Goal: Information Seeking & Learning: Check status

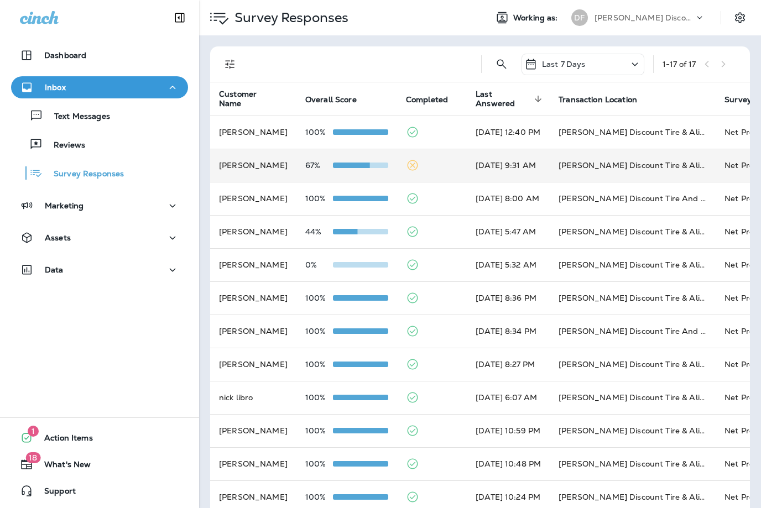
click at [251, 161] on td "[PERSON_NAME]" at bounding box center [253, 165] width 86 height 33
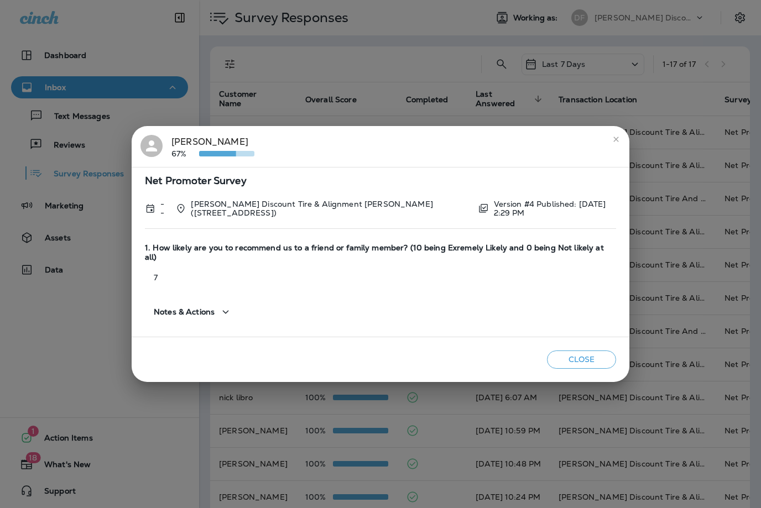
click at [614, 142] on icon "close" at bounding box center [616, 139] width 9 height 9
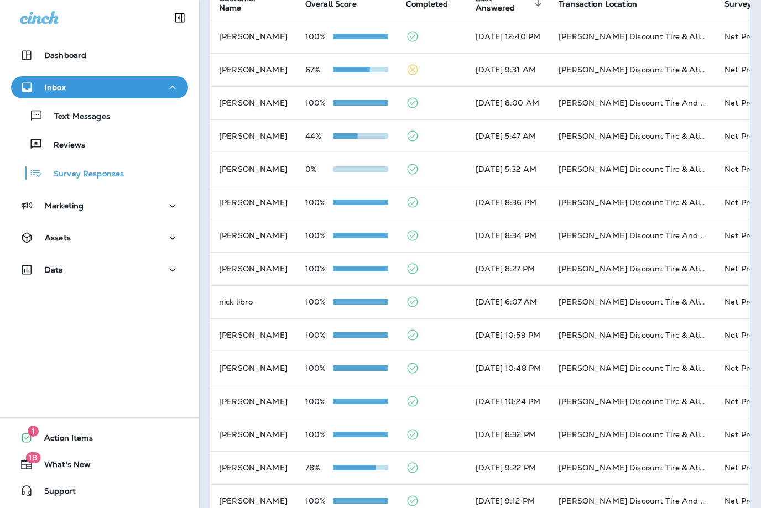
scroll to position [105, 0]
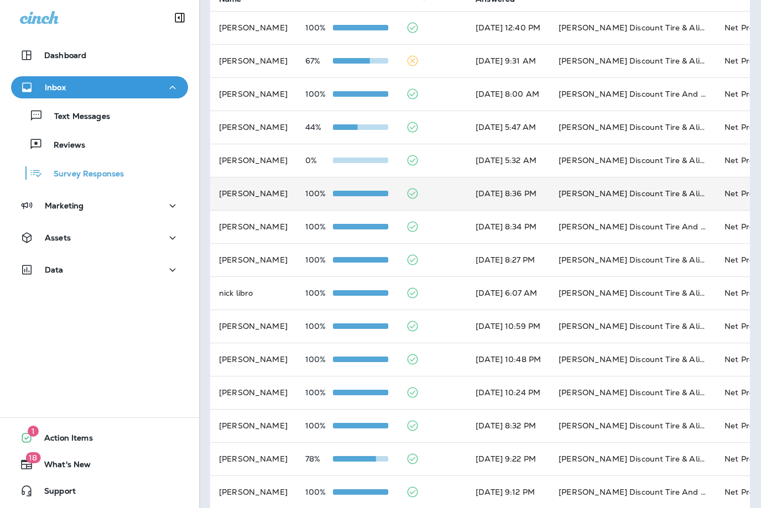
click at [238, 197] on td "[PERSON_NAME]" at bounding box center [253, 193] width 86 height 33
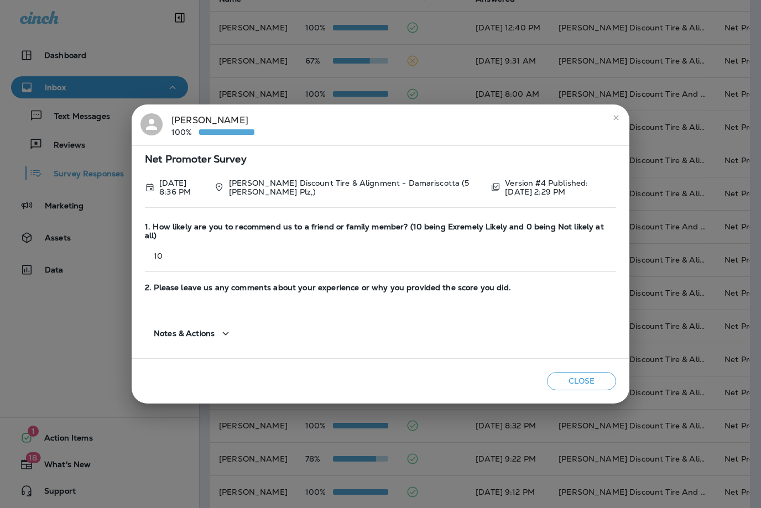
click at [618, 118] on icon "close" at bounding box center [616, 117] width 9 height 9
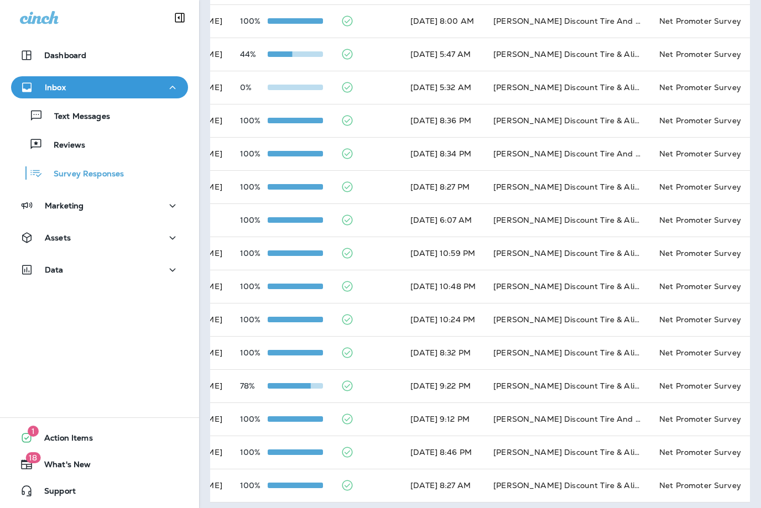
scroll to position [176, 0]
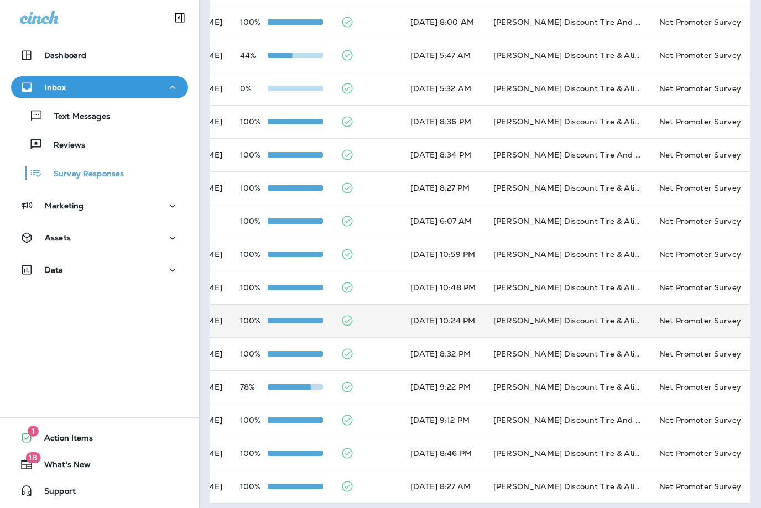
click at [619, 329] on td "[PERSON_NAME] Discount Tire & Alignment [GEOGRAPHIC_DATA] ([STREET_ADDRESS])" at bounding box center [568, 320] width 166 height 33
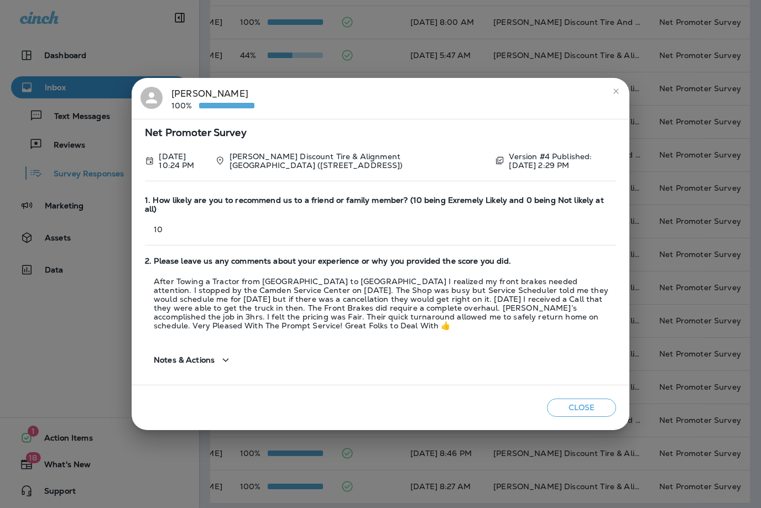
click at [79, 355] on div "[PERSON_NAME] 100% Net Promoter Survey [DATE] 10:24 PM [PERSON_NAME] Discount T…" at bounding box center [380, 254] width 761 height 508
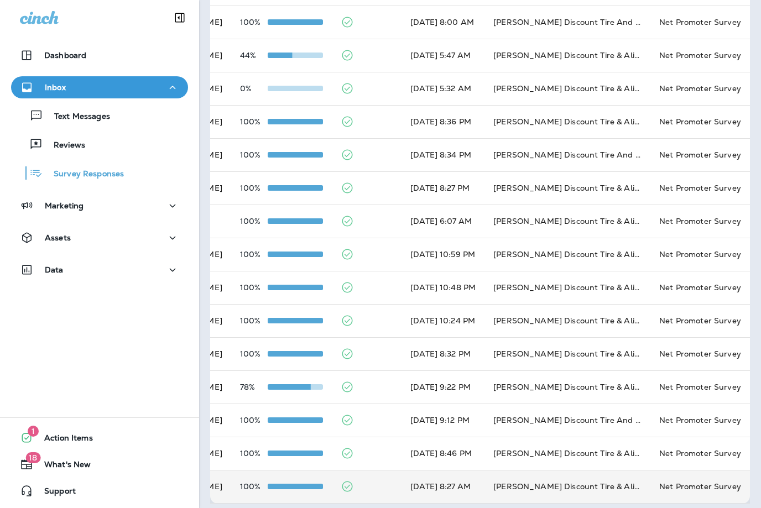
click at [418, 482] on td "[DATE] 8:27 AM" at bounding box center [443, 486] width 83 height 33
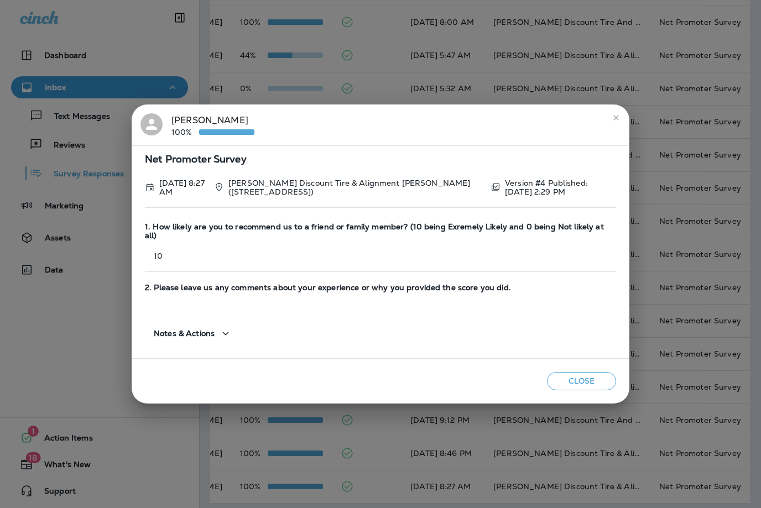
click at [619, 118] on icon "close" at bounding box center [616, 117] width 9 height 9
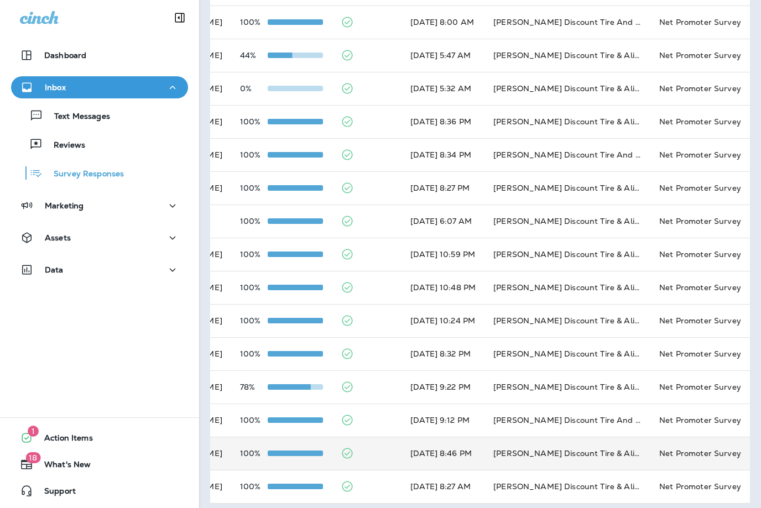
click at [526, 451] on td "[PERSON_NAME] Discount Tire & Alignment [PERSON_NAME] ([STREET_ADDRESS])" at bounding box center [568, 453] width 166 height 33
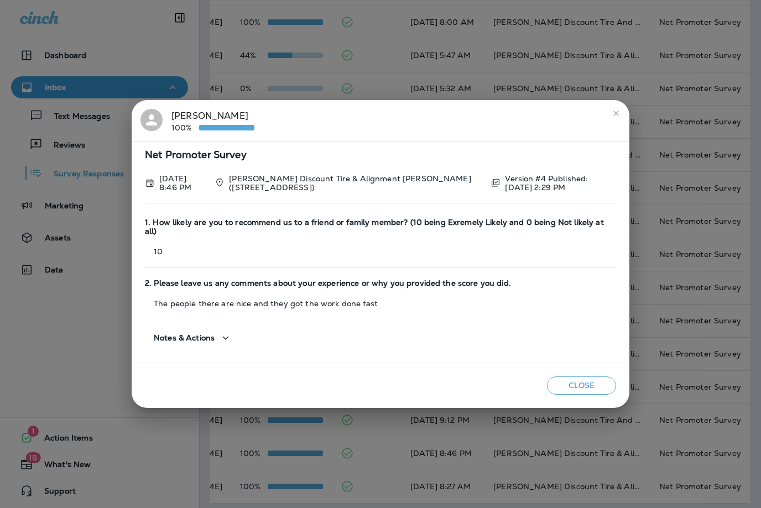
click at [612, 109] on button "close" at bounding box center [616, 114] width 18 height 18
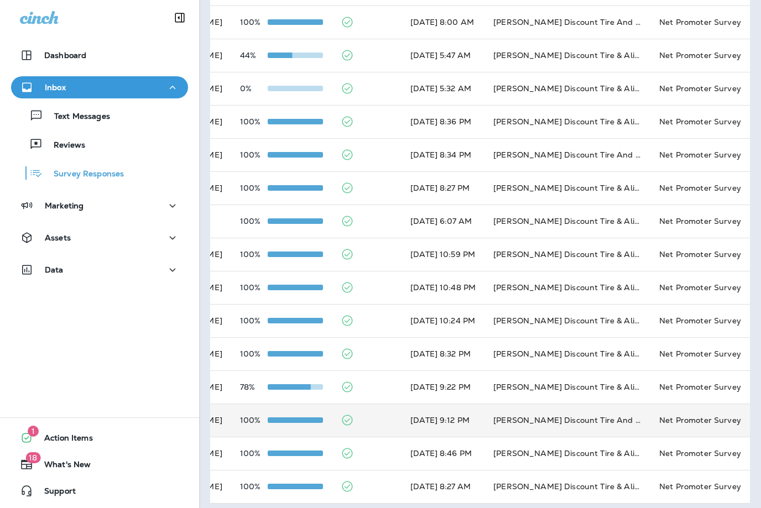
click at [525, 419] on td "[PERSON_NAME] Discount Tire And Alignment - [GEOGRAPHIC_DATA] ([STREET_ADDRESS])" at bounding box center [568, 420] width 166 height 33
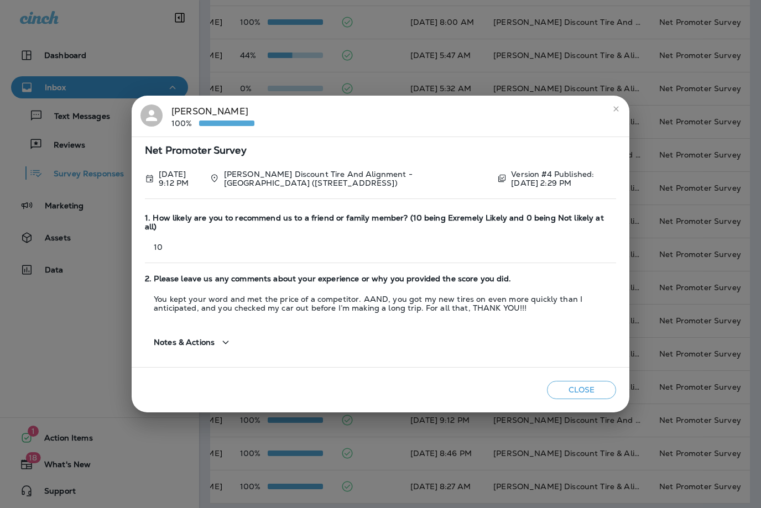
click at [619, 113] on icon "close" at bounding box center [616, 109] width 9 height 9
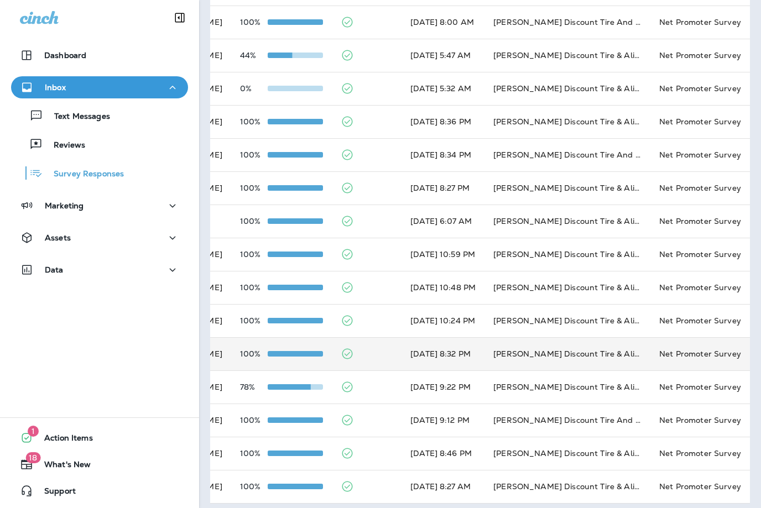
click at [614, 349] on td "[PERSON_NAME] Discount Tire & Alignment [GEOGRAPHIC_DATA] ([STREET_ADDRESS])" at bounding box center [568, 353] width 166 height 33
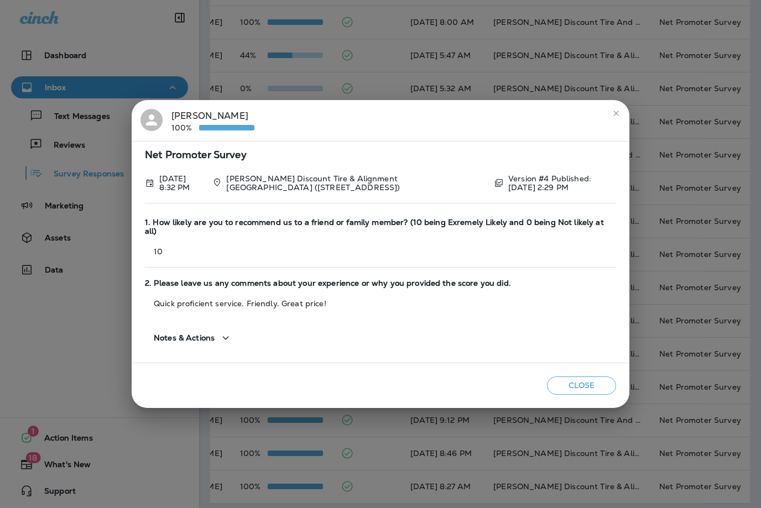
click at [620, 115] on icon "close" at bounding box center [616, 113] width 9 height 9
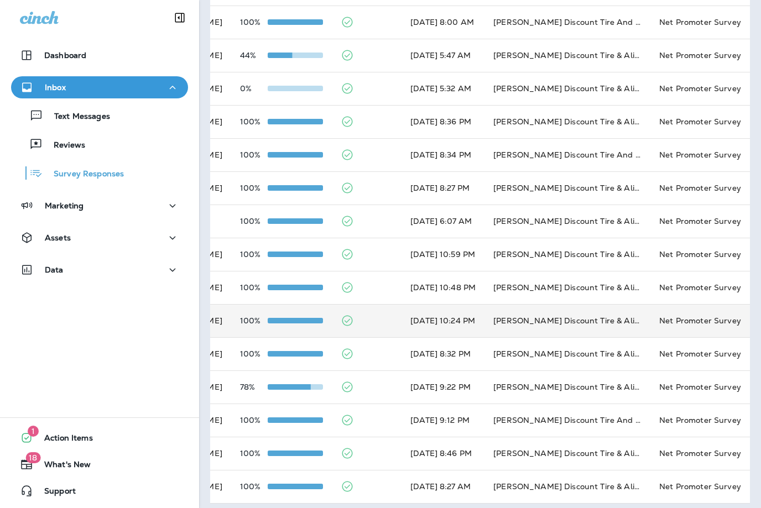
click at [609, 314] on td "[PERSON_NAME] Discount Tire & Alignment [GEOGRAPHIC_DATA] ([STREET_ADDRESS])" at bounding box center [568, 320] width 166 height 33
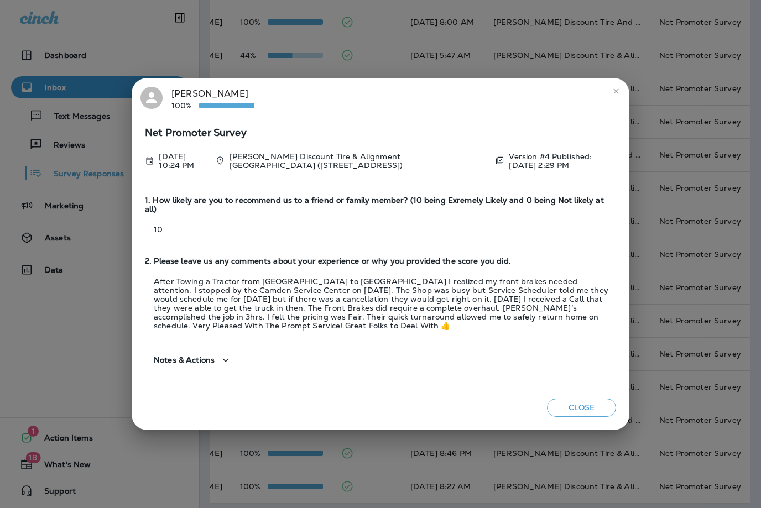
click at [618, 96] on icon "close" at bounding box center [616, 91] width 9 height 9
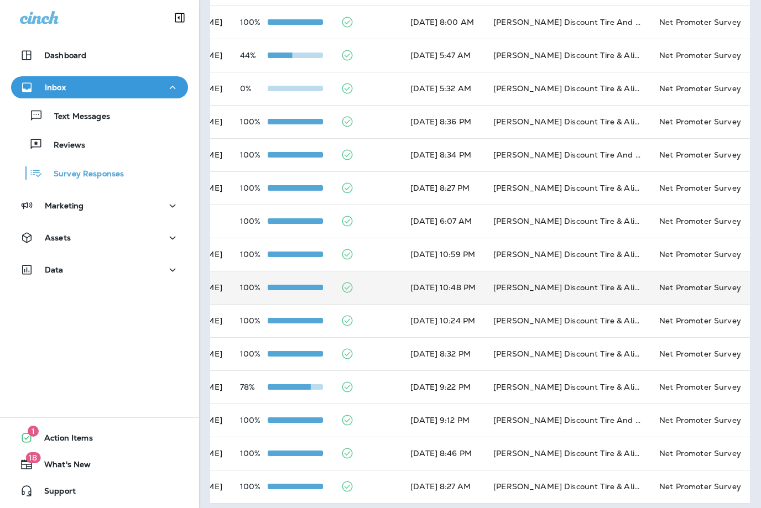
click at [617, 284] on td "[PERSON_NAME] Discount Tire & Alignment [PERSON_NAME] ([STREET_ADDRESS])" at bounding box center [568, 287] width 166 height 33
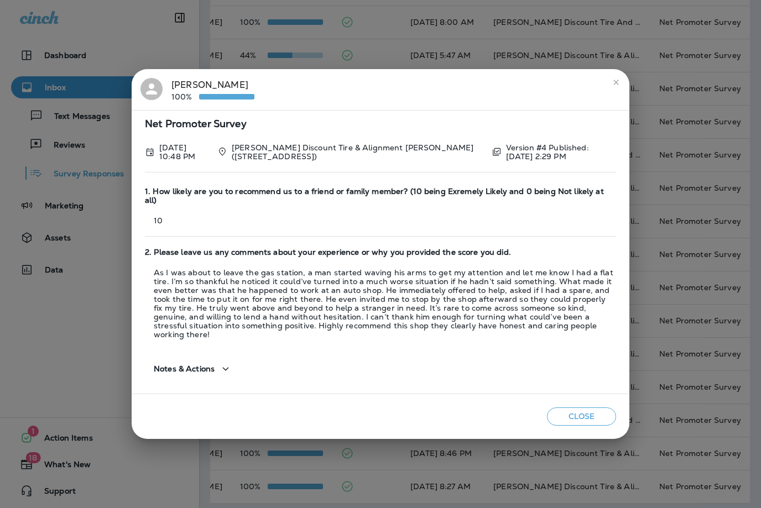
click at [616, 84] on icon "close" at bounding box center [616, 82] width 9 height 9
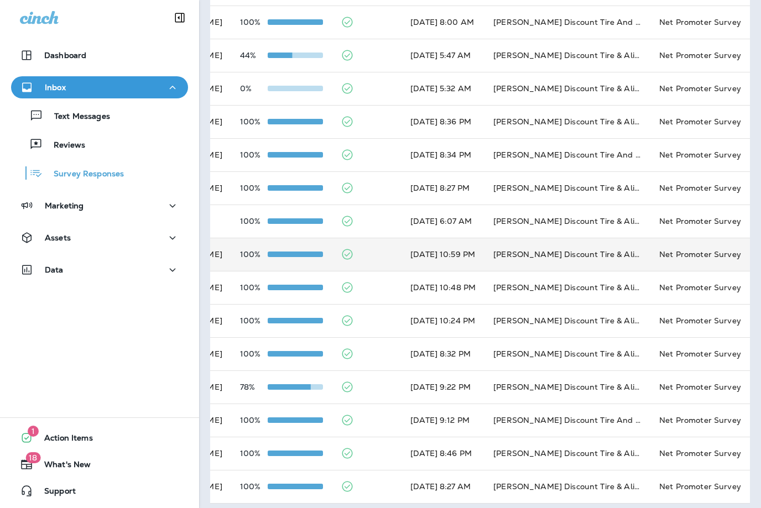
click at [619, 247] on td "[PERSON_NAME] Discount Tire & Alignment - Damariscotta (5 [PERSON_NAME] Plz,)" at bounding box center [568, 254] width 166 height 33
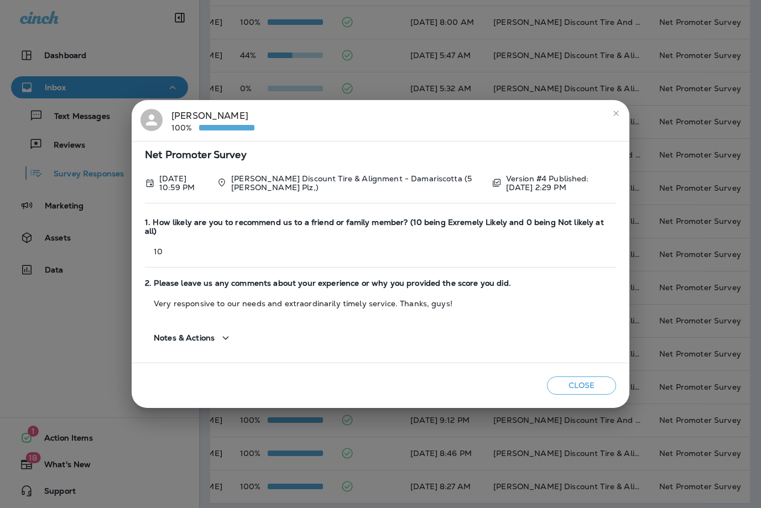
click at [617, 116] on icon "close" at bounding box center [615, 113] width 5 height 5
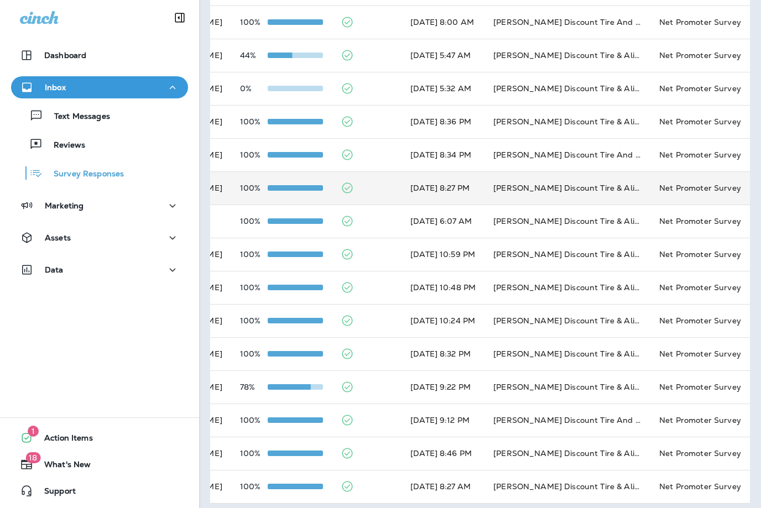
click at [602, 176] on td "[PERSON_NAME] Discount Tire & Alignment [GEOGRAPHIC_DATA] ([STREET_ADDRESS])" at bounding box center [568, 187] width 166 height 33
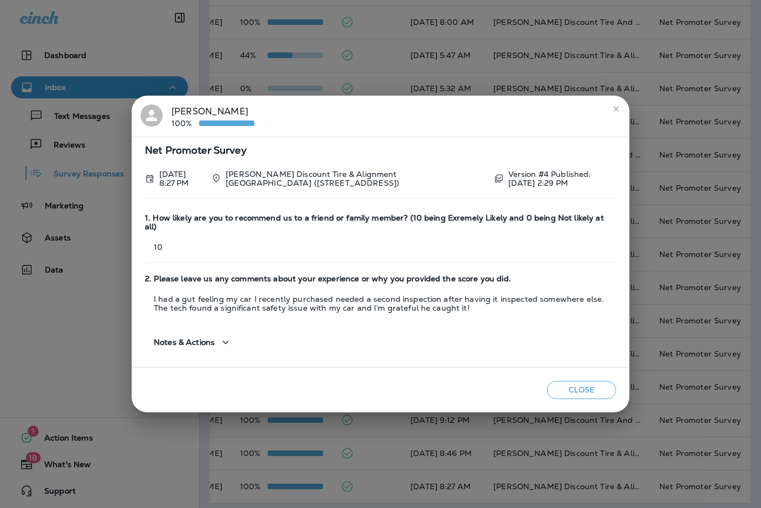
click at [87, 55] on div "[PERSON_NAME] 100% Net Promoter Survey [DATE] 8:27 PM [PERSON_NAME] Discount Ti…" at bounding box center [380, 254] width 761 height 508
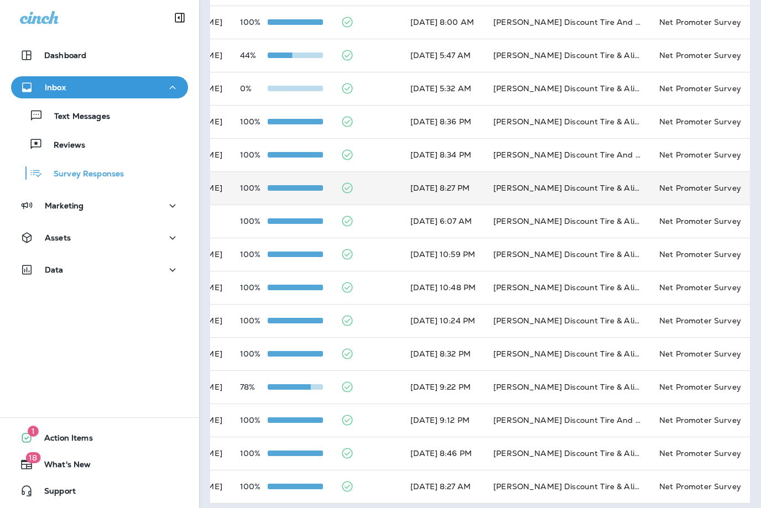
click at [610, 185] on td "[PERSON_NAME] Discount Tire & Alignment [GEOGRAPHIC_DATA] ([STREET_ADDRESS])" at bounding box center [568, 187] width 166 height 33
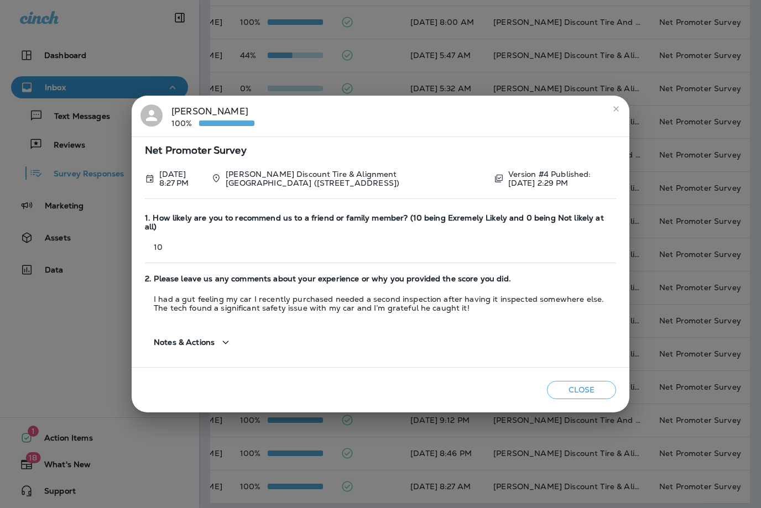
click at [616, 113] on icon "close" at bounding box center [616, 109] width 9 height 9
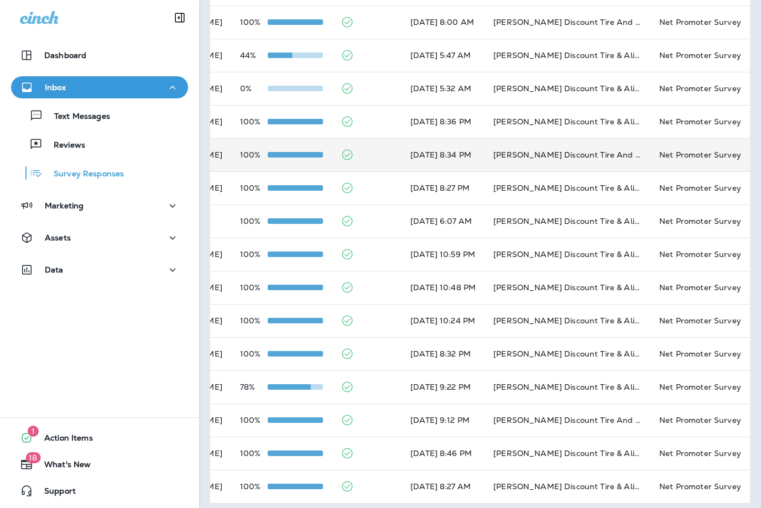
click at [606, 152] on td "[PERSON_NAME] Discount Tire And Alignment - [GEOGRAPHIC_DATA] ([STREET_ADDRESS])" at bounding box center [568, 154] width 166 height 33
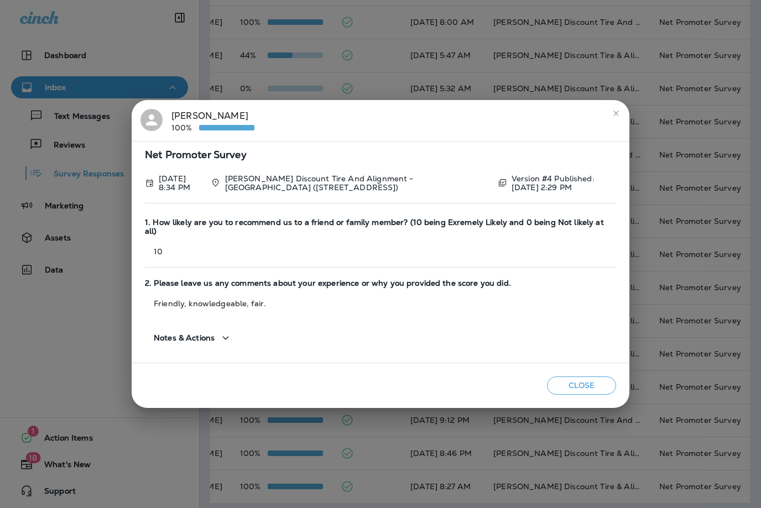
click at [620, 116] on icon "close" at bounding box center [616, 113] width 9 height 9
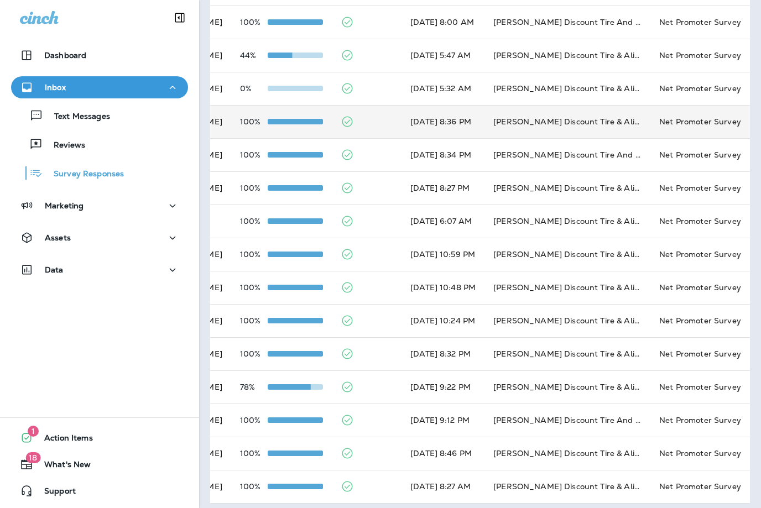
click at [620, 113] on td "[PERSON_NAME] Discount Tire & Alignment - Damariscotta (5 [PERSON_NAME] Plz,)" at bounding box center [568, 121] width 166 height 33
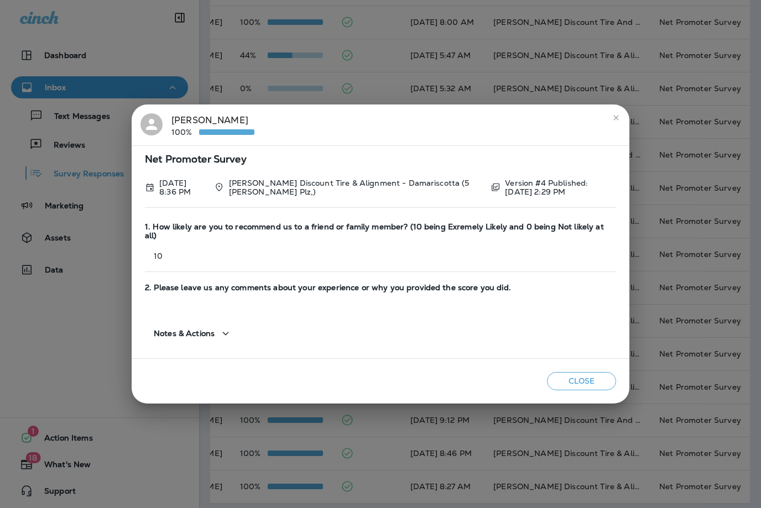
click at [622, 122] on button "close" at bounding box center [616, 118] width 18 height 18
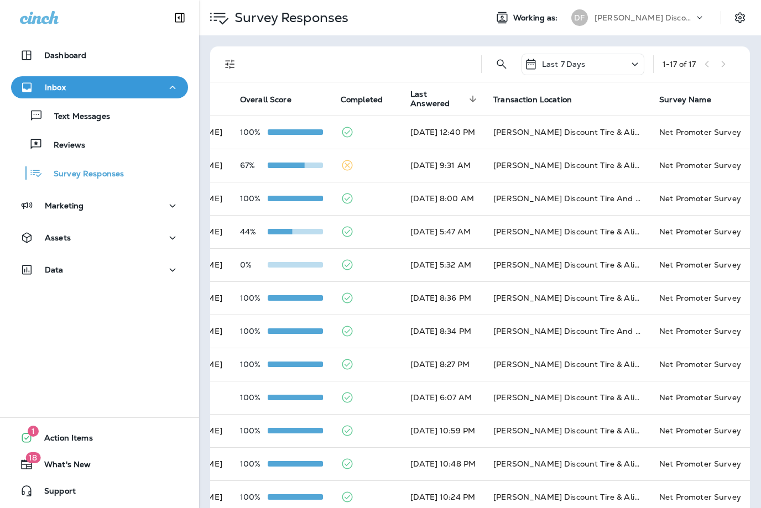
scroll to position [0, 0]
click at [633, 65] on icon at bounding box center [634, 65] width 13 height 14
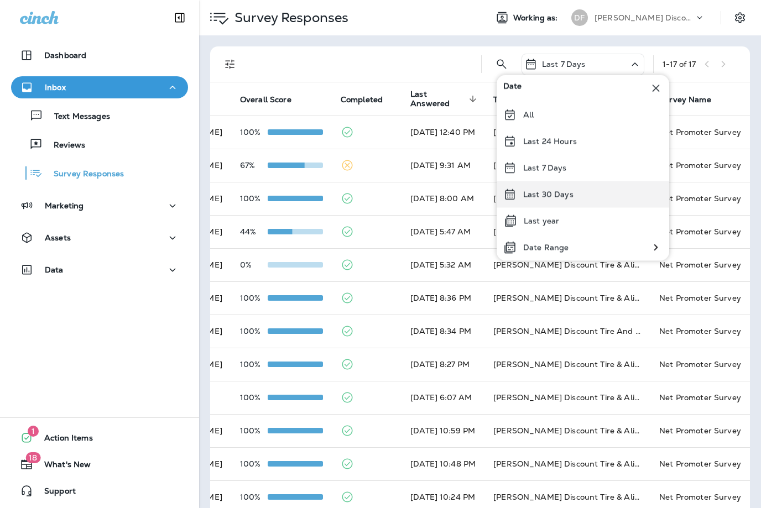
click at [568, 195] on p "Last 30 Days" at bounding box center [548, 194] width 50 height 9
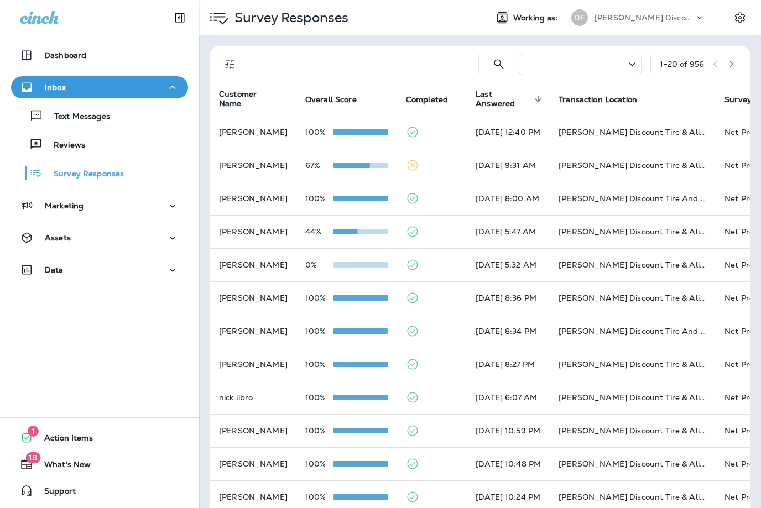
click at [732, 67] on icon "button" at bounding box center [732, 64] width 8 height 8
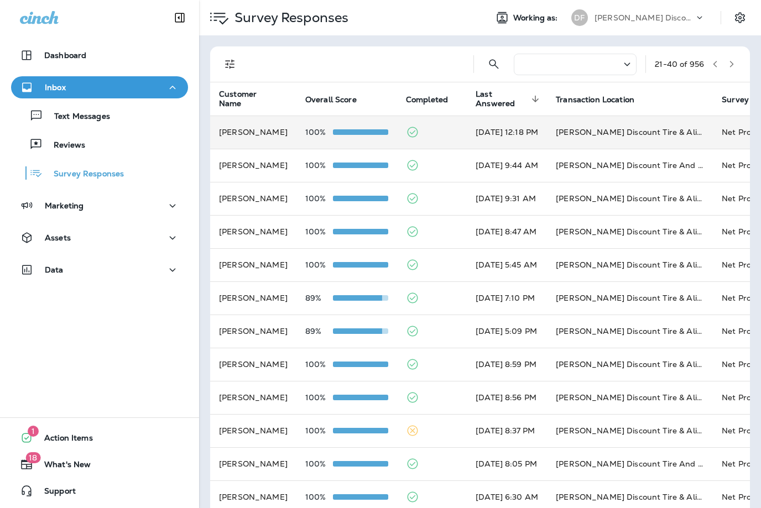
click at [665, 133] on td "[PERSON_NAME] Discount Tire & Alignment- [GEOGRAPHIC_DATA] ([STREET_ADDRESS])" at bounding box center [630, 132] width 166 height 33
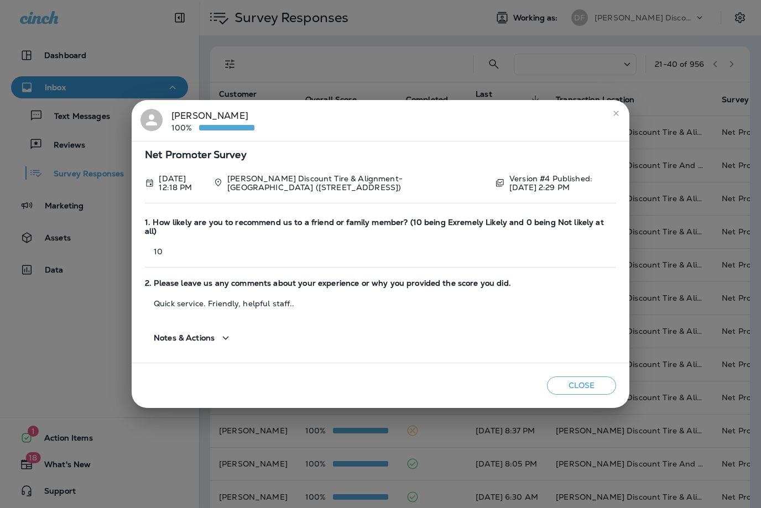
click at [616, 111] on icon "close" at bounding box center [616, 113] width 9 height 9
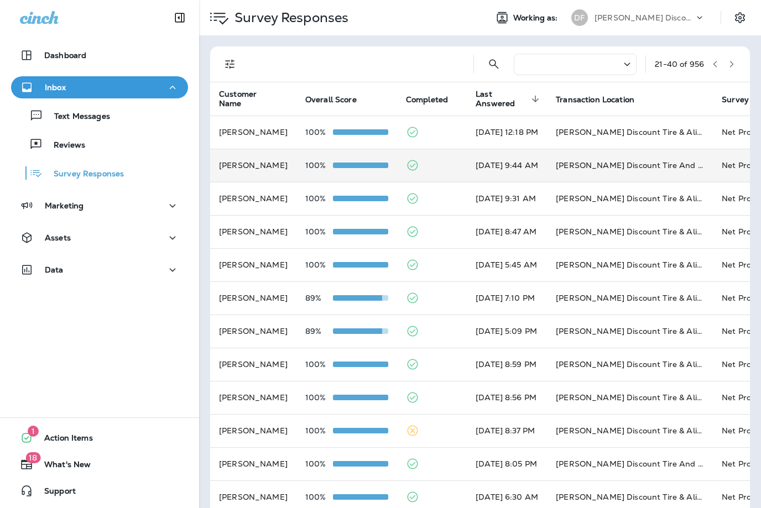
click at [597, 172] on td "[PERSON_NAME] Discount Tire And Alignment - [GEOGRAPHIC_DATA] ([STREET_ADDRESS])" at bounding box center [630, 165] width 166 height 33
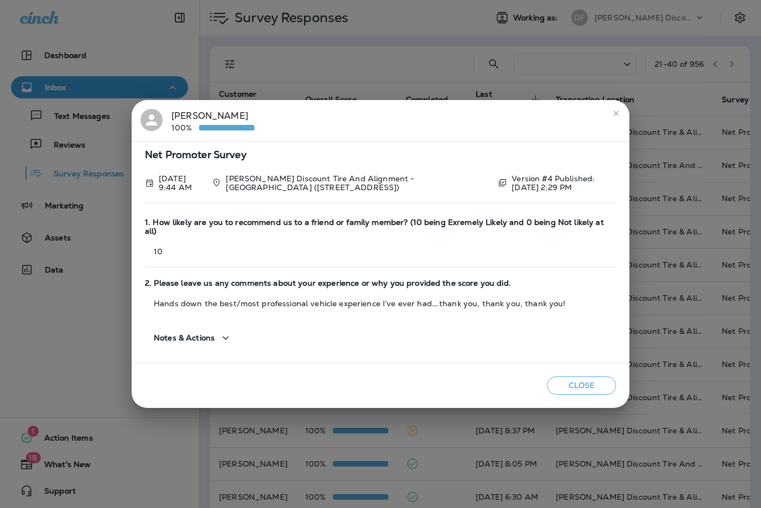
click at [620, 114] on icon "close" at bounding box center [616, 113] width 9 height 9
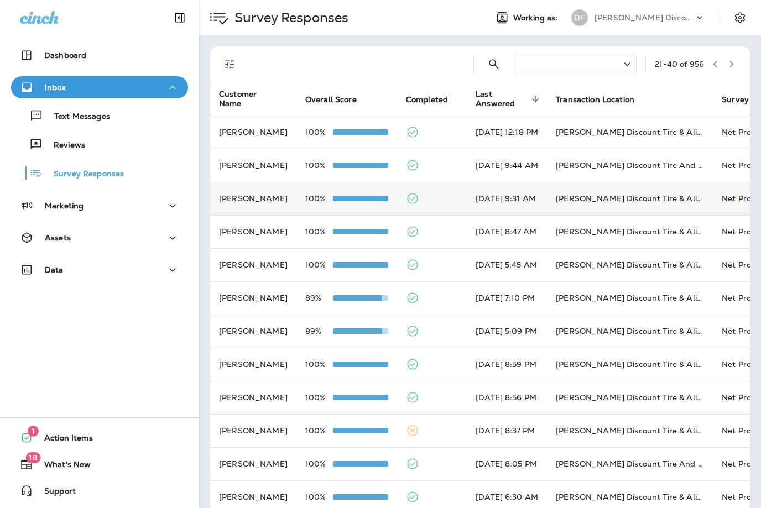
click at [595, 195] on td "[PERSON_NAME] Discount Tire & Alignment [GEOGRAPHIC_DATA] ([STREET_ADDRESS])" at bounding box center [630, 198] width 166 height 33
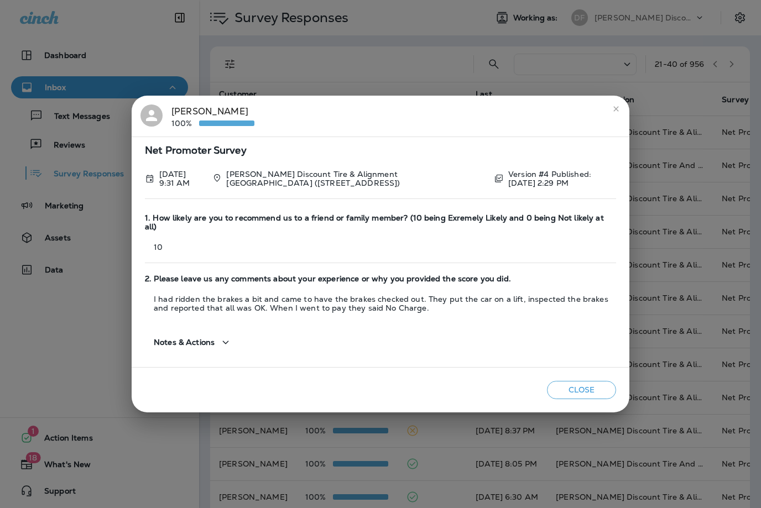
click at [621, 105] on button "close" at bounding box center [616, 109] width 18 height 18
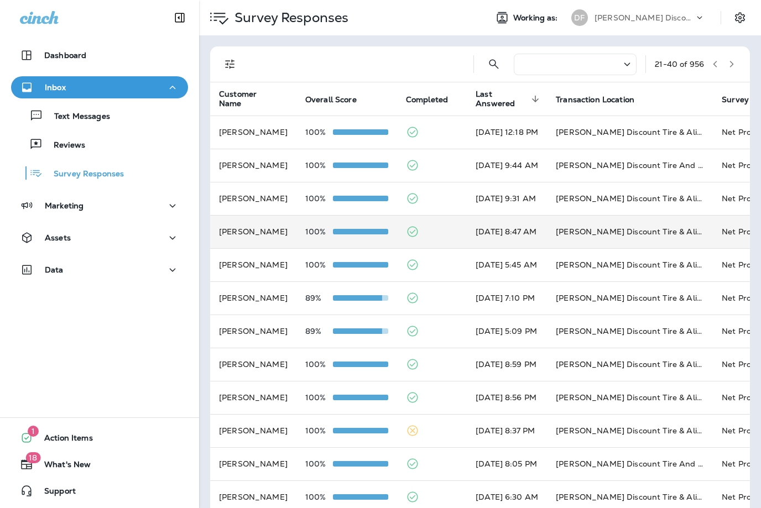
click at [624, 226] on td "[PERSON_NAME] Discount Tire & Alignment [GEOGRAPHIC_DATA] ([STREET_ADDRESS])" at bounding box center [630, 231] width 166 height 33
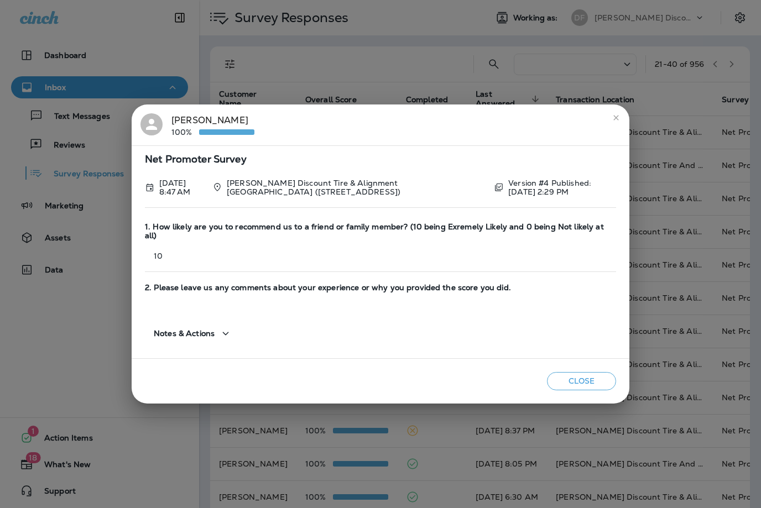
click at [623, 116] on button "close" at bounding box center [616, 118] width 18 height 18
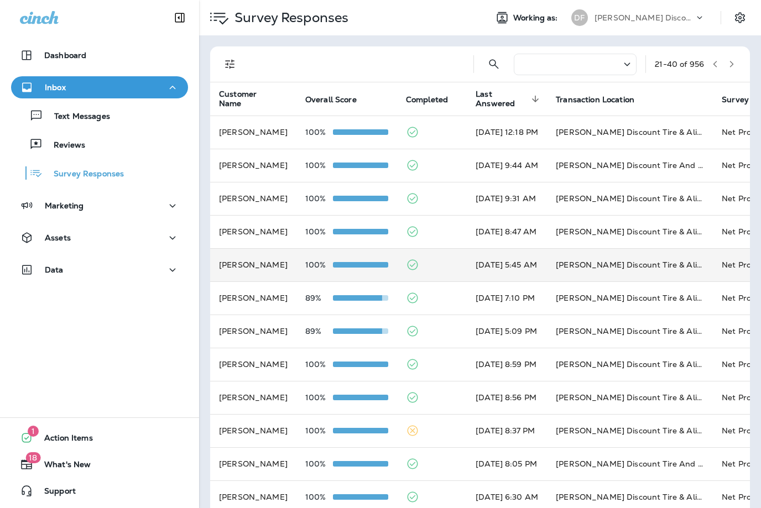
click at [606, 263] on td "[PERSON_NAME] Discount Tire & Alignment [PERSON_NAME] ([STREET_ADDRESS])" at bounding box center [630, 264] width 166 height 33
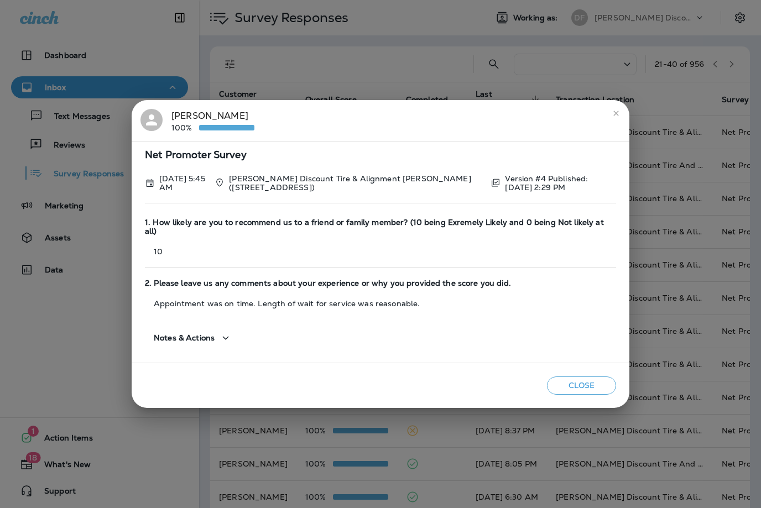
click at [618, 114] on icon "close" at bounding box center [616, 113] width 9 height 9
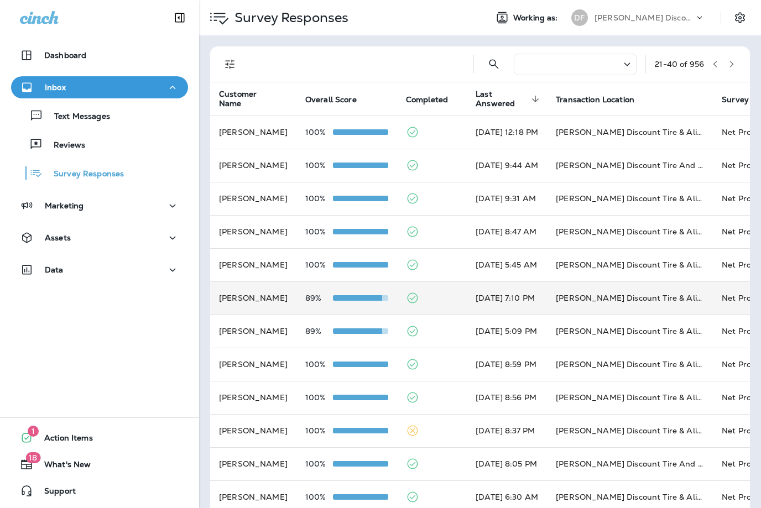
click at [610, 289] on td "[PERSON_NAME] Discount Tire & Alignment [PERSON_NAME] ([STREET_ADDRESS])" at bounding box center [630, 298] width 166 height 33
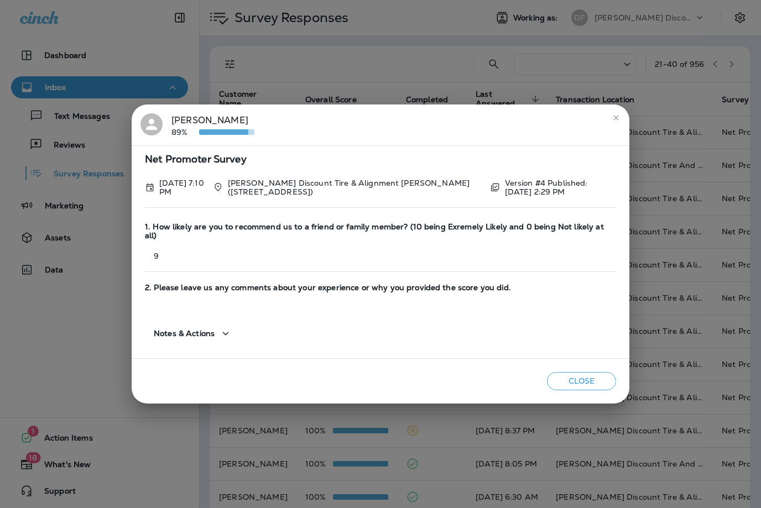
click at [615, 123] on button "close" at bounding box center [616, 118] width 18 height 18
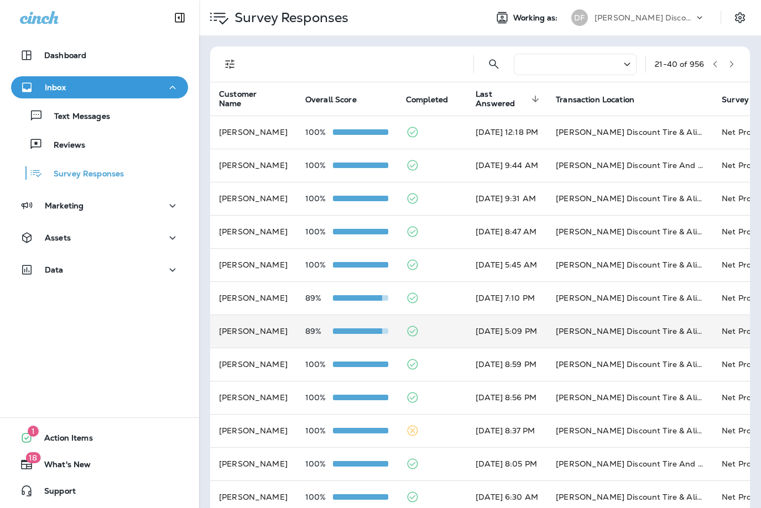
click at [607, 318] on td "[PERSON_NAME] Discount Tire & Alignment [GEOGRAPHIC_DATA] ([STREET_ADDRESS])" at bounding box center [630, 331] width 166 height 33
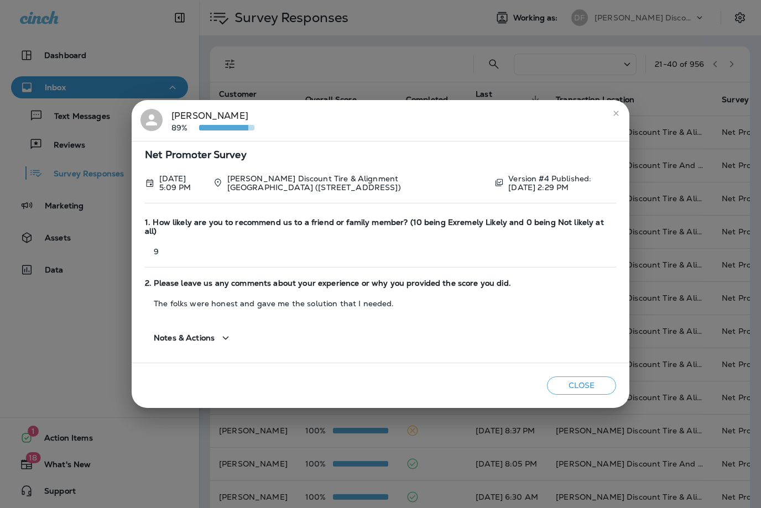
click at [614, 118] on icon "close" at bounding box center [616, 113] width 9 height 9
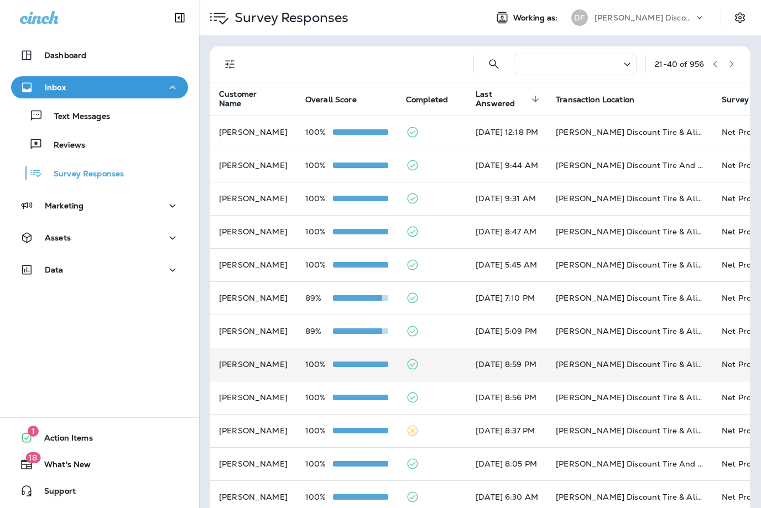
click at [613, 360] on td "[PERSON_NAME] Discount Tire & Alignment - Damariscotta (5 [PERSON_NAME] Plz,)" at bounding box center [630, 364] width 166 height 33
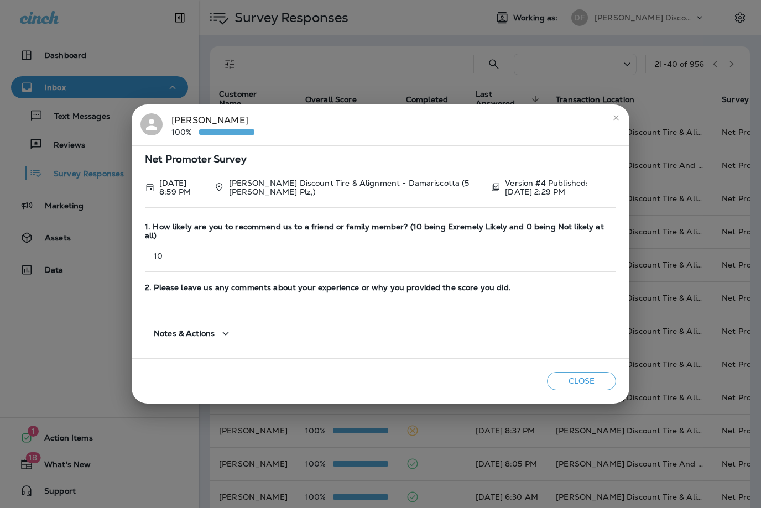
click at [618, 126] on button "close" at bounding box center [616, 118] width 18 height 18
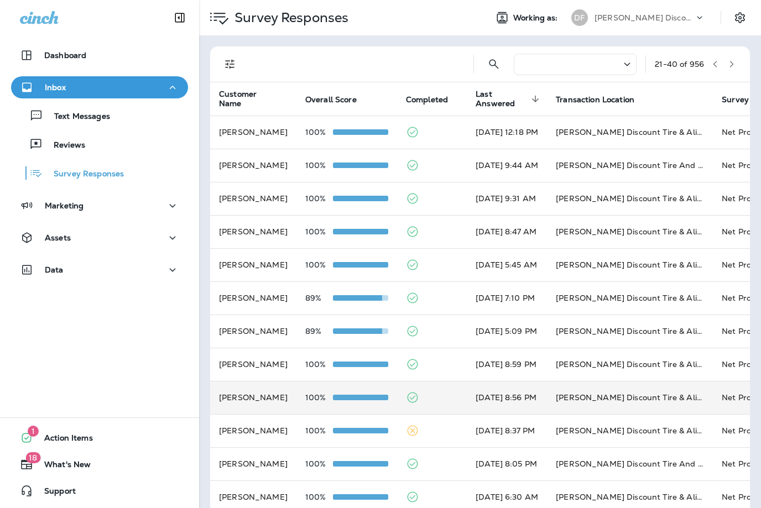
click at [606, 394] on td "[PERSON_NAME] Discount Tire & Alignment - Damariscotta (5 [PERSON_NAME] Plz,)" at bounding box center [630, 397] width 166 height 33
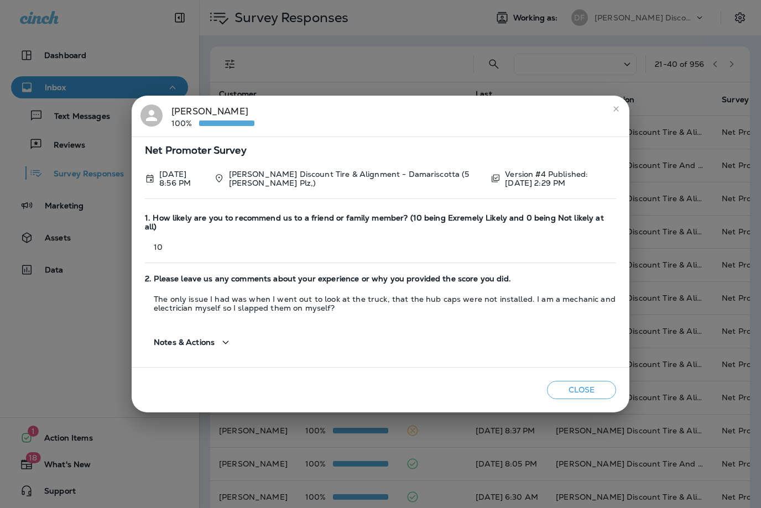
click at [623, 105] on button "close" at bounding box center [616, 109] width 18 height 18
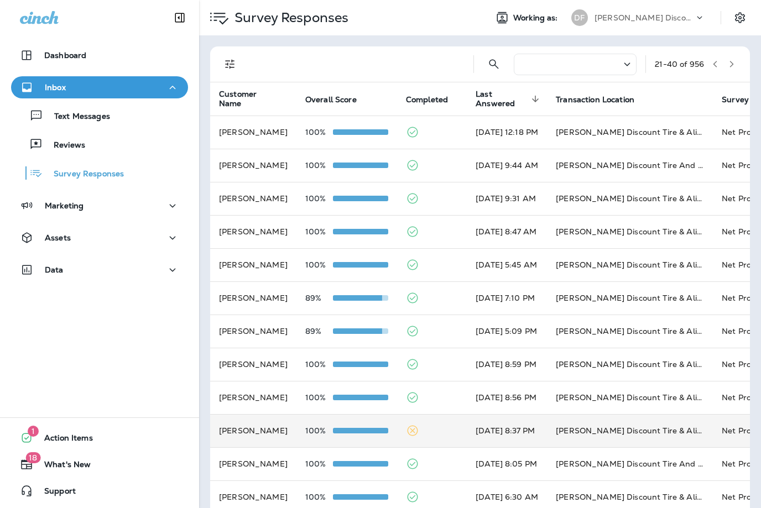
click at [681, 428] on td "[PERSON_NAME] Discount Tire & Alignment - Damariscotta (5 [PERSON_NAME] Plz,)" at bounding box center [630, 430] width 166 height 33
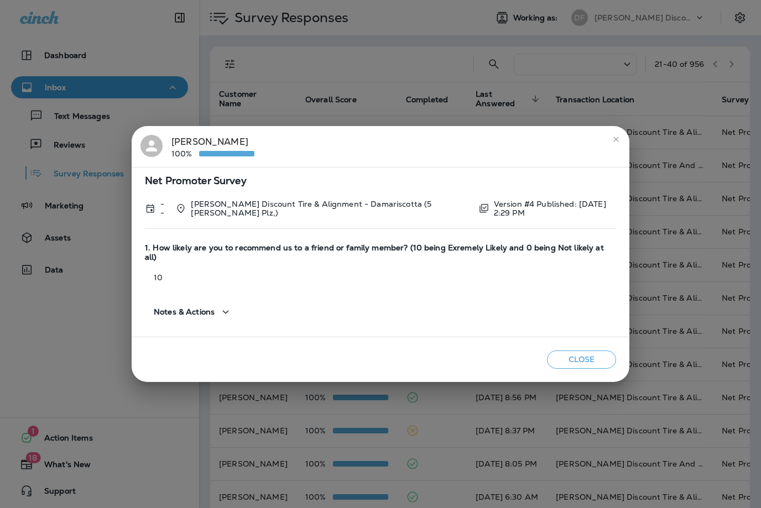
click at [617, 144] on icon "close" at bounding box center [616, 139] width 9 height 9
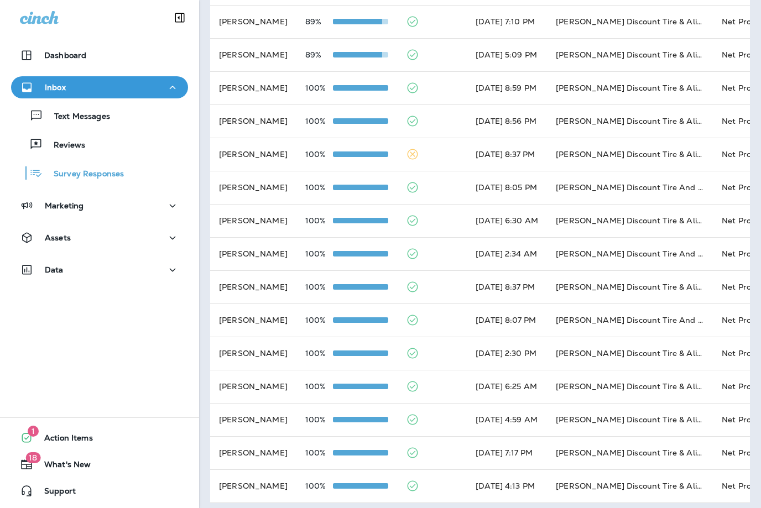
scroll to position [276, 0]
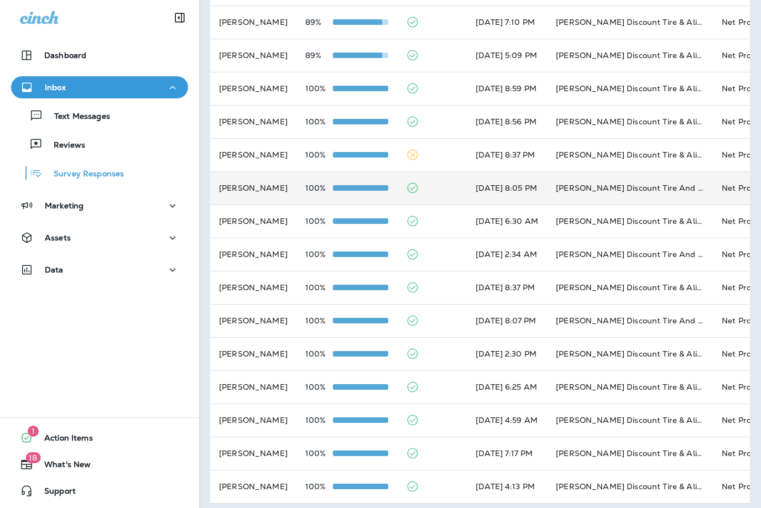
click at [702, 188] on td "[PERSON_NAME] Discount Tire And Alignment - [GEOGRAPHIC_DATA] ([STREET_ADDRESS])" at bounding box center [630, 187] width 166 height 33
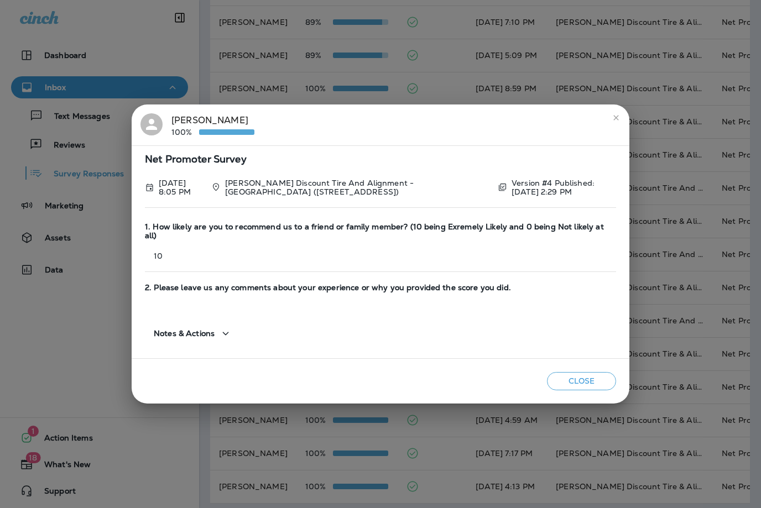
click at [619, 118] on icon "close" at bounding box center [616, 117] width 9 height 9
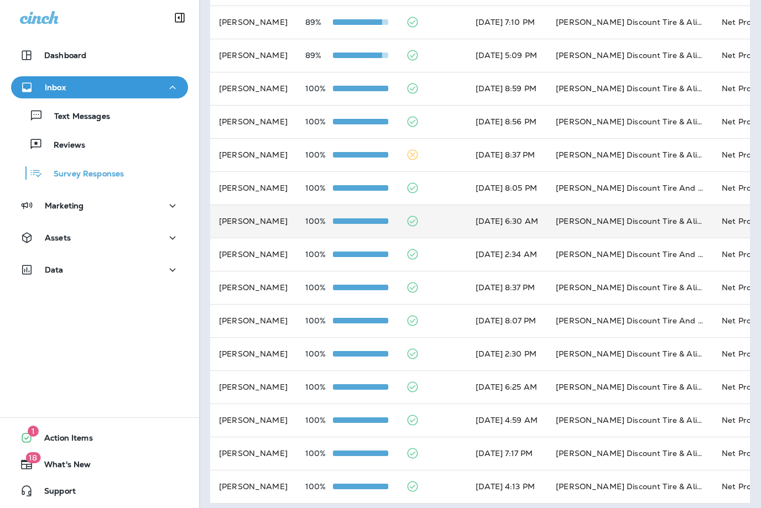
click at [685, 216] on td "[PERSON_NAME] Discount Tire & Alignment [GEOGRAPHIC_DATA] ([STREET_ADDRESS])" at bounding box center [630, 221] width 166 height 33
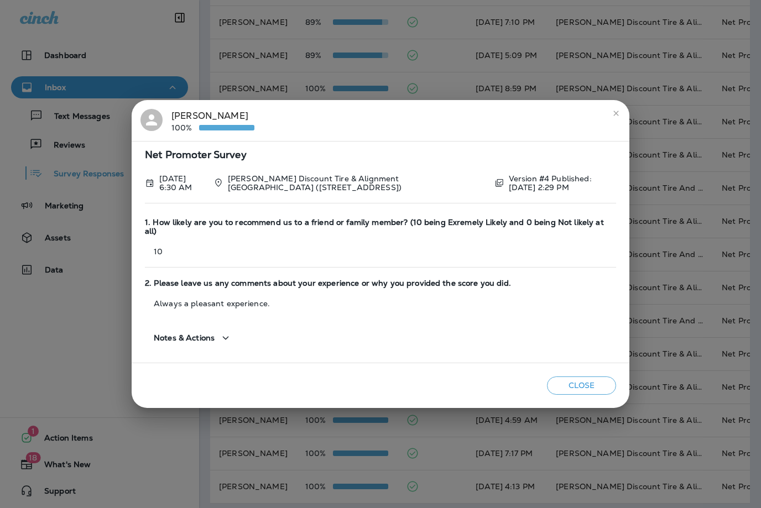
click at [621, 113] on button "close" at bounding box center [616, 114] width 18 height 18
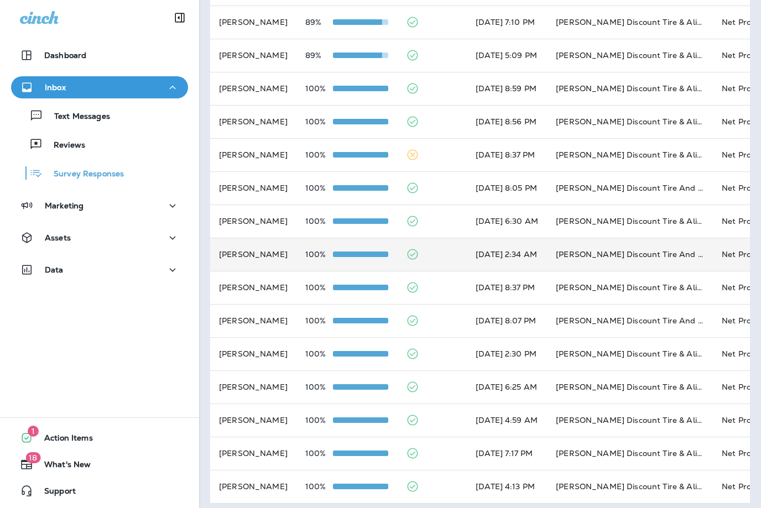
click at [650, 255] on td "[PERSON_NAME] Discount Tire And Alignment - [GEOGRAPHIC_DATA] ([STREET_ADDRESS])" at bounding box center [630, 254] width 166 height 33
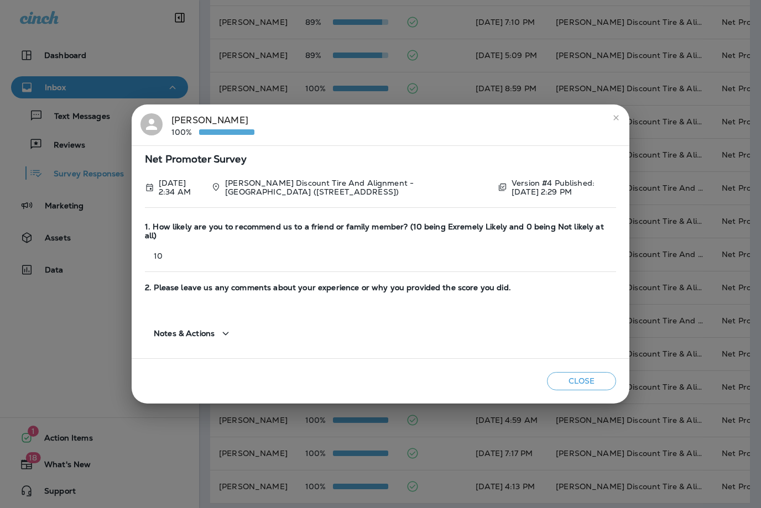
click at [617, 118] on icon "close" at bounding box center [615, 117] width 5 height 5
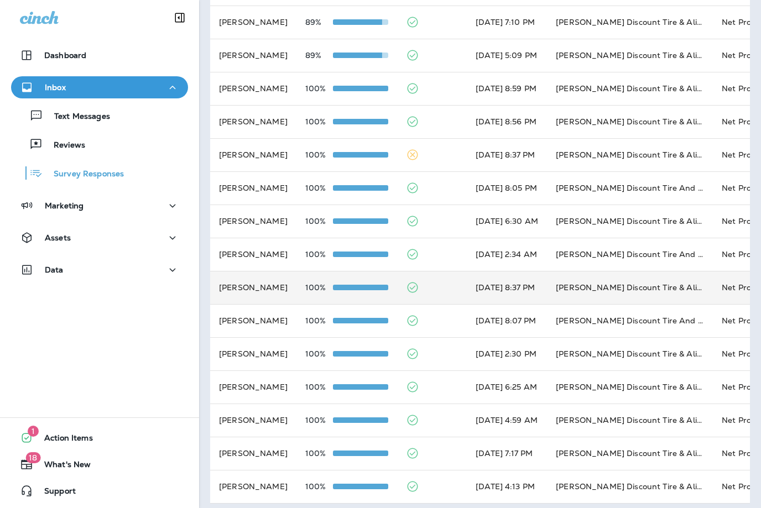
click at [662, 285] on td "[PERSON_NAME] Discount Tire & Alignment - Damariscotta (5 [PERSON_NAME] Plz,)" at bounding box center [630, 287] width 166 height 33
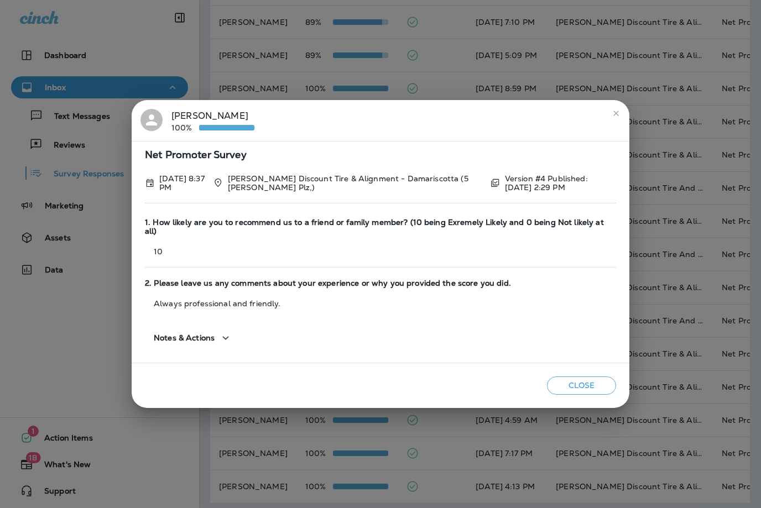
click at [620, 112] on icon "close" at bounding box center [616, 113] width 9 height 9
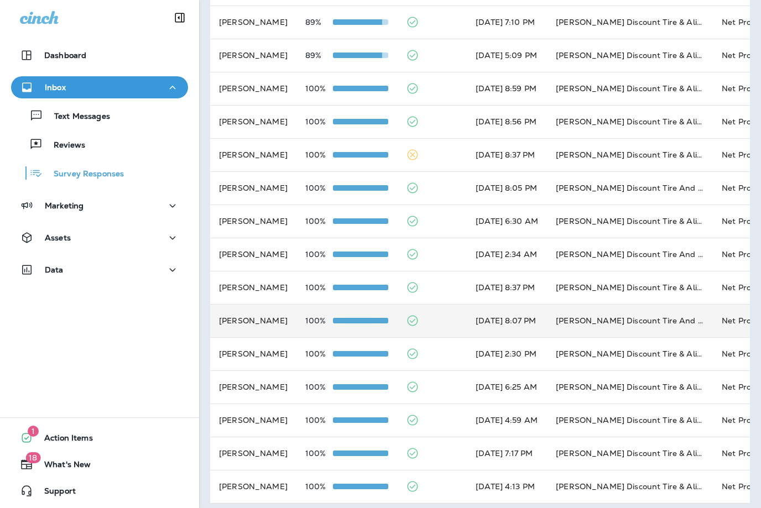
click at [661, 316] on td "[PERSON_NAME] Discount Tire And Alignment - [GEOGRAPHIC_DATA] ([STREET_ADDRESS])" at bounding box center [630, 320] width 166 height 33
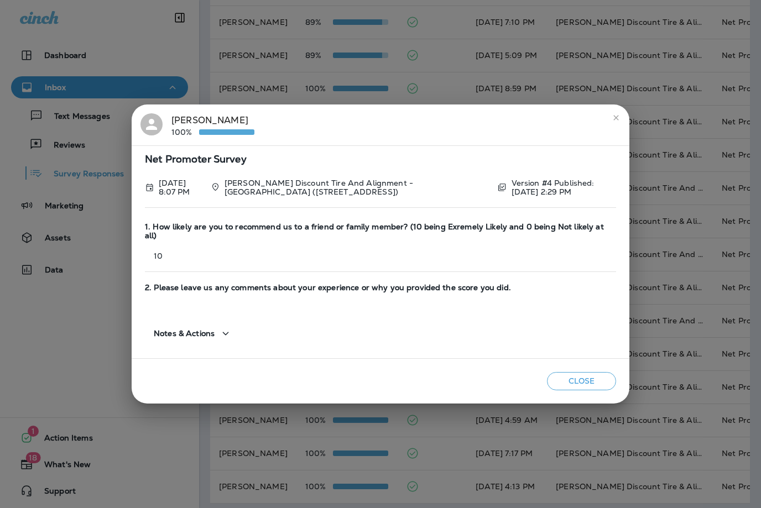
click at [621, 118] on button "close" at bounding box center [616, 118] width 18 height 18
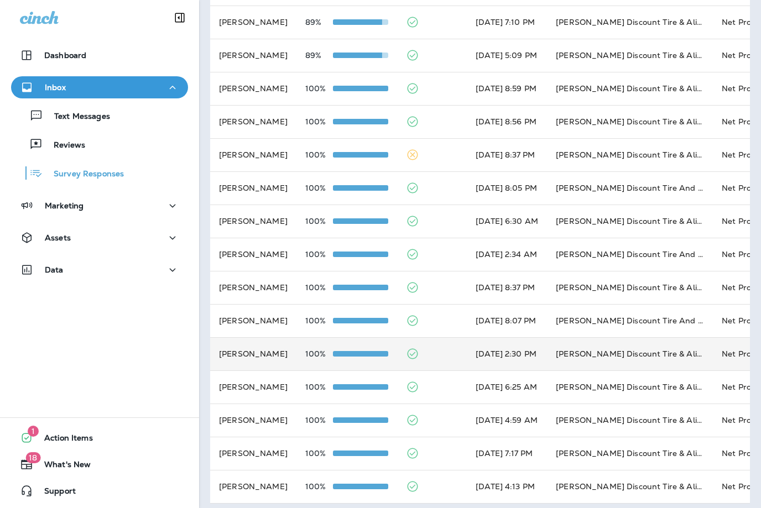
click at [652, 348] on td "[PERSON_NAME] Discount Tire & Alignment [GEOGRAPHIC_DATA] ([STREET_ADDRESS])" at bounding box center [630, 353] width 166 height 33
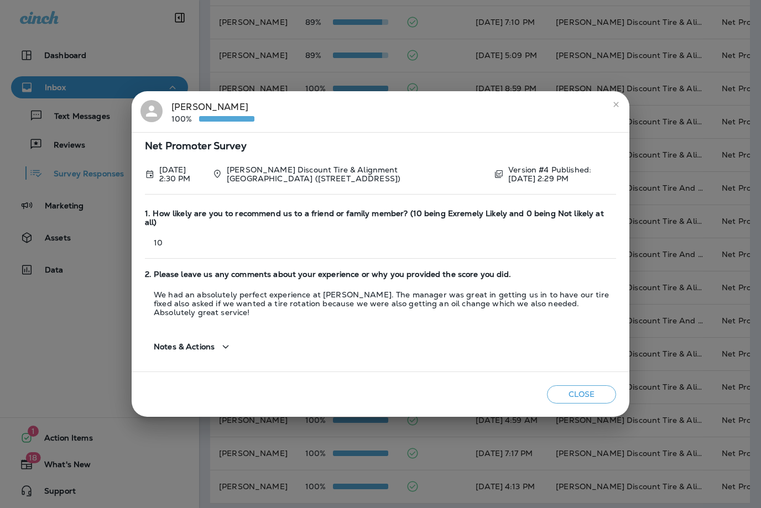
click at [616, 101] on icon "close" at bounding box center [616, 104] width 9 height 9
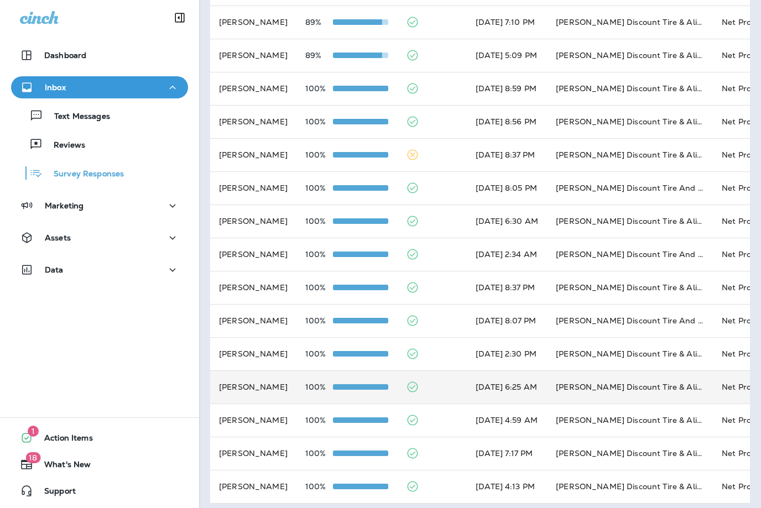
click at [662, 382] on td "[PERSON_NAME] Discount Tire & Alignment - Damariscotta (5 [PERSON_NAME] Plz,)" at bounding box center [630, 387] width 166 height 33
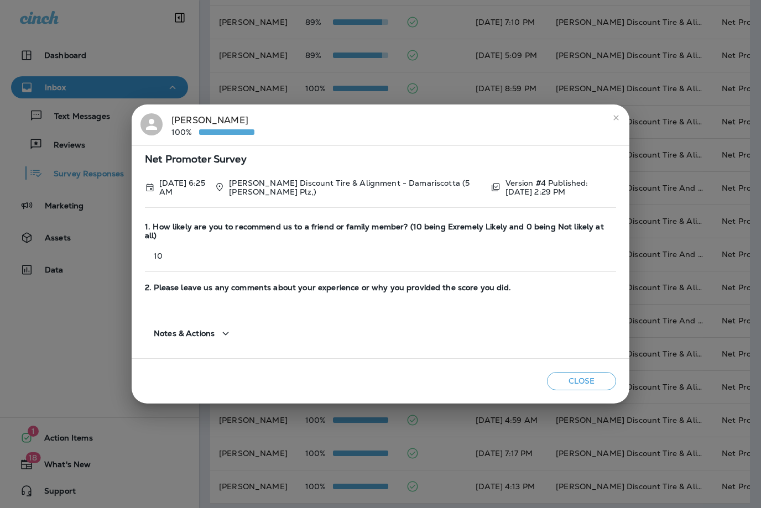
click at [616, 117] on icon "close" at bounding box center [616, 117] width 9 height 9
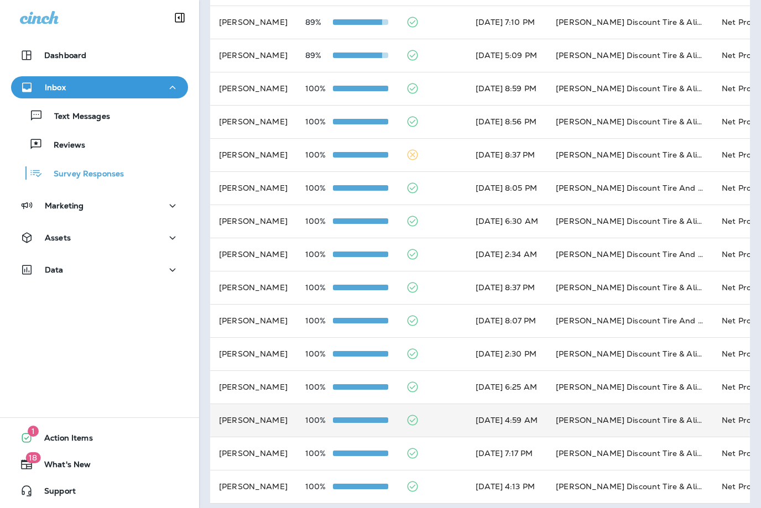
click at [673, 418] on td "[PERSON_NAME] Discount Tire & Alignment - Damariscotta (5 [PERSON_NAME] Plz,)" at bounding box center [630, 420] width 166 height 33
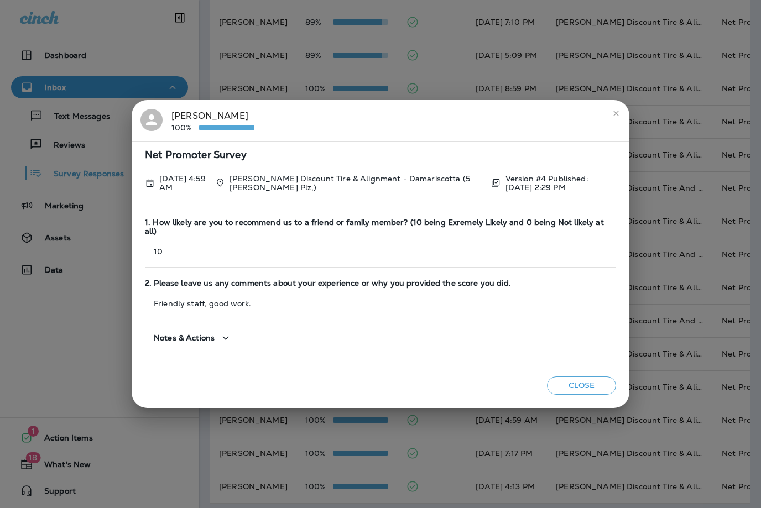
click at [615, 116] on icon "close" at bounding box center [615, 113] width 5 height 5
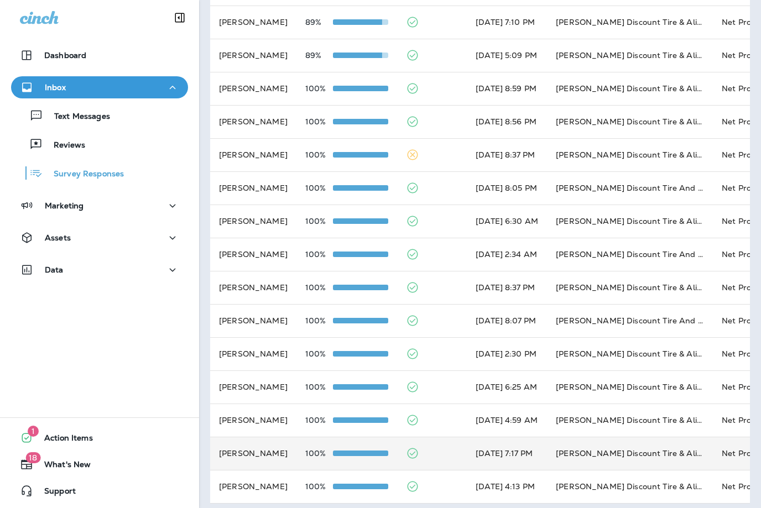
click at [675, 449] on td "[PERSON_NAME] Discount Tire & Alignment [GEOGRAPHIC_DATA] ([STREET_ADDRESS])" at bounding box center [630, 453] width 166 height 33
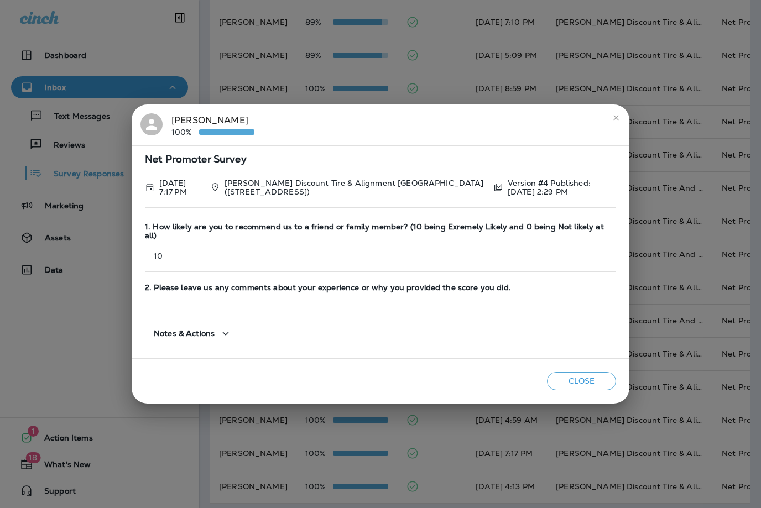
click at [618, 120] on icon "close" at bounding box center [615, 117] width 5 height 5
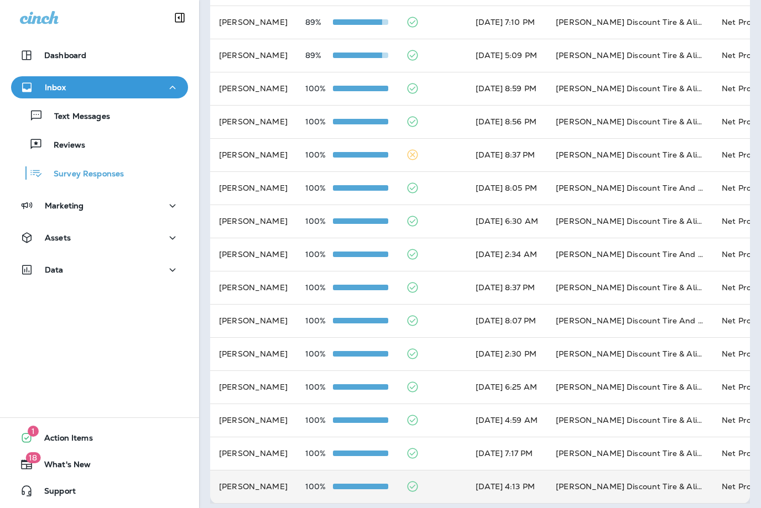
click at [687, 483] on td "[PERSON_NAME] Discount Tire & Alignment- [GEOGRAPHIC_DATA] ([STREET_ADDRESS])" at bounding box center [630, 486] width 166 height 33
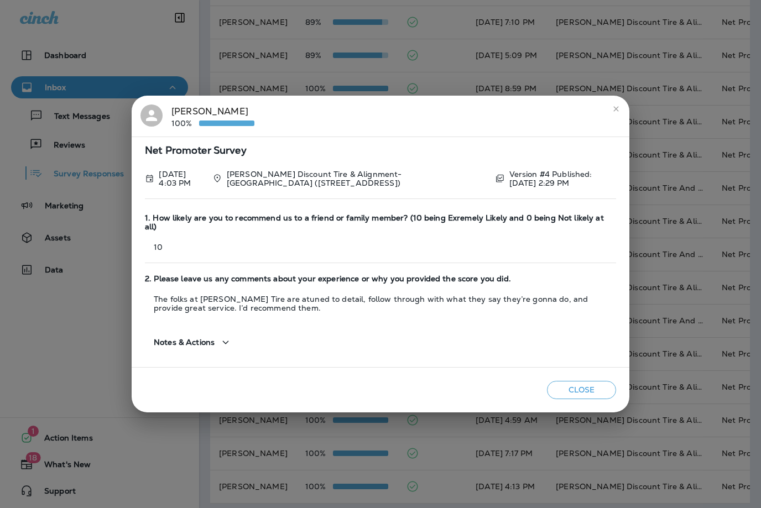
click at [620, 105] on button "close" at bounding box center [616, 109] width 18 height 18
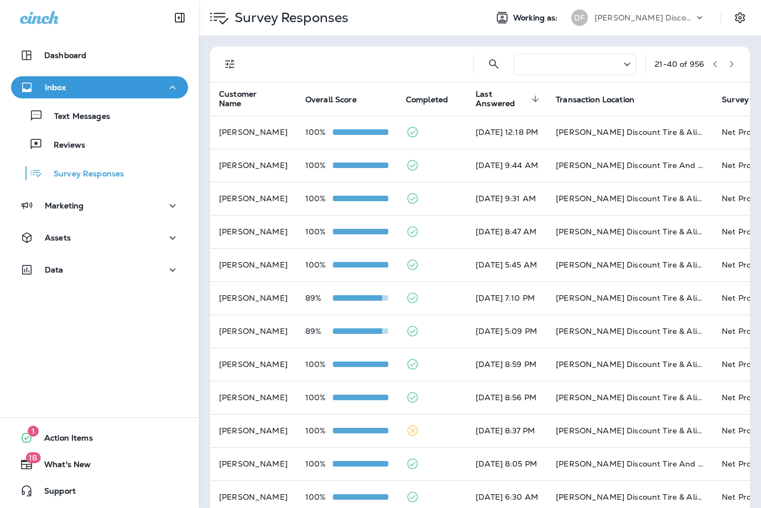
scroll to position [0, 0]
click at [736, 64] on button "button" at bounding box center [731, 64] width 17 height 17
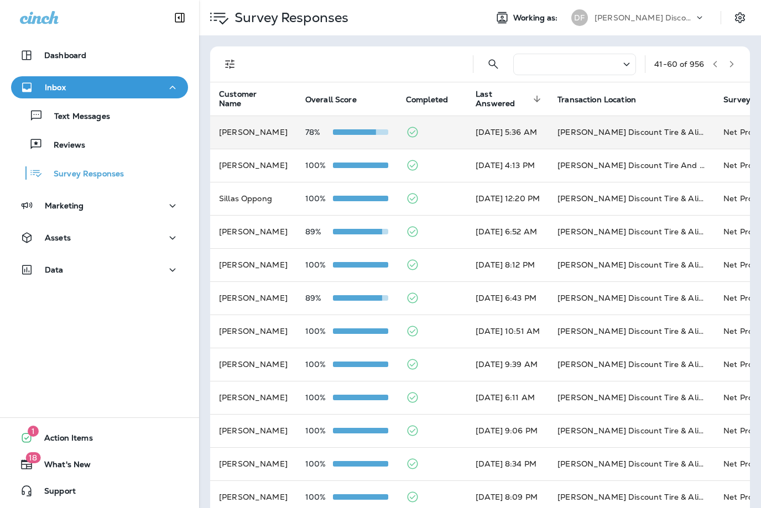
click at [667, 120] on td "[PERSON_NAME] Discount Tire & Alignment [GEOGRAPHIC_DATA] ([STREET_ADDRESS])" at bounding box center [632, 132] width 166 height 33
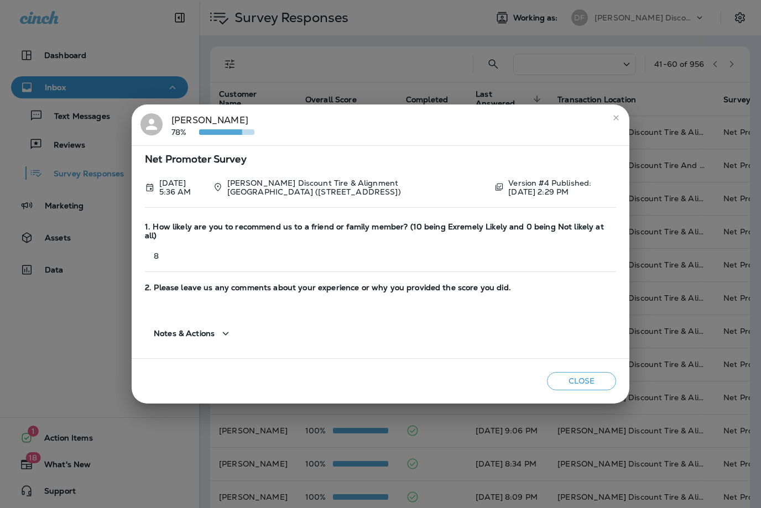
click at [614, 118] on icon "close" at bounding box center [616, 117] width 9 height 9
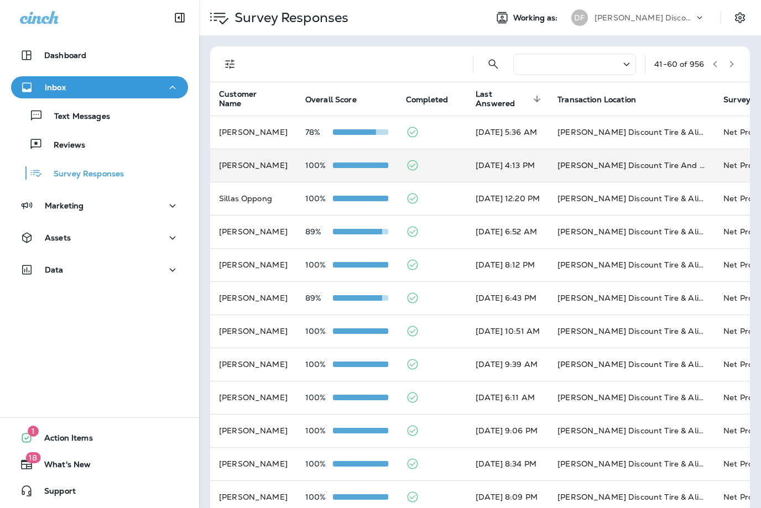
click at [535, 159] on td "[DATE] 4:13 PM" at bounding box center [508, 165] width 82 height 33
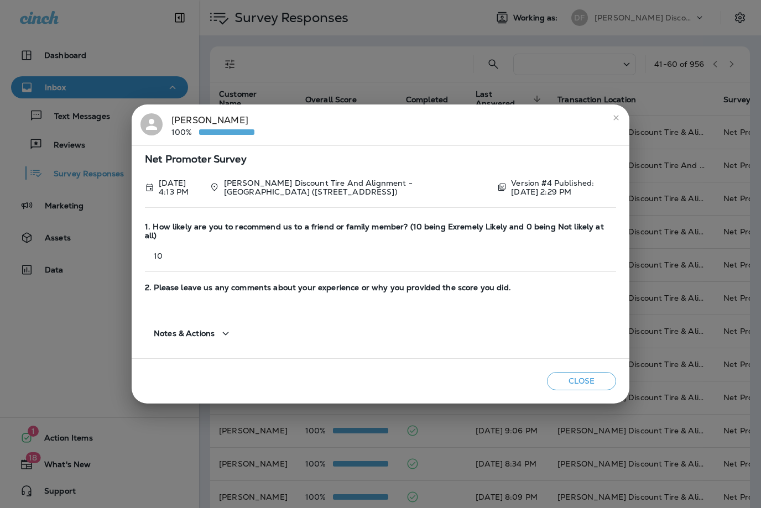
click at [617, 117] on icon "close" at bounding box center [616, 117] width 9 height 9
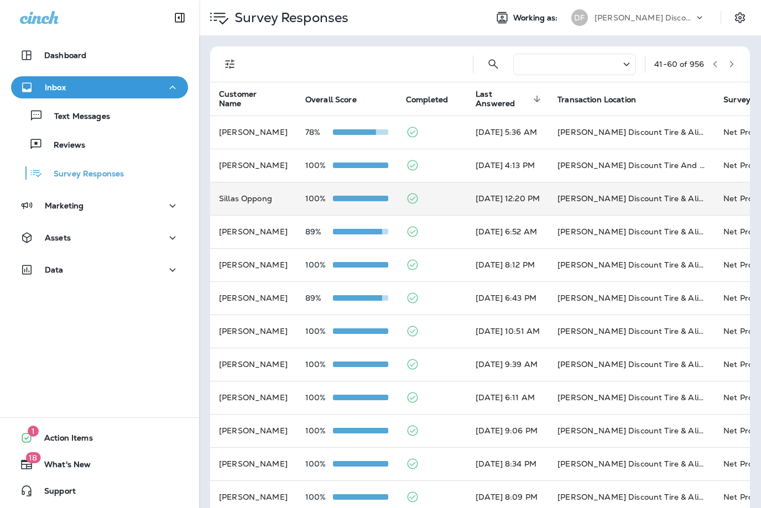
click at [568, 195] on td "[PERSON_NAME] Discount Tire & Alignment [GEOGRAPHIC_DATA] ([STREET_ADDRESS])" at bounding box center [632, 198] width 166 height 33
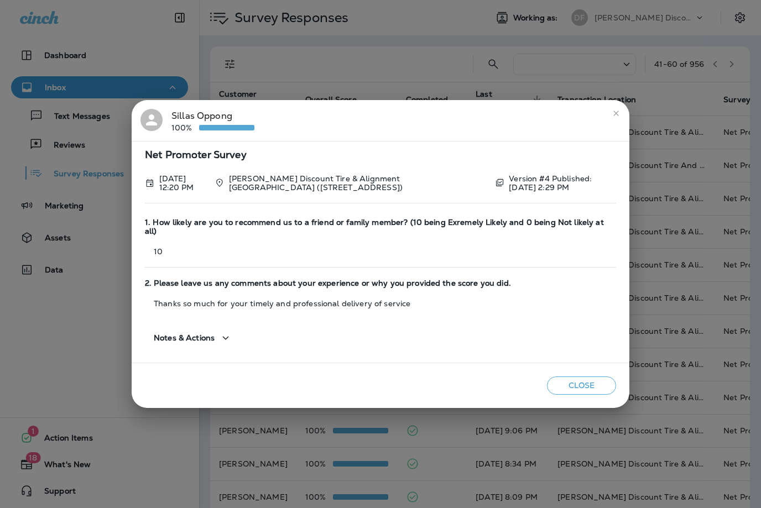
click at [617, 115] on icon "close" at bounding box center [616, 113] width 9 height 9
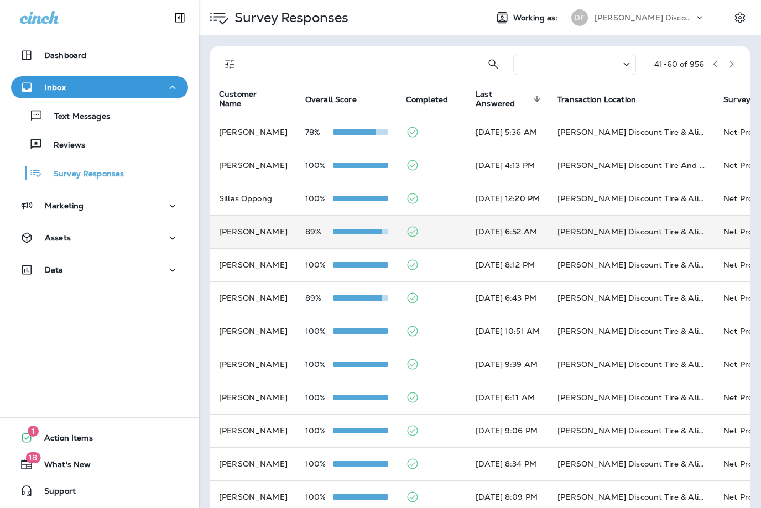
click at [580, 230] on td "[PERSON_NAME] Discount Tire & Alignment [GEOGRAPHIC_DATA] ([STREET_ADDRESS])" at bounding box center [632, 231] width 166 height 33
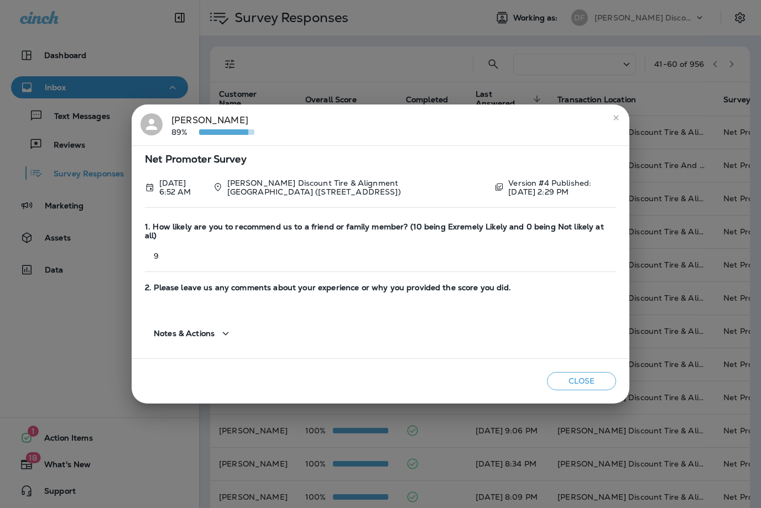
click at [619, 117] on icon "close" at bounding box center [616, 117] width 9 height 9
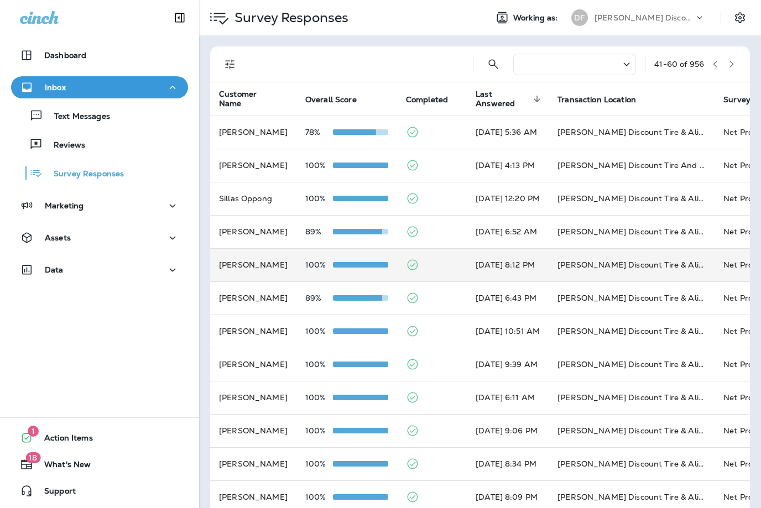
click at [595, 260] on td "[PERSON_NAME] Discount Tire & Alignment [GEOGRAPHIC_DATA] ([STREET_ADDRESS])" at bounding box center [632, 264] width 166 height 33
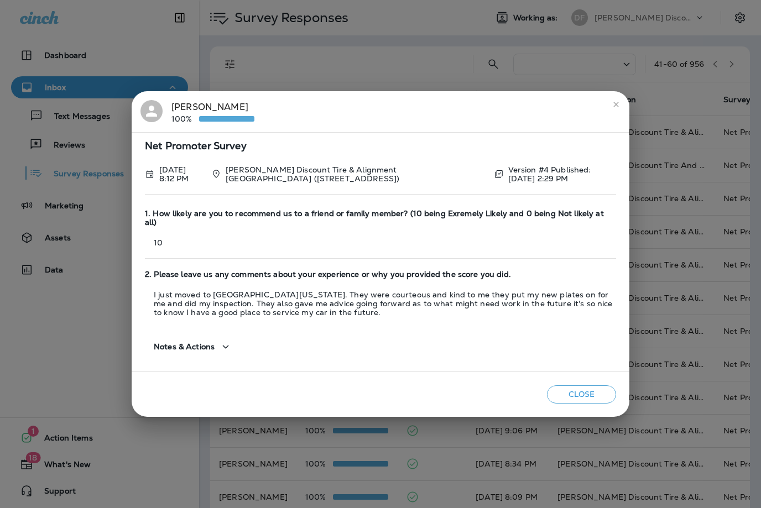
click at [615, 105] on icon "close" at bounding box center [616, 104] width 9 height 9
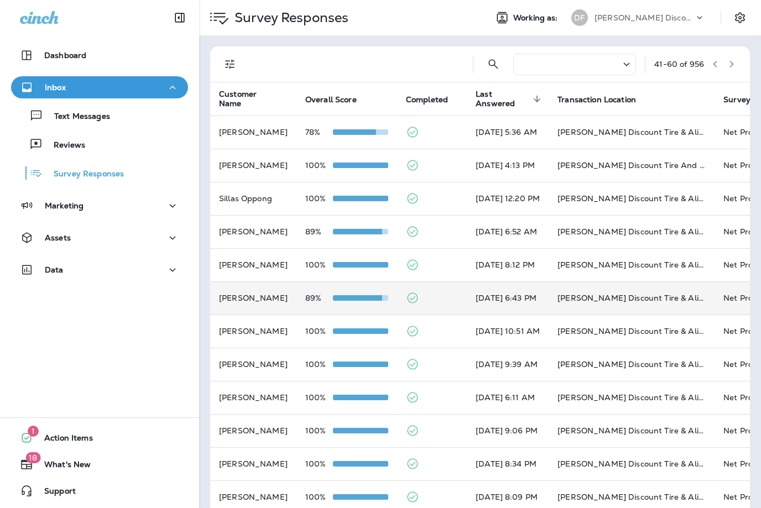
click at [573, 298] on td "[PERSON_NAME] Discount Tire & Alignment [PERSON_NAME] ([STREET_ADDRESS])" at bounding box center [632, 298] width 166 height 33
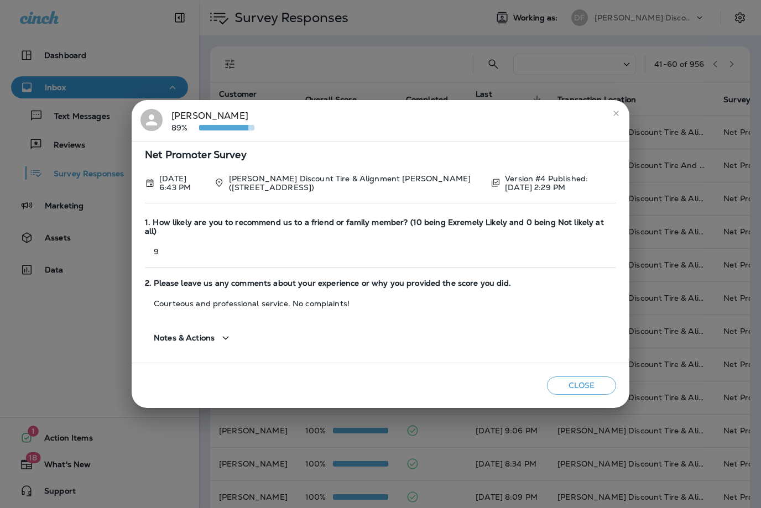
click at [612, 116] on icon "close" at bounding box center [616, 113] width 9 height 9
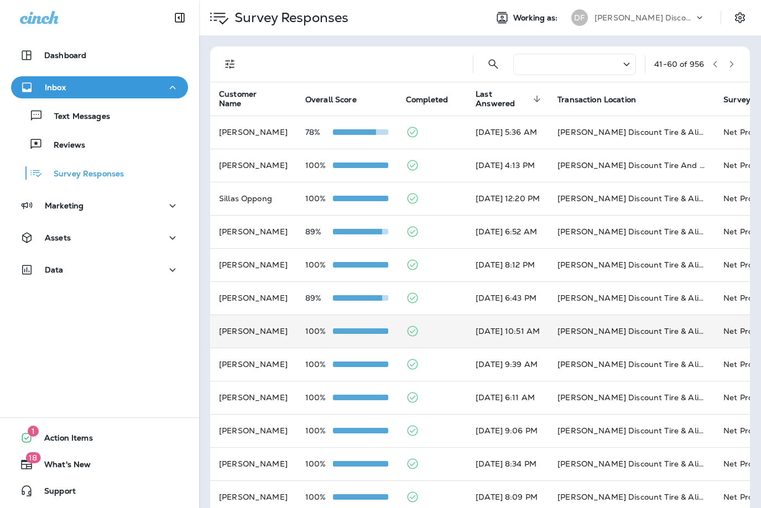
click at [576, 324] on td "[PERSON_NAME] Discount Tire & Alignment- [GEOGRAPHIC_DATA] ([STREET_ADDRESS])" at bounding box center [632, 331] width 166 height 33
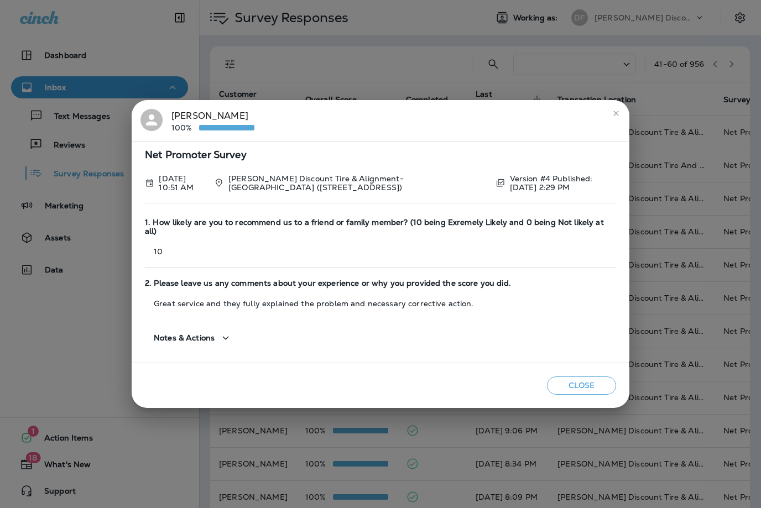
click at [621, 117] on button "close" at bounding box center [616, 114] width 18 height 18
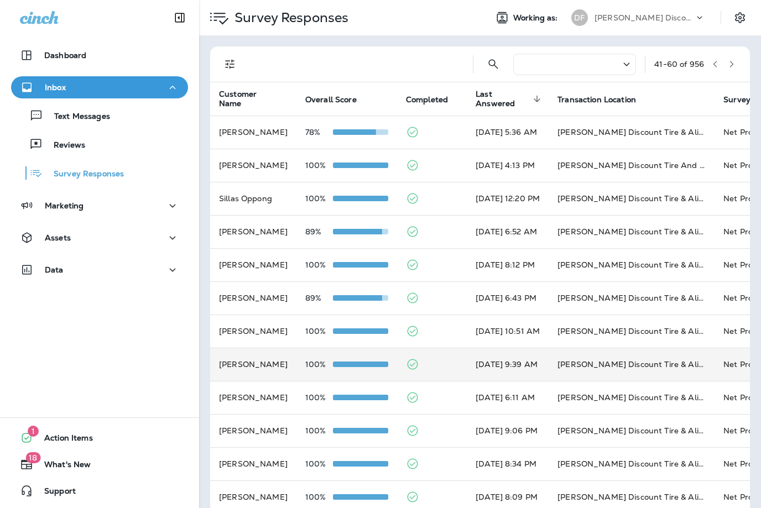
click at [549, 365] on td "[DATE] 9:39 AM" at bounding box center [508, 364] width 82 height 33
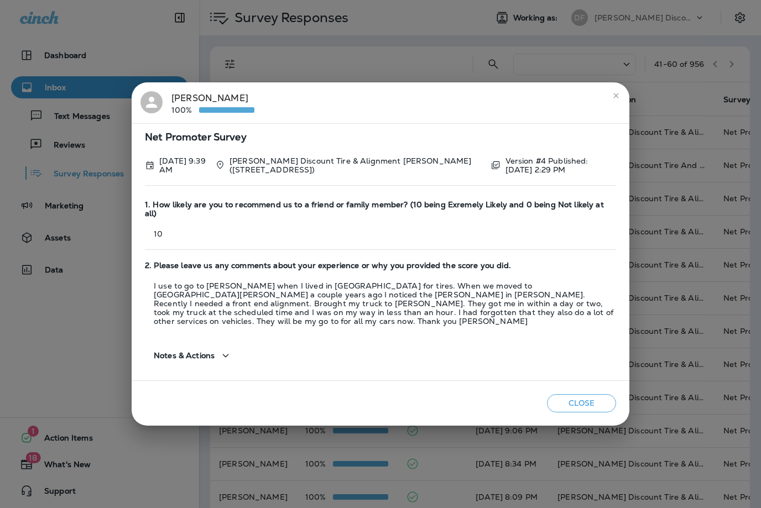
click at [623, 96] on button "close" at bounding box center [616, 96] width 18 height 18
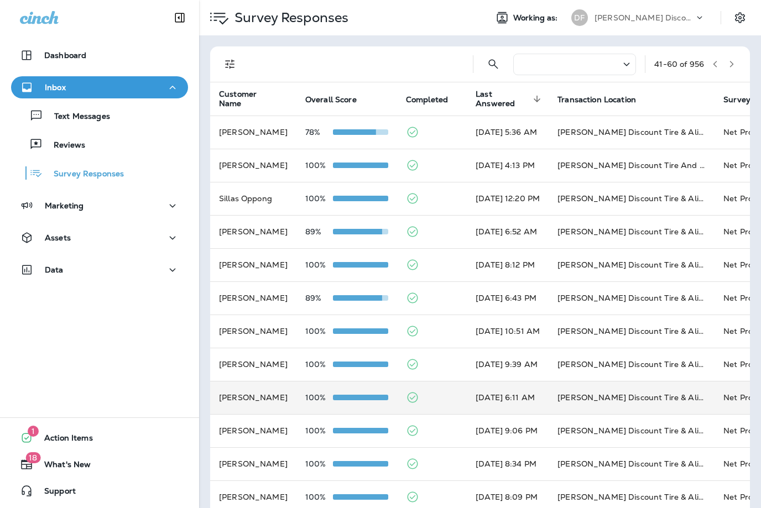
click at [519, 395] on td "[DATE] 6:11 AM" at bounding box center [508, 397] width 82 height 33
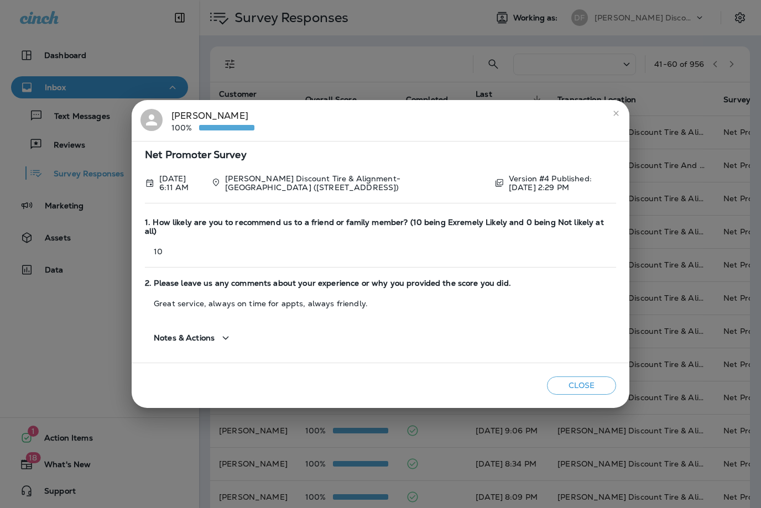
click at [617, 116] on icon "close" at bounding box center [616, 113] width 9 height 9
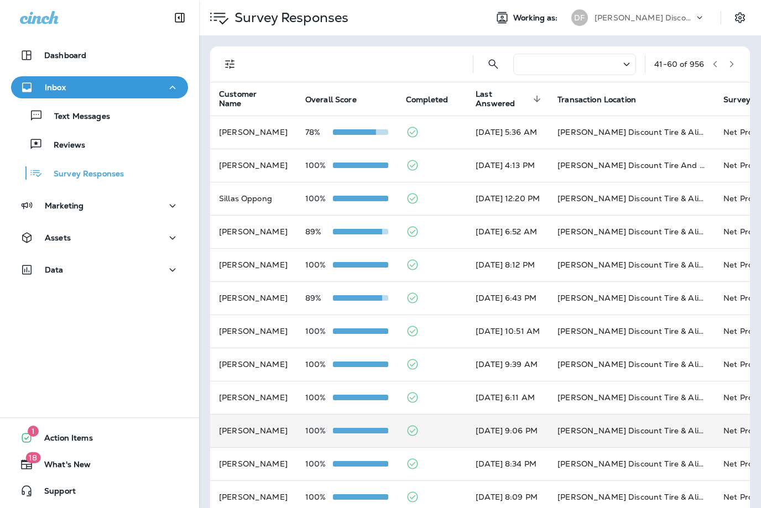
click at [518, 430] on td "[DATE] 9:06 PM" at bounding box center [508, 430] width 82 height 33
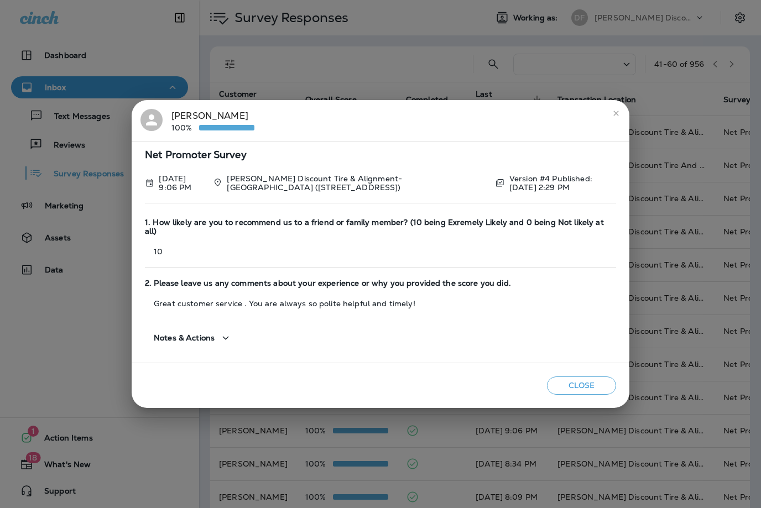
click at [621, 111] on button "close" at bounding box center [616, 114] width 18 height 18
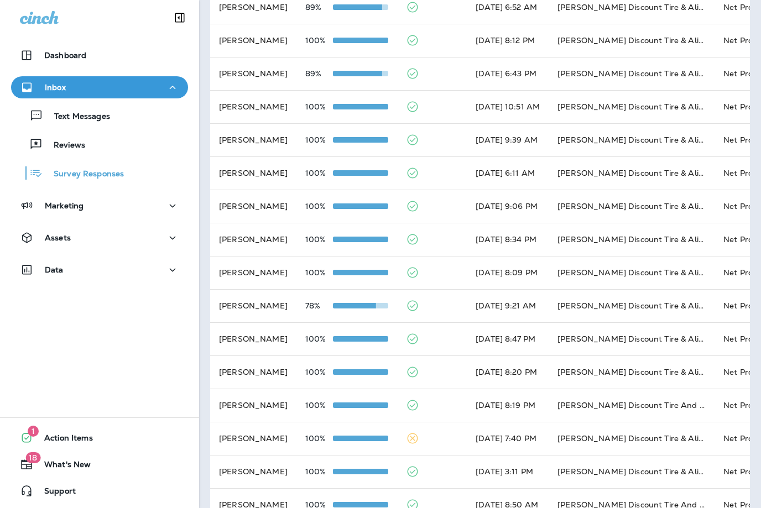
scroll to position [250, 0]
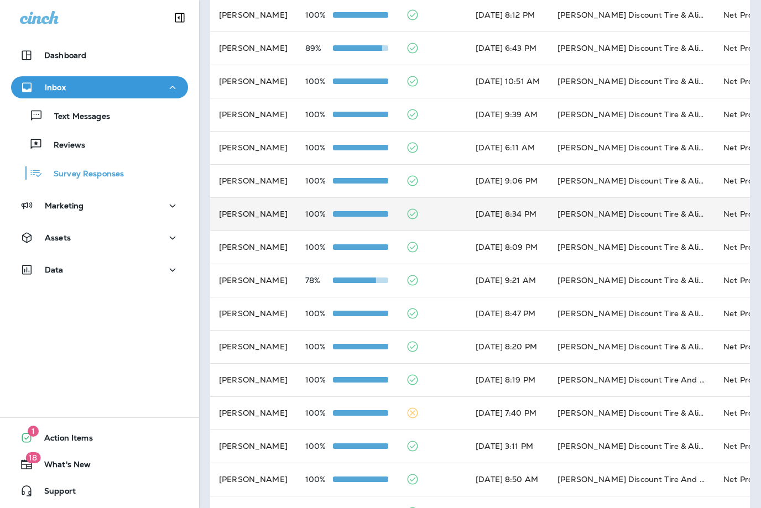
click at [571, 215] on td "[PERSON_NAME] Discount Tire & Alignment [GEOGRAPHIC_DATA] ([STREET_ADDRESS])" at bounding box center [632, 213] width 166 height 33
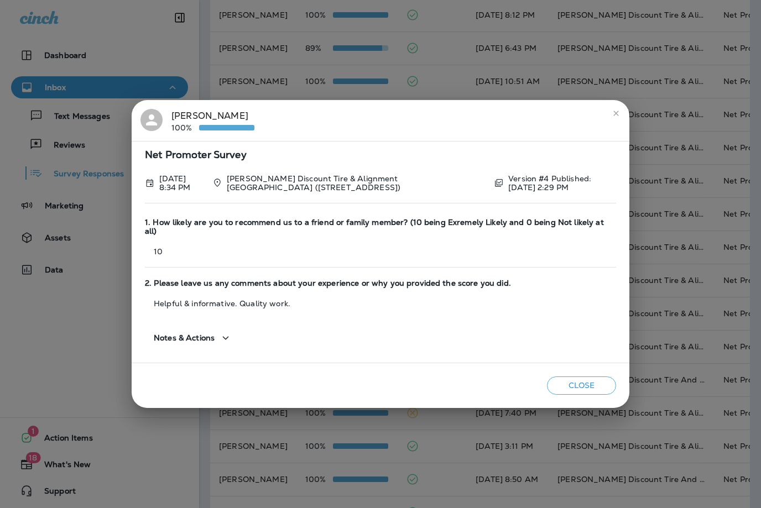
click at [620, 113] on icon "close" at bounding box center [616, 113] width 9 height 9
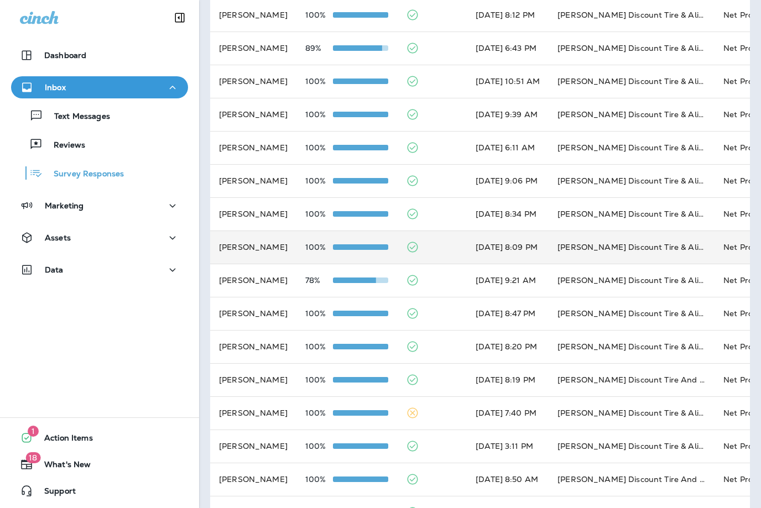
click at [615, 239] on td "[PERSON_NAME] Discount Tire & Alignment- [GEOGRAPHIC_DATA] ([STREET_ADDRESS])" at bounding box center [632, 247] width 166 height 33
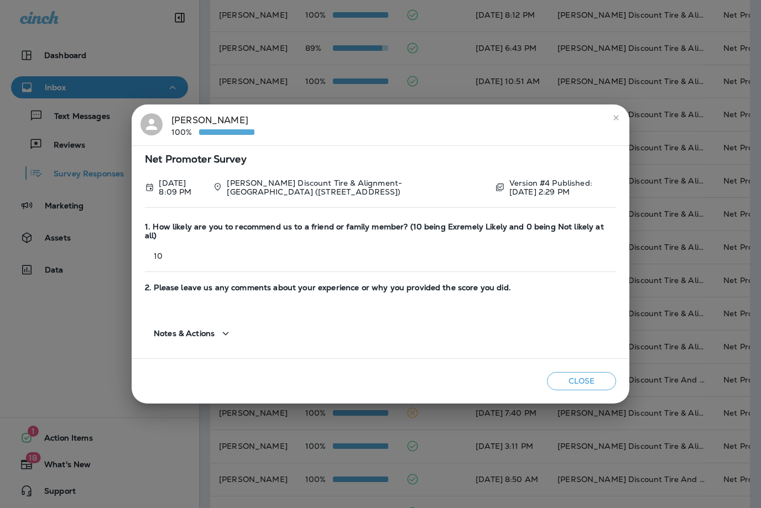
click at [613, 122] on icon "close" at bounding box center [616, 117] width 9 height 9
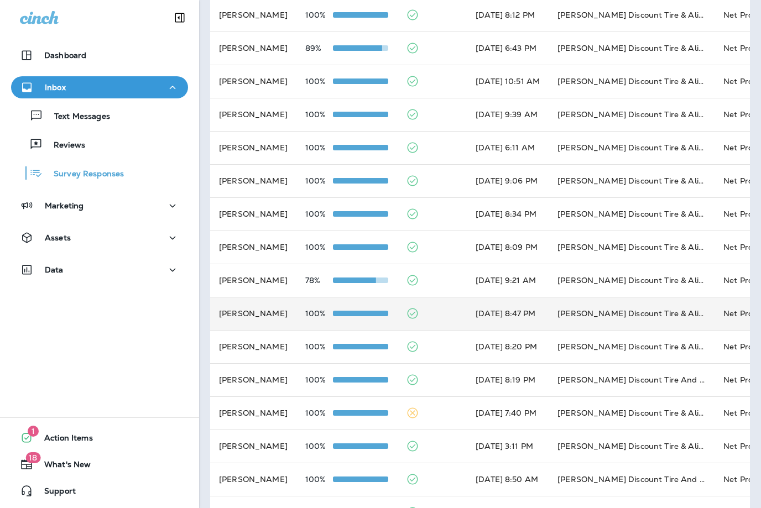
click at [602, 306] on td "[PERSON_NAME] Discount Tire & Alignment [PERSON_NAME] ([STREET_ADDRESS])" at bounding box center [632, 313] width 166 height 33
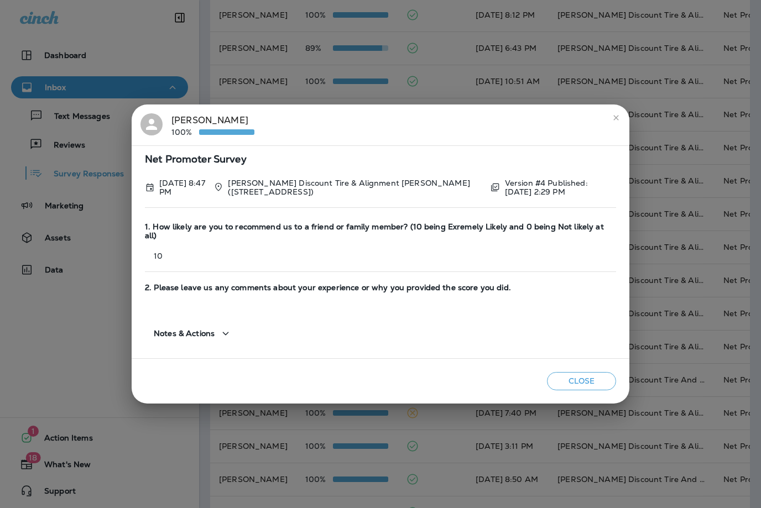
click at [621, 119] on button "close" at bounding box center [616, 118] width 18 height 18
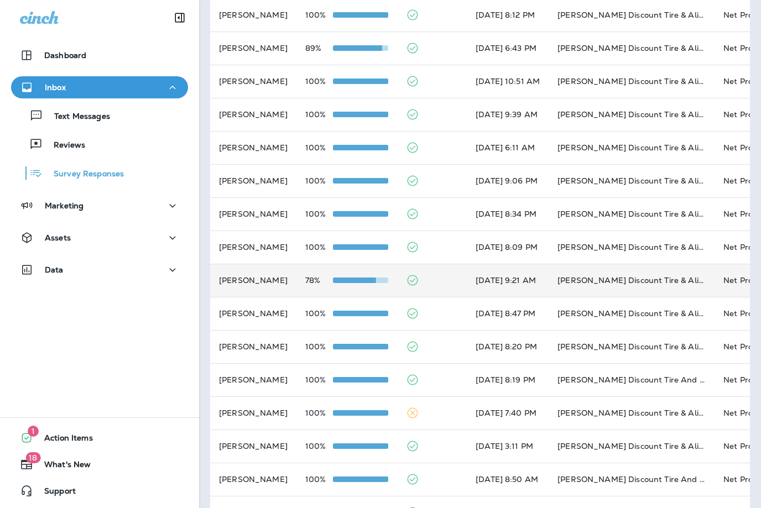
click at [587, 282] on td "[PERSON_NAME] Discount Tire & Alignment- [GEOGRAPHIC_DATA] ([STREET_ADDRESS])" at bounding box center [632, 280] width 166 height 33
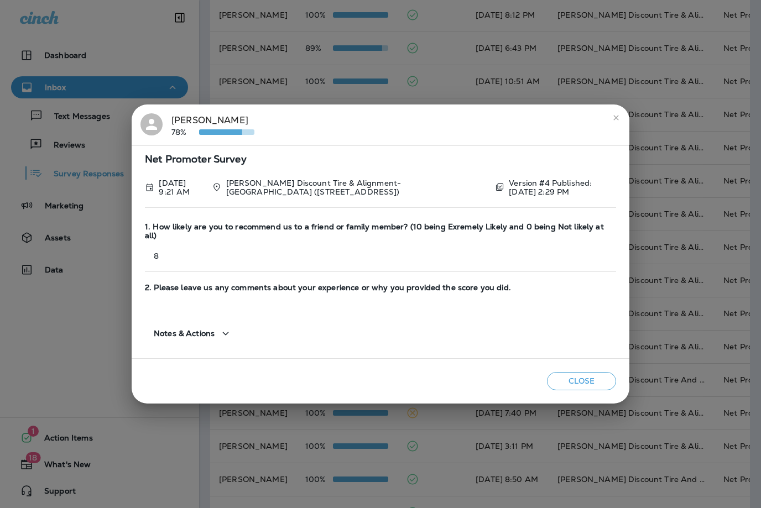
click at [616, 119] on icon "close" at bounding box center [615, 117] width 5 height 5
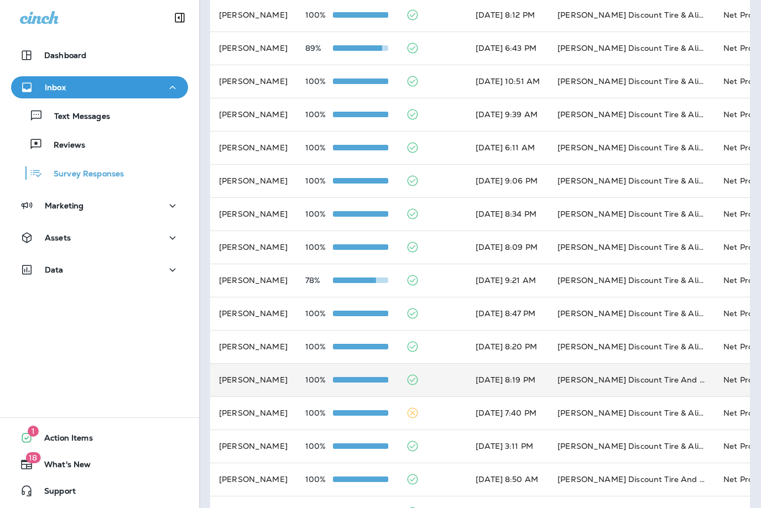
click at [549, 378] on td "[DATE] 8:19 PM" at bounding box center [508, 379] width 82 height 33
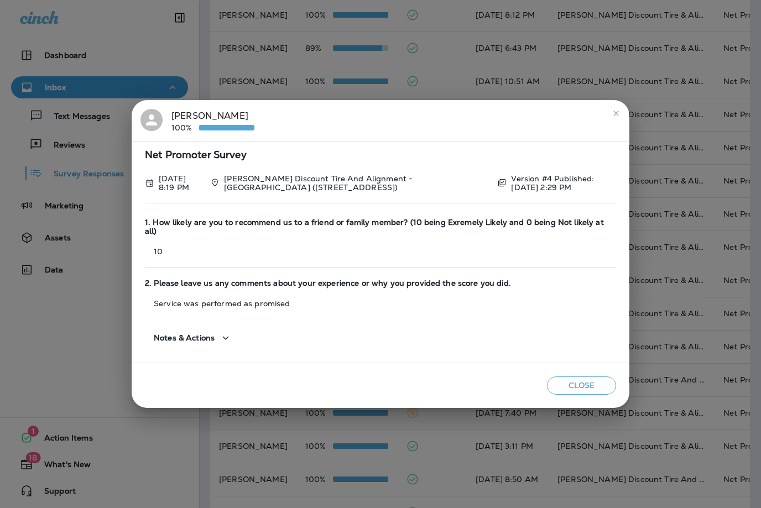
click at [617, 117] on icon "close" at bounding box center [616, 113] width 9 height 9
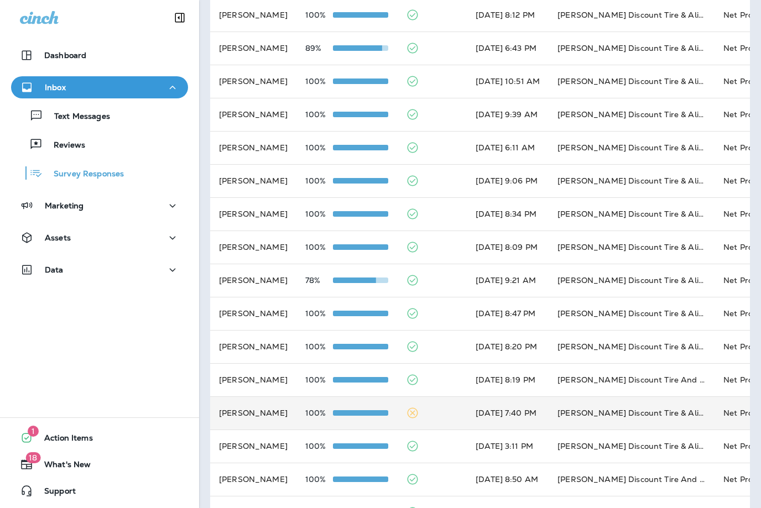
click at [538, 415] on td "[DATE] 7:40 PM" at bounding box center [508, 413] width 82 height 33
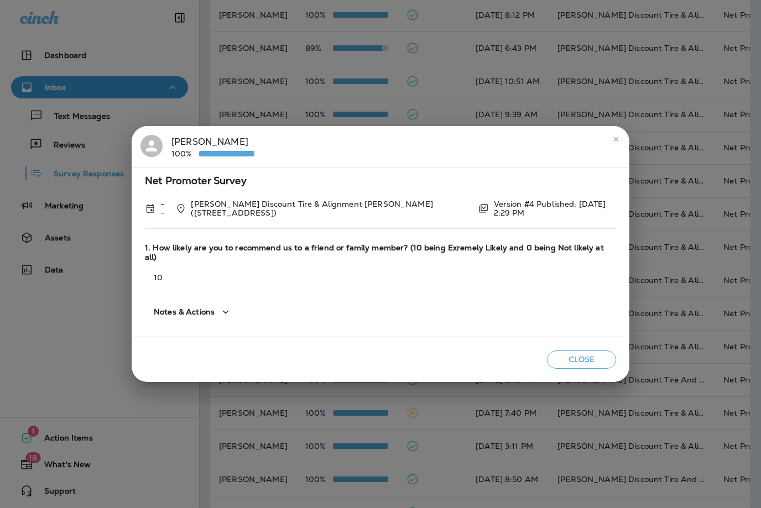
click at [612, 139] on icon "close" at bounding box center [616, 139] width 9 height 9
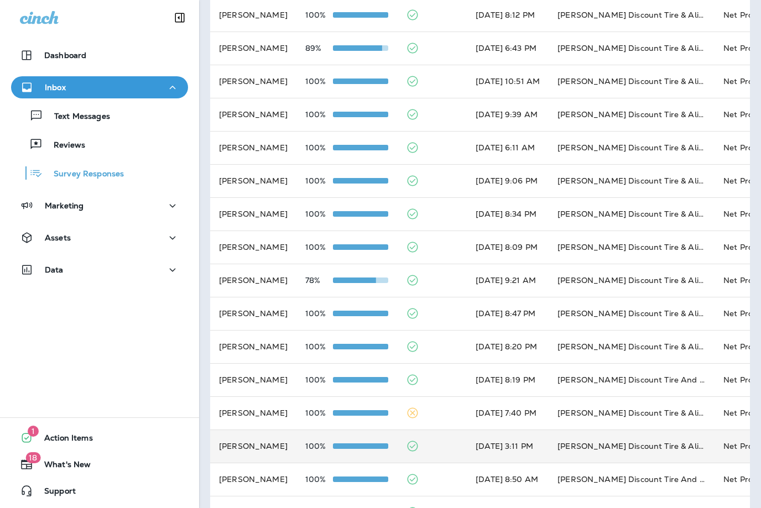
click at [527, 444] on td "[DATE] 3:11 PM" at bounding box center [508, 446] width 82 height 33
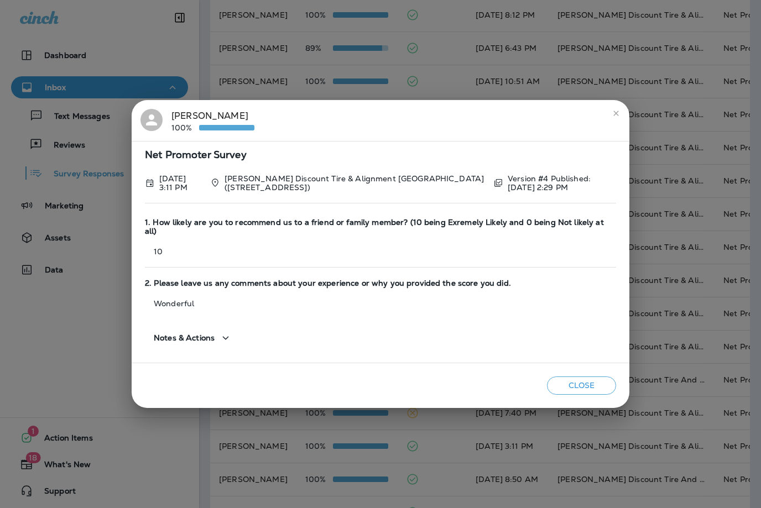
click at [619, 114] on icon "close" at bounding box center [616, 113] width 9 height 9
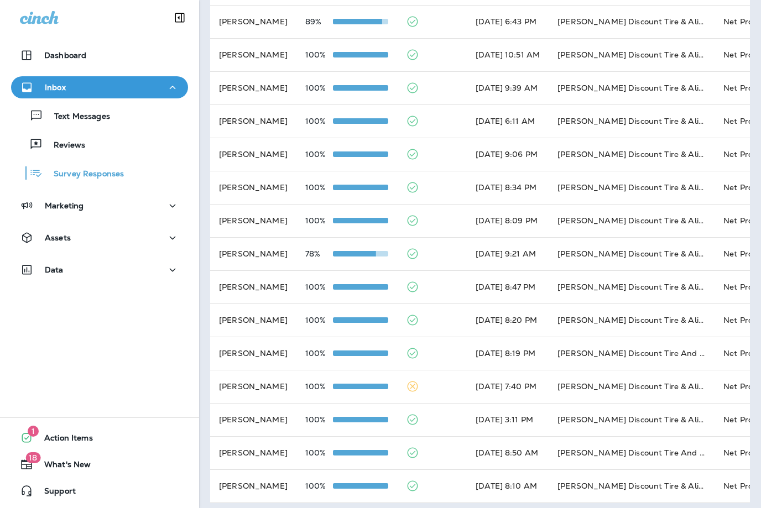
scroll to position [276, 0]
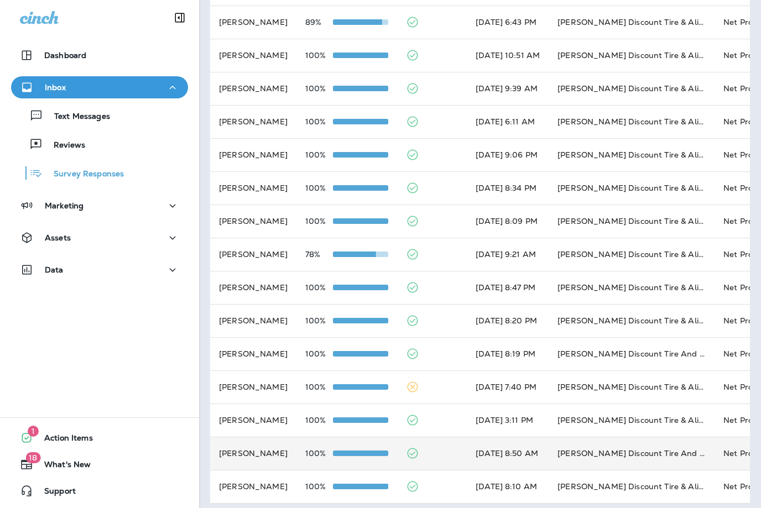
click at [471, 450] on td "[DATE] 8:50 AM" at bounding box center [508, 453] width 82 height 33
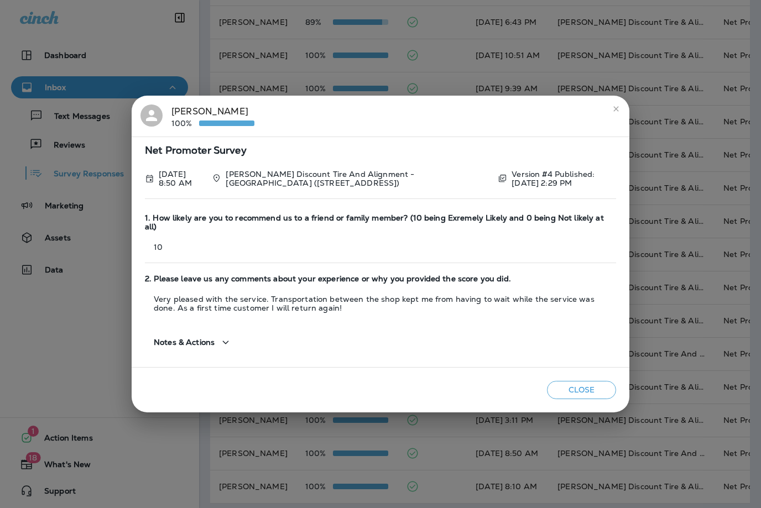
click at [620, 110] on icon "close" at bounding box center [616, 109] width 9 height 9
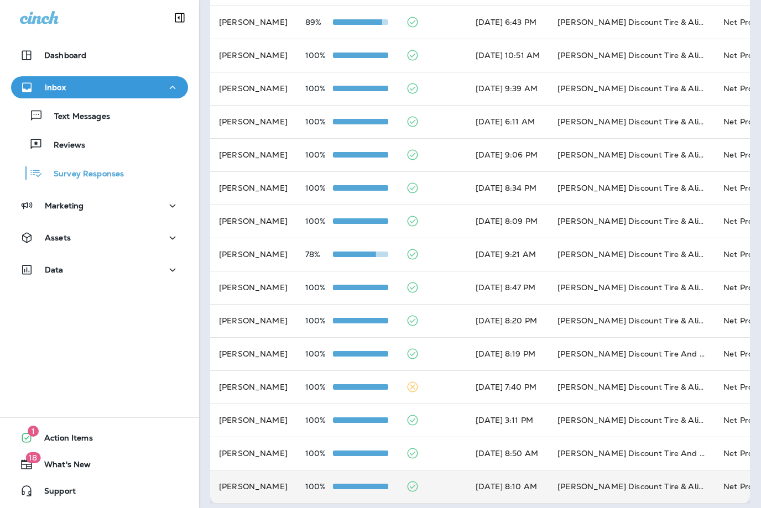
click at [497, 479] on td "[DATE] 8:10 AM" at bounding box center [508, 486] width 82 height 33
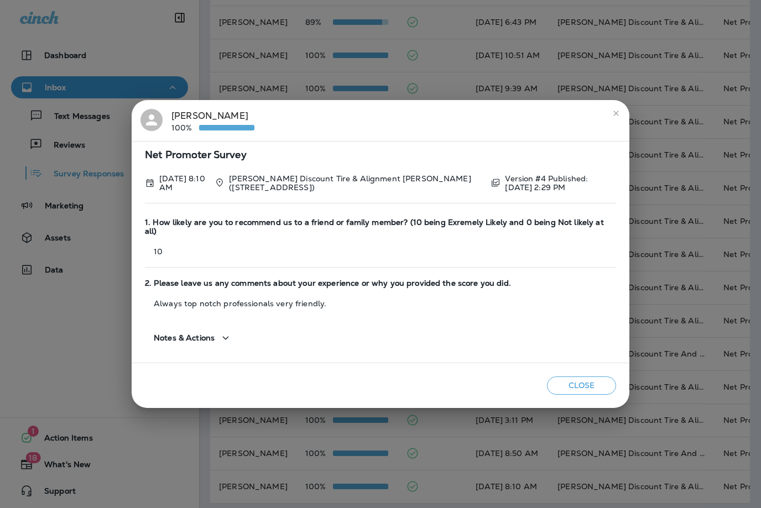
click at [613, 121] on button "close" at bounding box center [616, 114] width 18 height 18
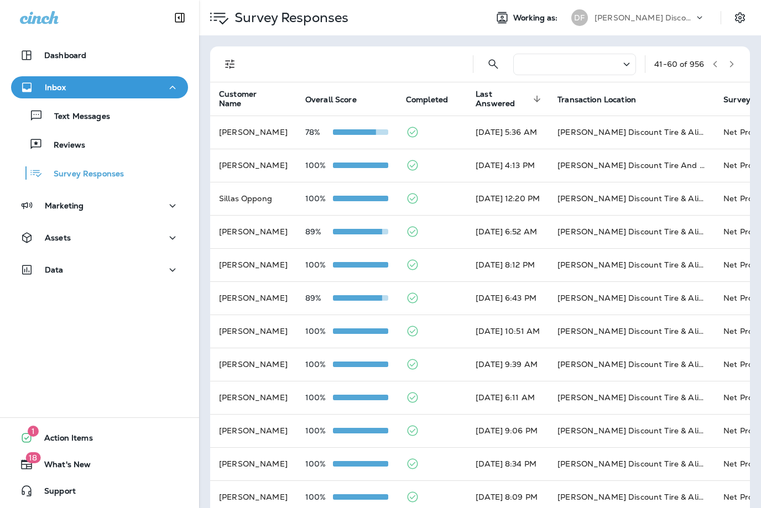
scroll to position [0, 0]
click at [738, 60] on button "button" at bounding box center [731, 64] width 17 height 17
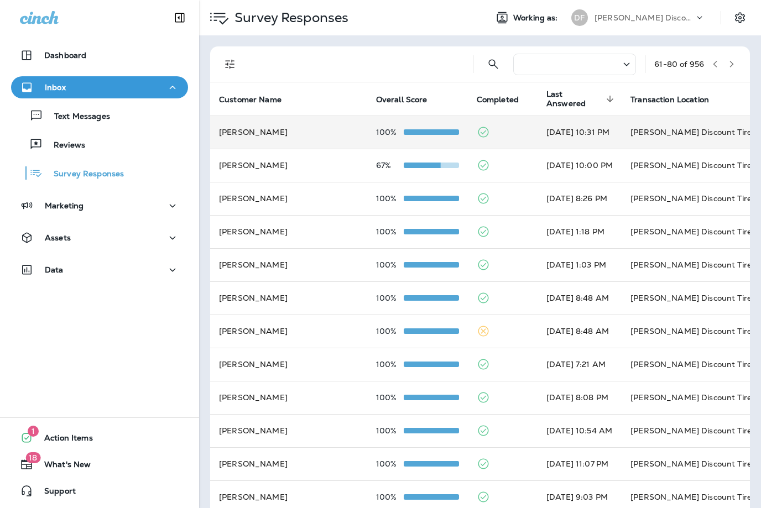
click at [538, 126] on td "[DATE] 10:31 PM" at bounding box center [580, 132] width 84 height 33
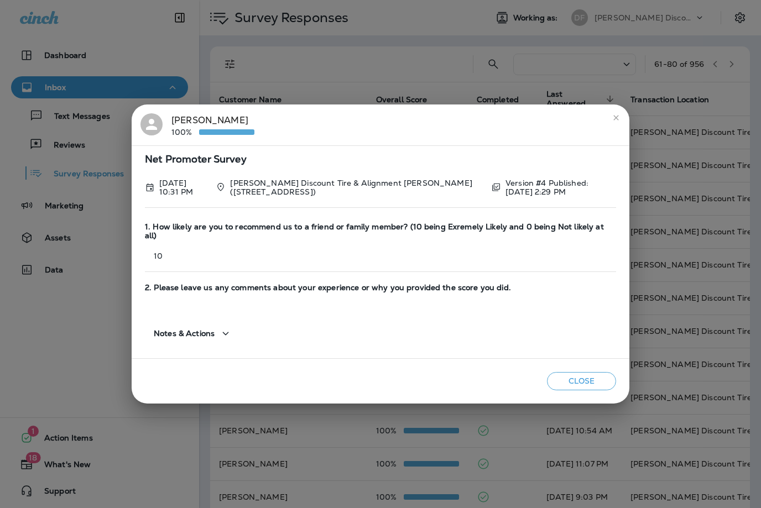
click at [614, 125] on button "close" at bounding box center [616, 118] width 18 height 18
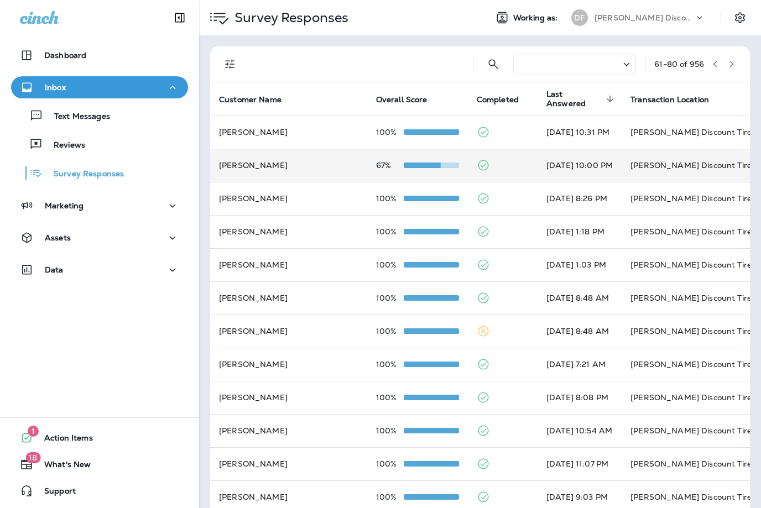
click at [468, 158] on td at bounding box center [503, 165] width 70 height 33
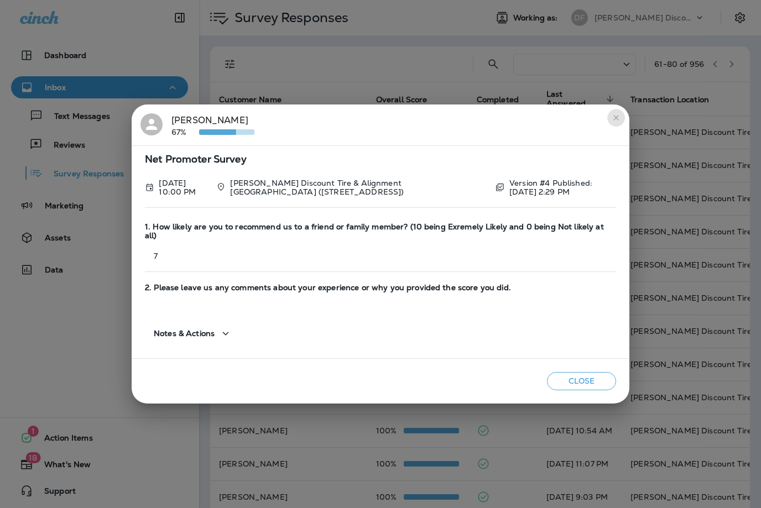
click at [622, 118] on button "close" at bounding box center [616, 118] width 18 height 18
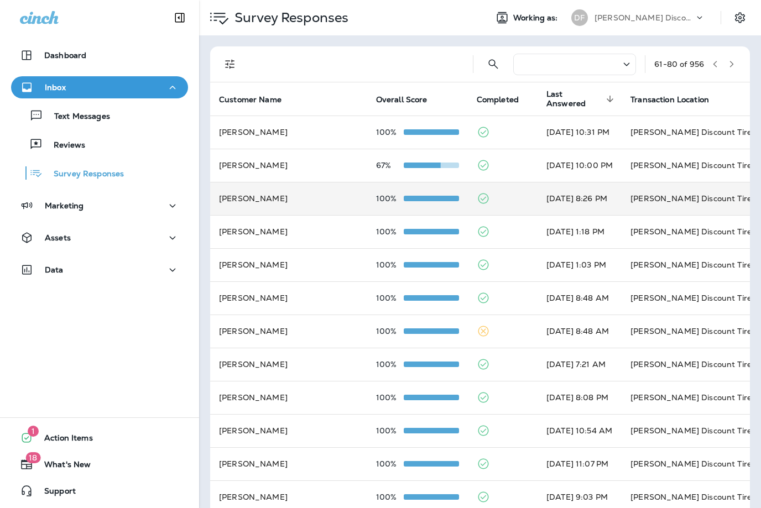
click at [468, 195] on td at bounding box center [503, 198] width 70 height 33
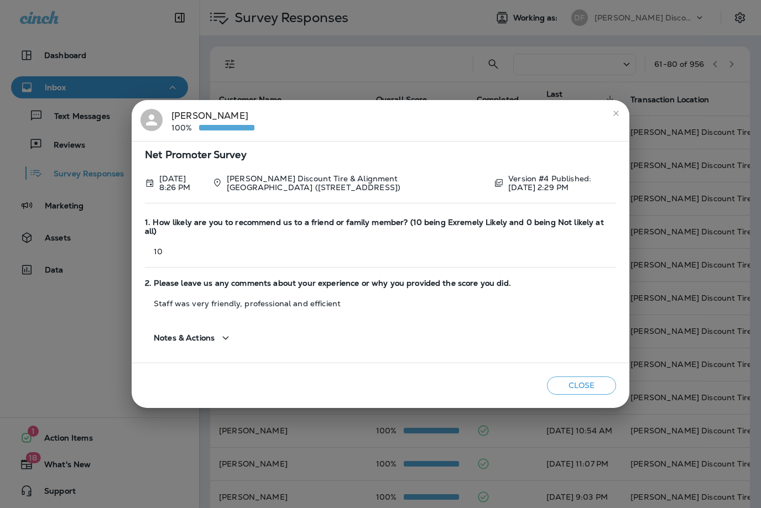
click at [617, 117] on icon "close" at bounding box center [616, 113] width 9 height 9
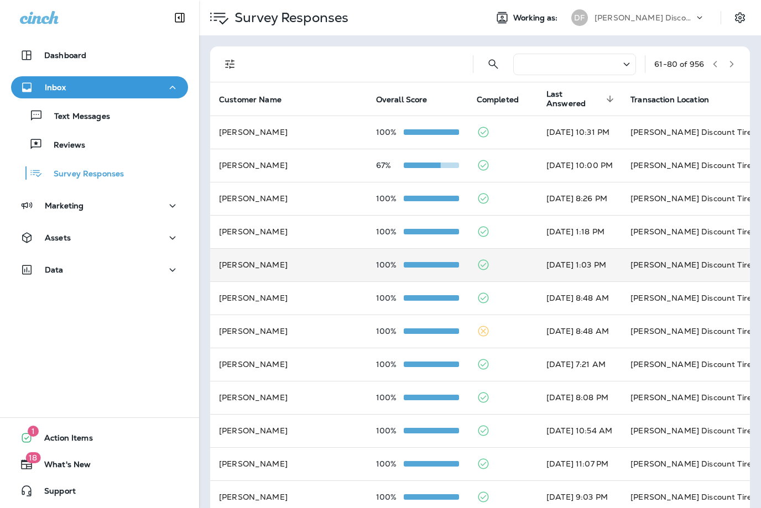
click at [538, 264] on td "[DATE] 1:03 PM" at bounding box center [580, 264] width 84 height 33
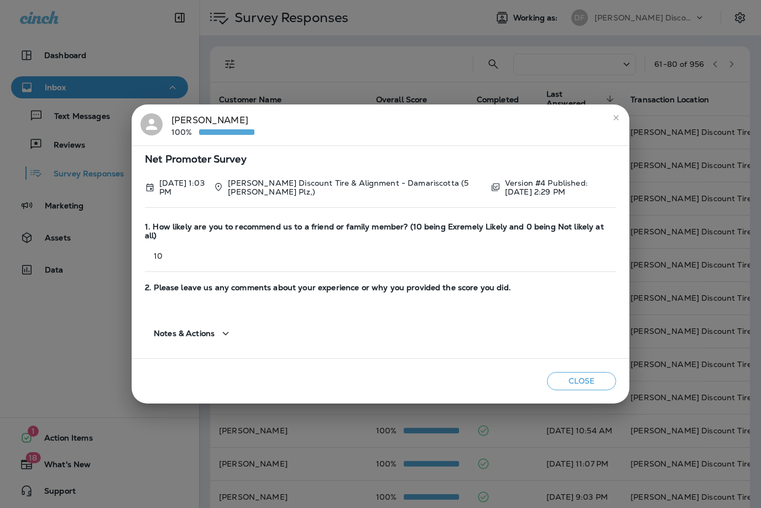
click at [616, 118] on icon "close" at bounding box center [616, 117] width 9 height 9
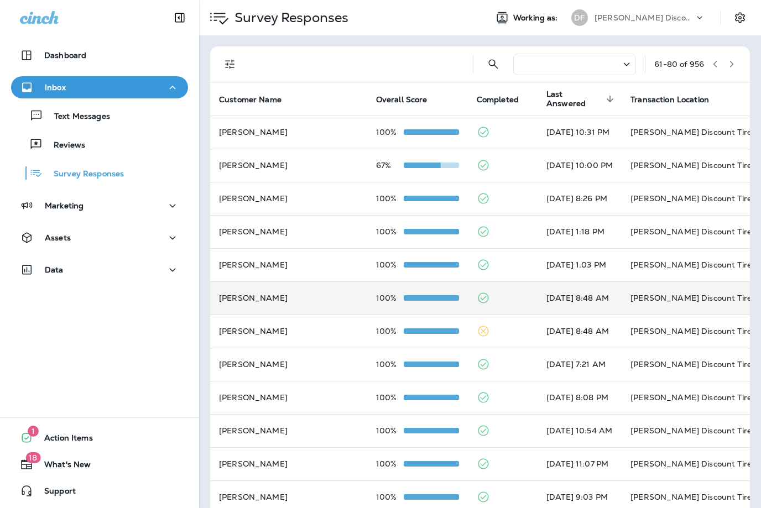
click at [468, 294] on td at bounding box center [503, 298] width 70 height 33
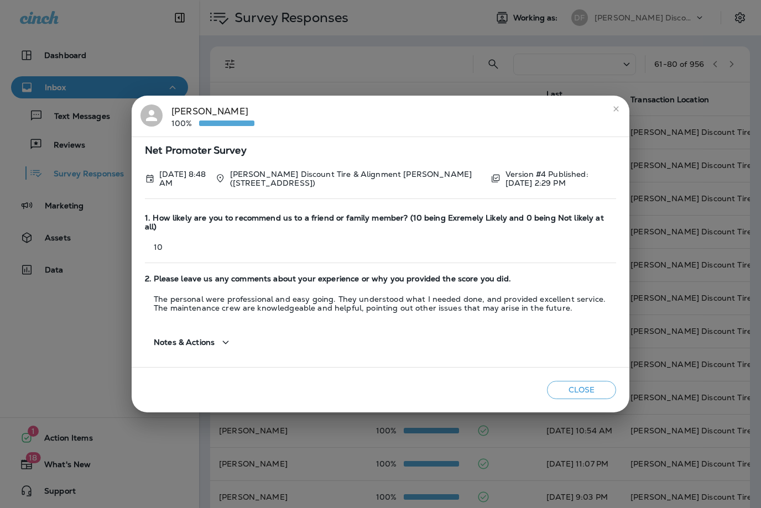
click at [621, 103] on button "close" at bounding box center [616, 109] width 18 height 18
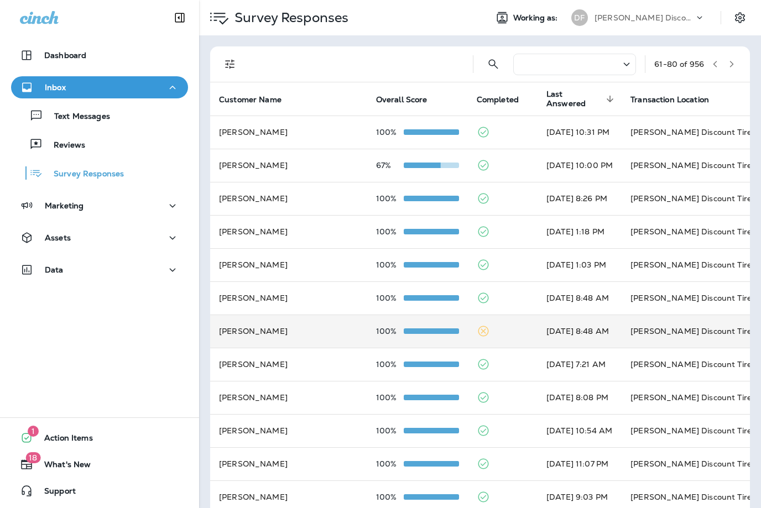
click at [468, 325] on td at bounding box center [503, 331] width 70 height 33
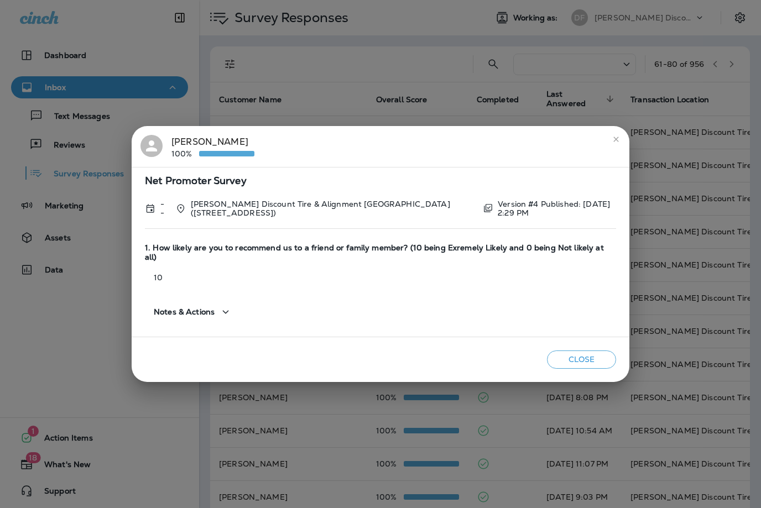
click at [622, 136] on button "close" at bounding box center [616, 140] width 18 height 18
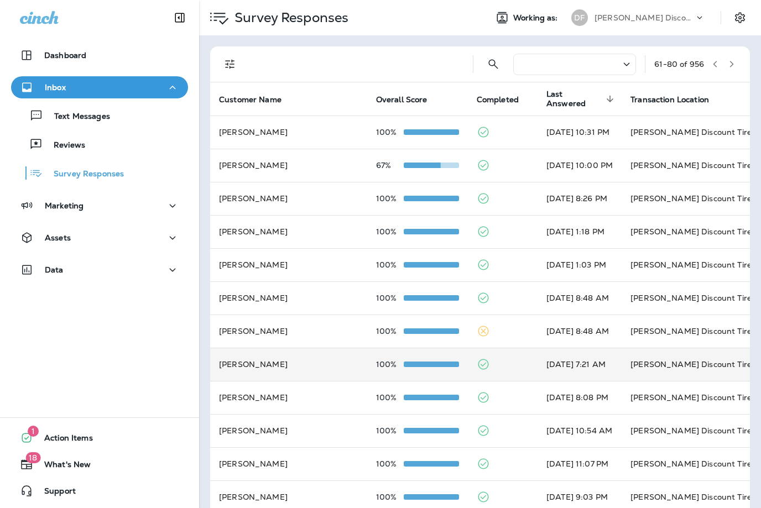
click at [468, 361] on td at bounding box center [503, 364] width 70 height 33
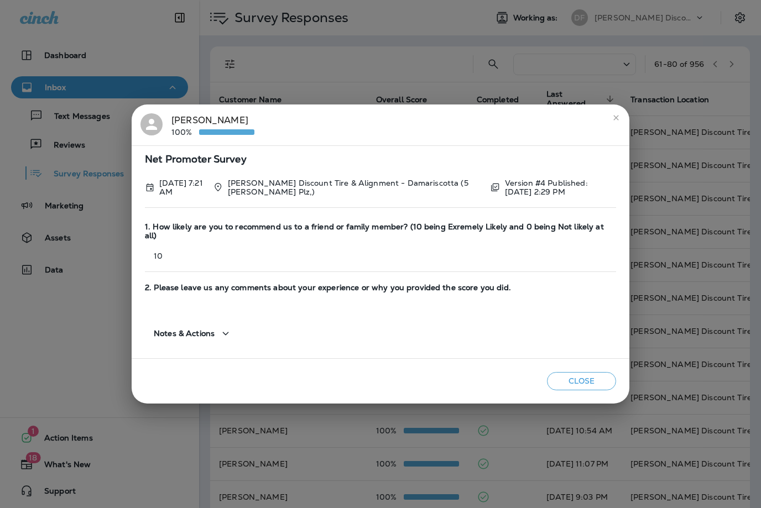
click at [621, 119] on button "close" at bounding box center [616, 118] width 18 height 18
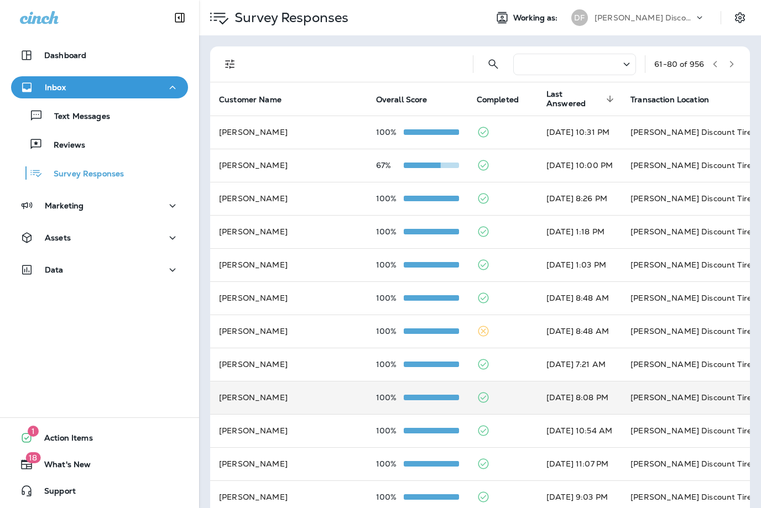
click at [468, 406] on td at bounding box center [503, 397] width 70 height 33
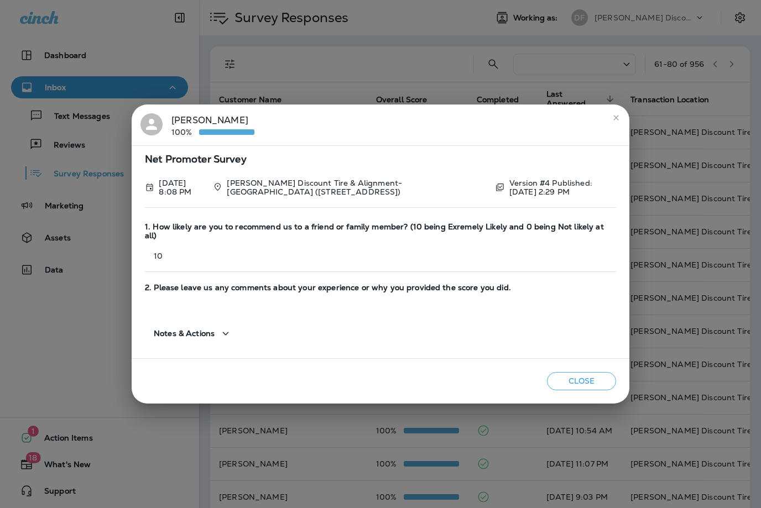
click at [618, 119] on icon "close" at bounding box center [616, 117] width 9 height 9
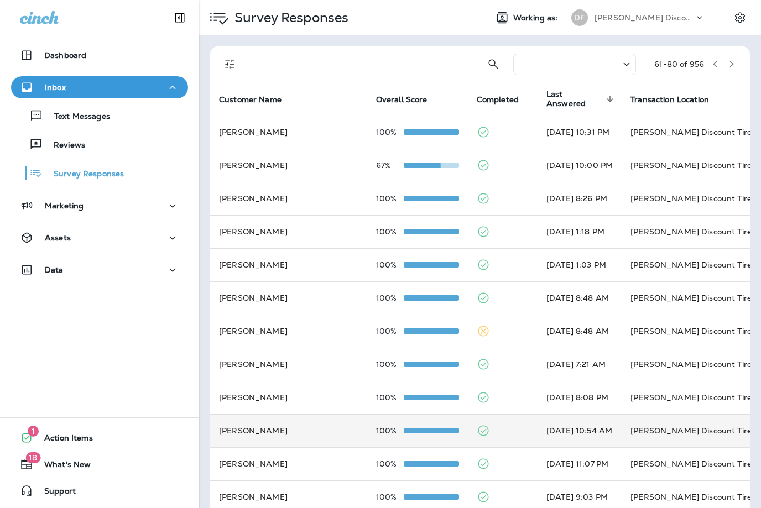
click at [468, 425] on td at bounding box center [503, 430] width 70 height 33
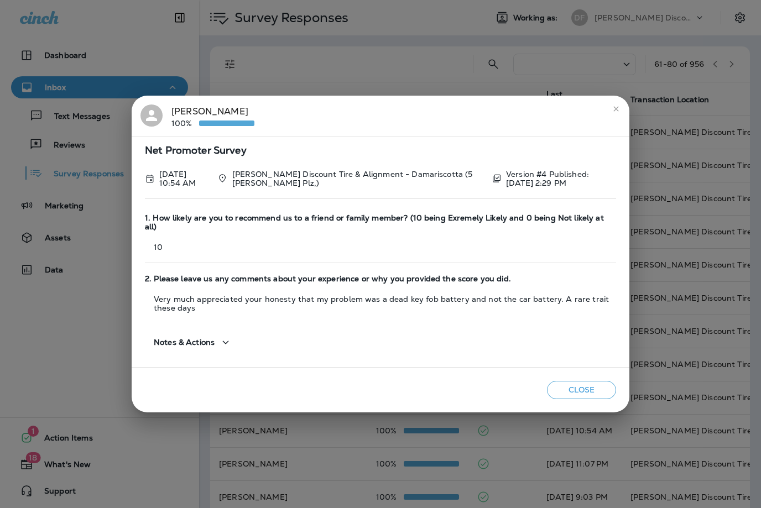
click at [623, 111] on button "close" at bounding box center [616, 109] width 18 height 18
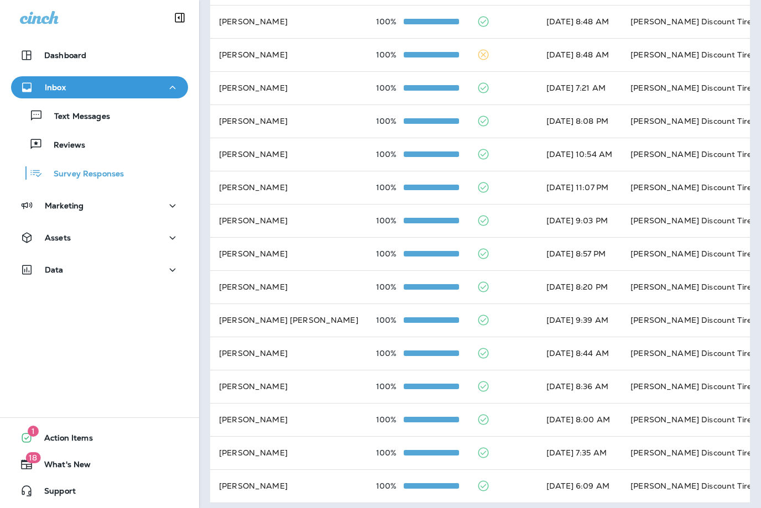
scroll to position [276, 0]
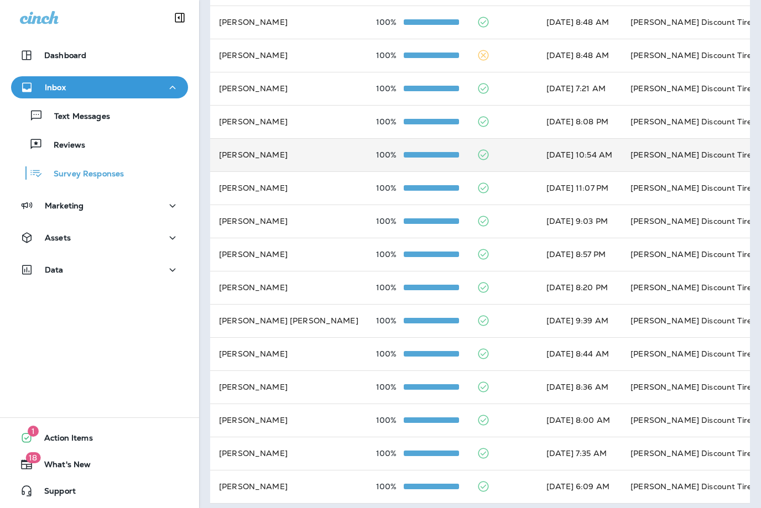
click at [538, 148] on td "[DATE] 10:54 AM" at bounding box center [580, 154] width 84 height 33
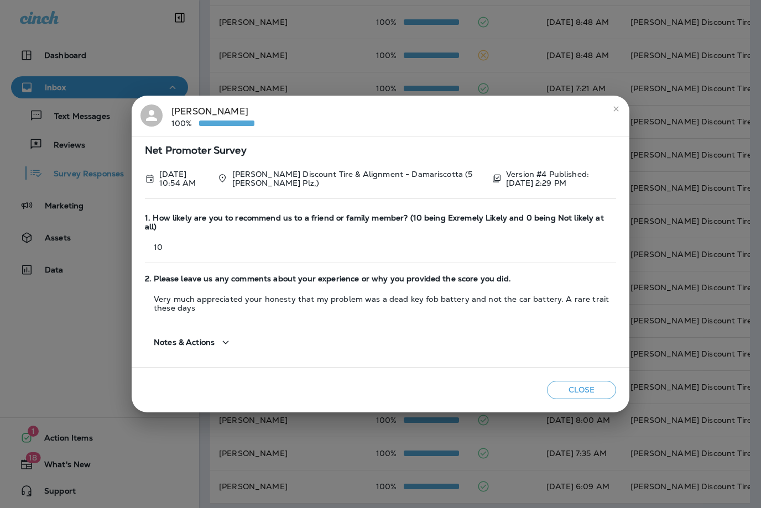
click at [618, 112] on icon "close" at bounding box center [616, 109] width 9 height 9
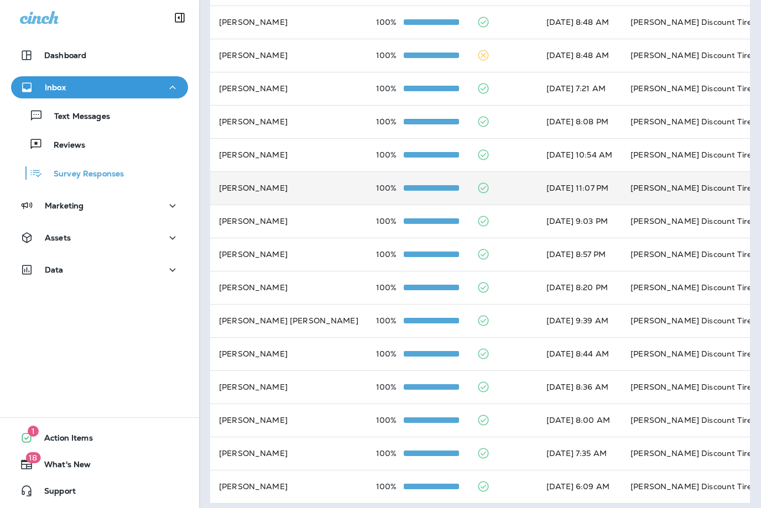
click at [538, 183] on td "[DATE] 11:07 PM" at bounding box center [580, 187] width 84 height 33
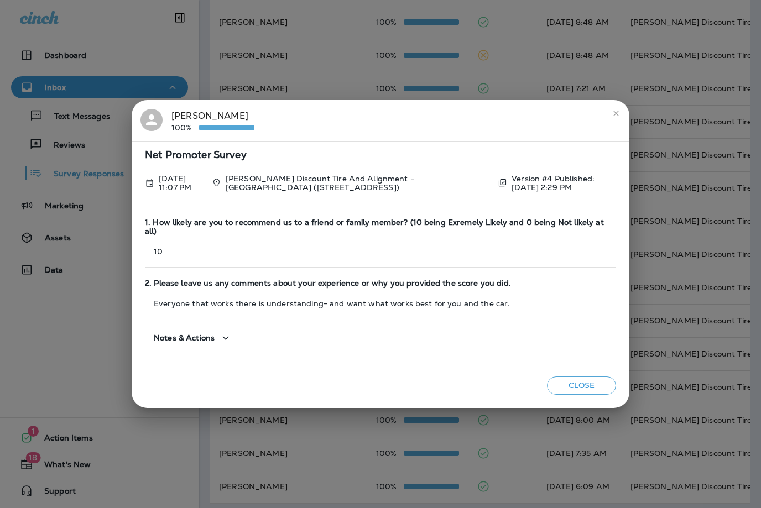
click at [613, 107] on button "close" at bounding box center [616, 114] width 18 height 18
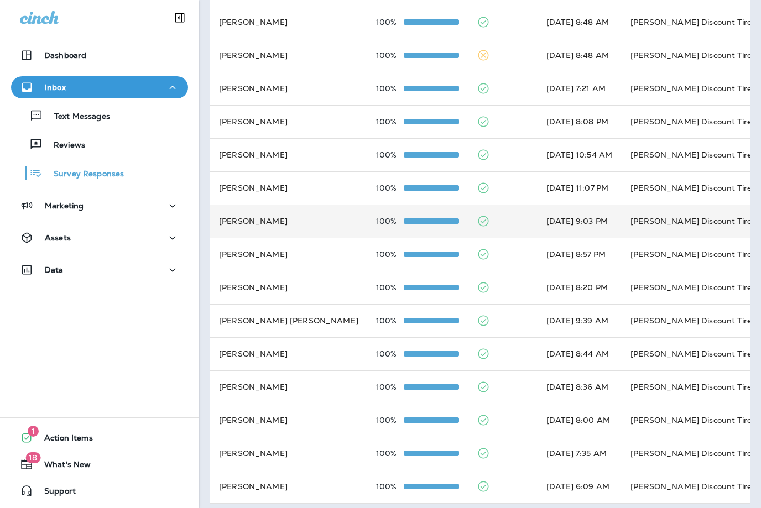
click at [538, 218] on td "[DATE] 9:03 PM" at bounding box center [580, 221] width 84 height 33
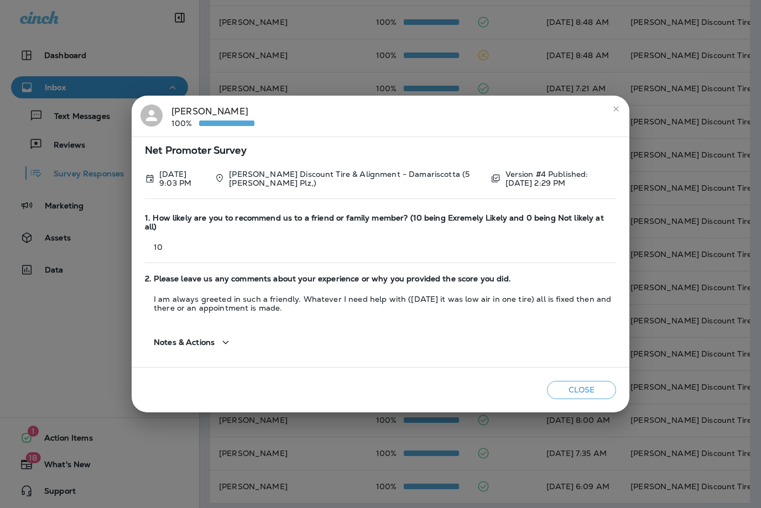
click at [620, 108] on icon "close" at bounding box center [616, 109] width 9 height 9
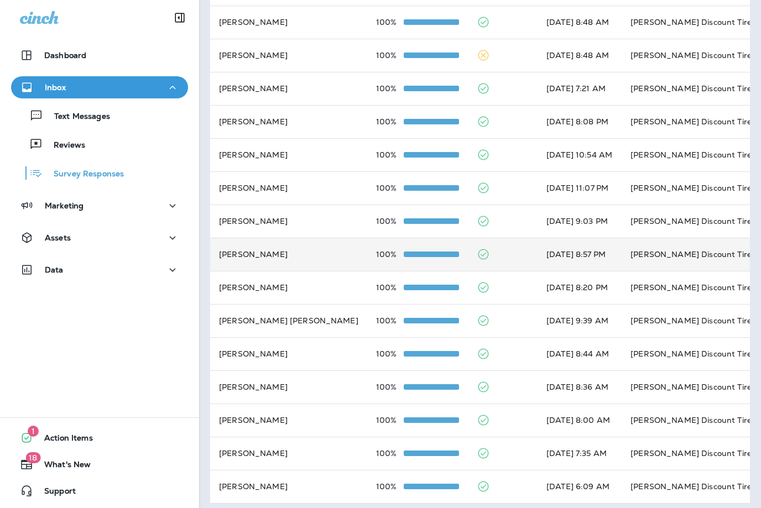
click at [561, 251] on td "[DATE] 8:57 PM" at bounding box center [580, 254] width 84 height 33
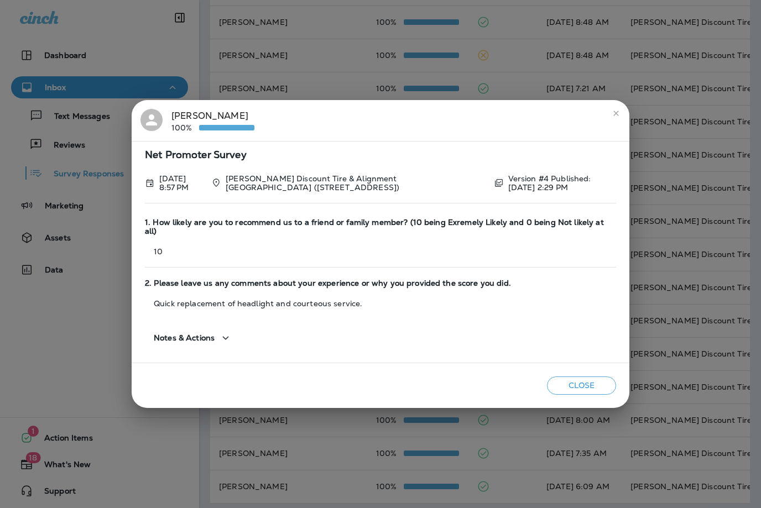
click at [615, 121] on button "close" at bounding box center [616, 114] width 18 height 18
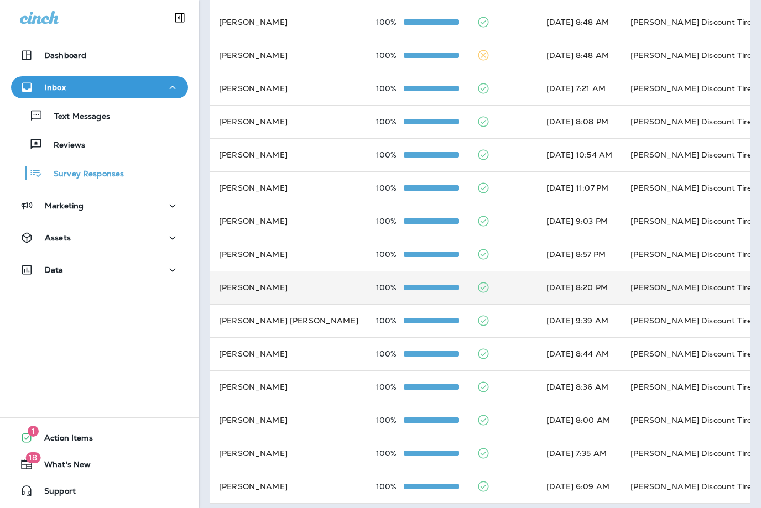
click at [538, 287] on td "[DATE] 8:20 PM" at bounding box center [580, 287] width 84 height 33
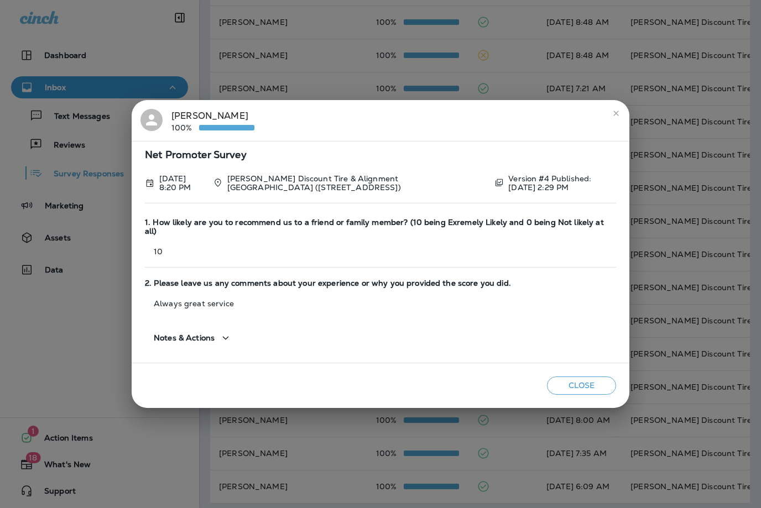
click at [613, 112] on icon "close" at bounding box center [616, 113] width 9 height 9
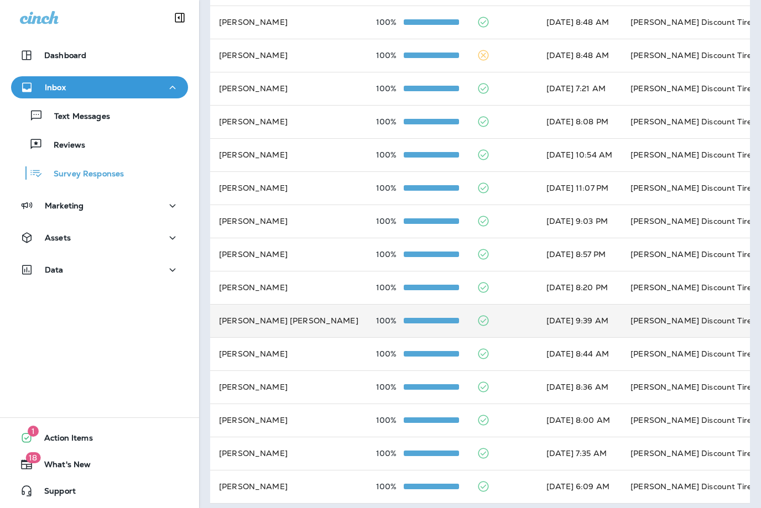
click at [538, 319] on td "[DATE] 9:39 AM" at bounding box center [580, 320] width 84 height 33
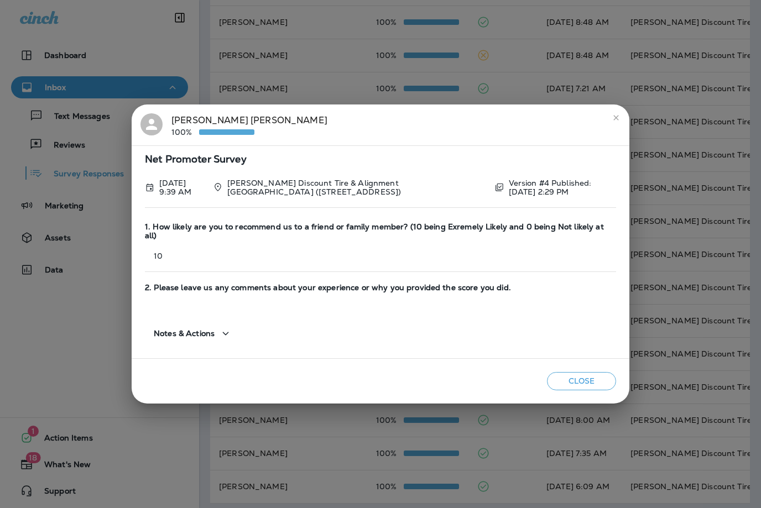
click at [622, 121] on button "close" at bounding box center [616, 118] width 18 height 18
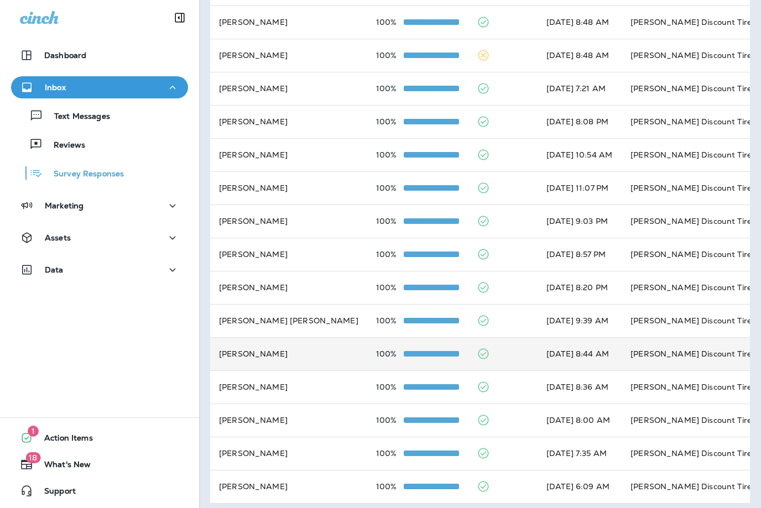
click at [538, 348] on td "[DATE] 8:44 AM" at bounding box center [580, 353] width 84 height 33
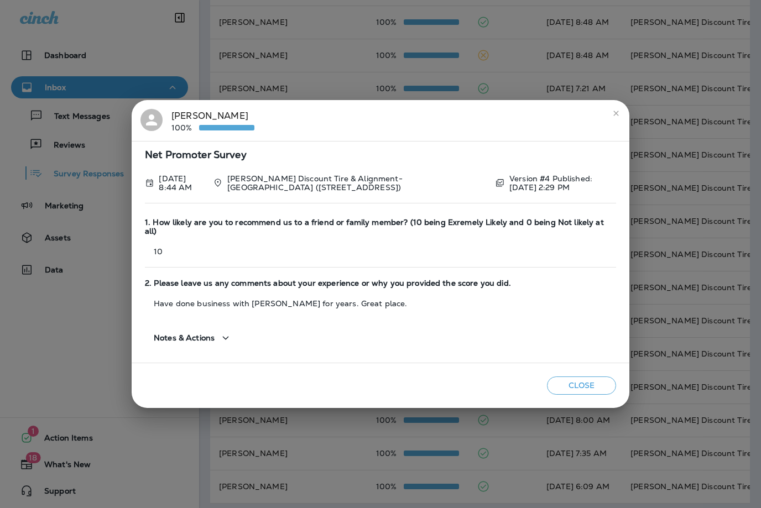
click at [620, 119] on button "close" at bounding box center [616, 114] width 18 height 18
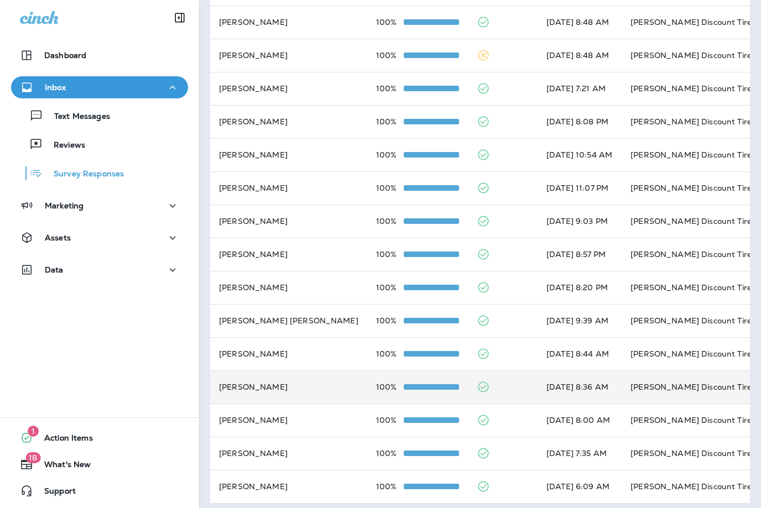
click at [538, 383] on td "[DATE] 8:36 AM" at bounding box center [580, 387] width 84 height 33
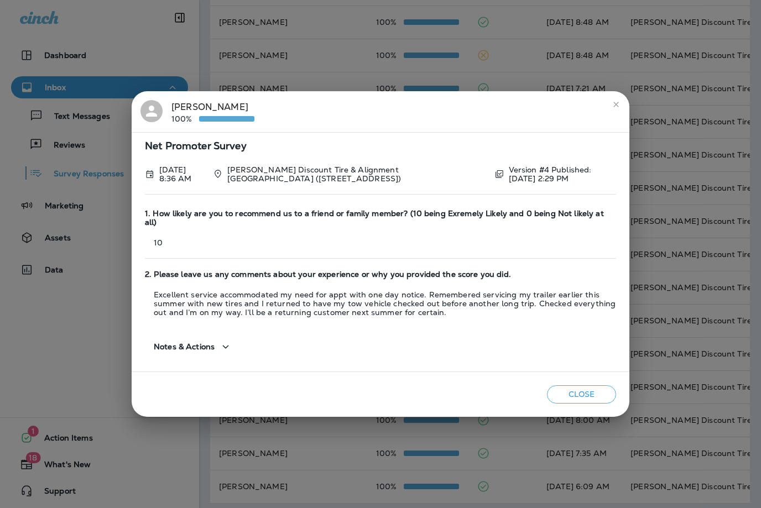
click at [620, 107] on icon "close" at bounding box center [616, 104] width 9 height 9
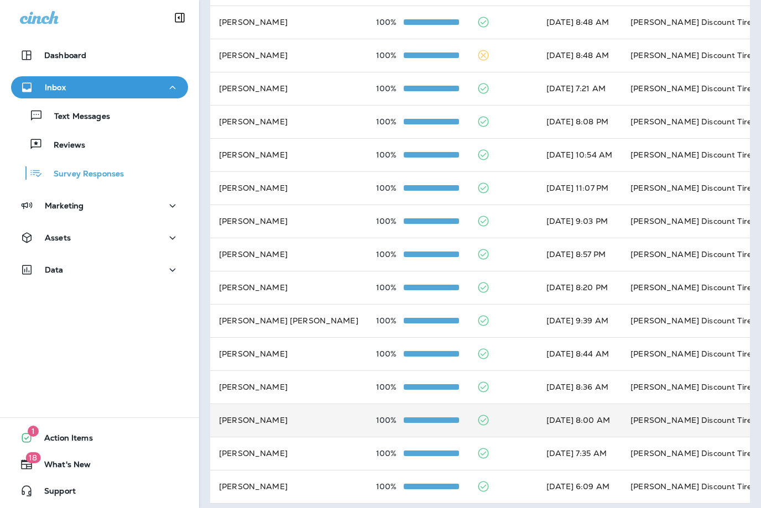
click at [538, 414] on td "[DATE] 8:00 AM" at bounding box center [580, 420] width 84 height 33
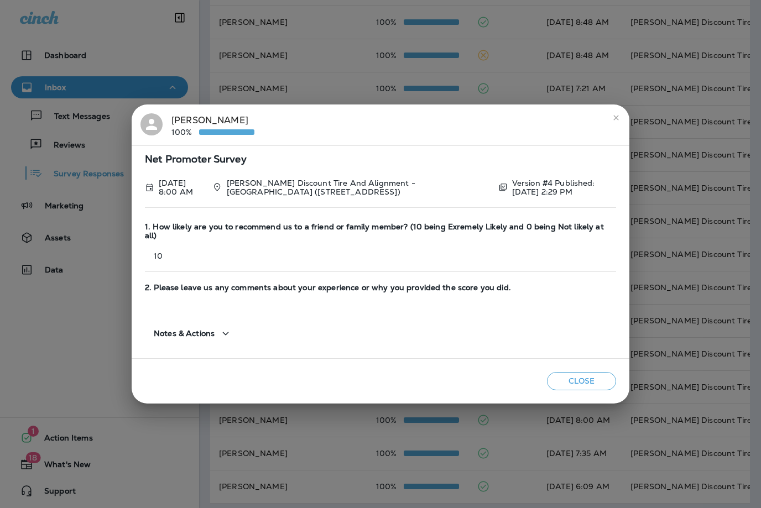
click at [616, 116] on icon "close" at bounding box center [616, 117] width 9 height 9
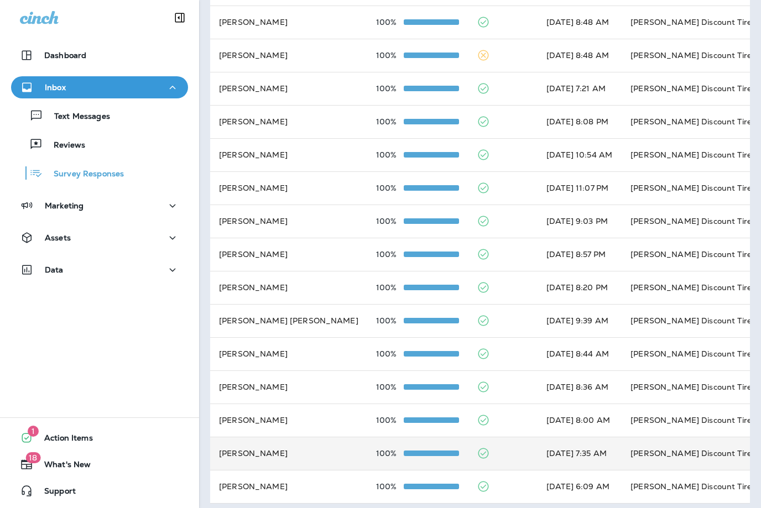
click at [538, 452] on td "[DATE] 7:35 AM" at bounding box center [580, 453] width 84 height 33
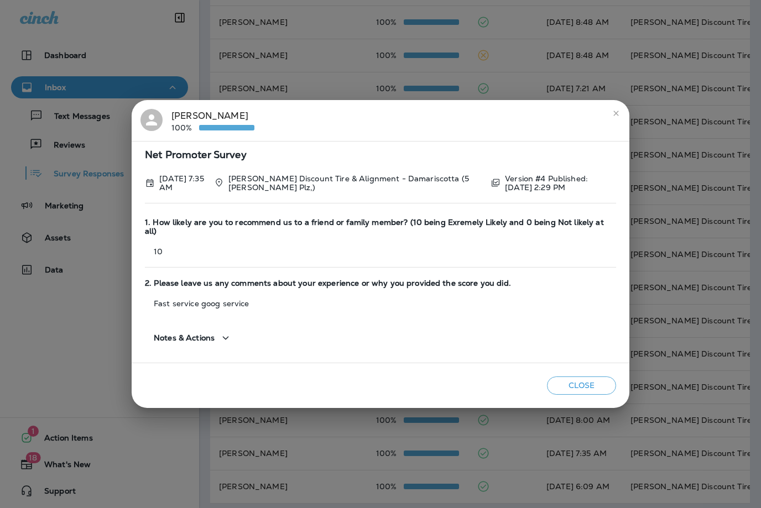
click at [617, 112] on icon "close" at bounding box center [616, 113] width 9 height 9
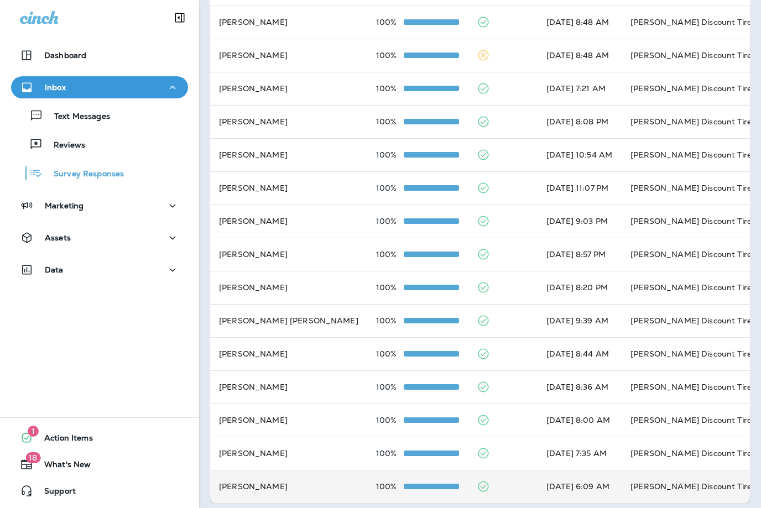
click at [538, 478] on td "[DATE] 6:09 AM" at bounding box center [580, 486] width 84 height 33
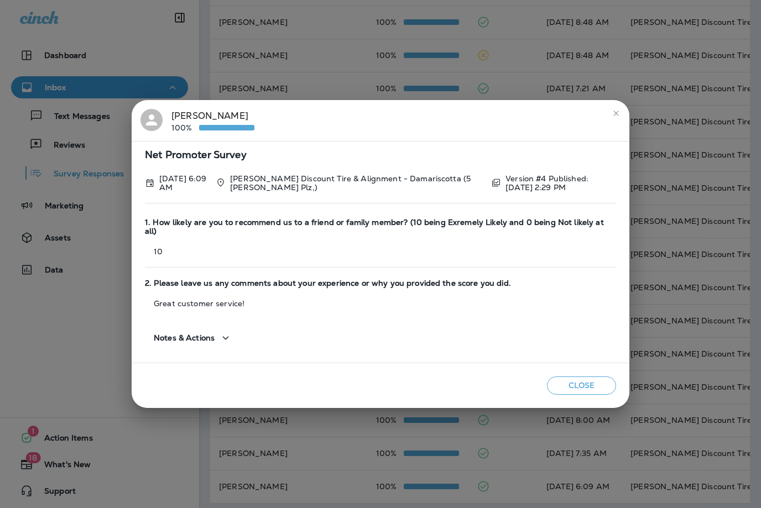
click at [618, 113] on icon "close" at bounding box center [616, 113] width 9 height 9
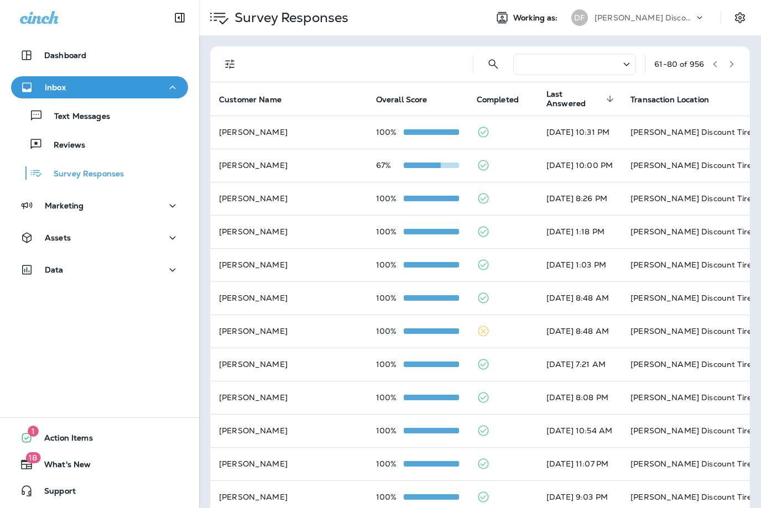
scroll to position [0, 0]
click at [736, 66] on button "button" at bounding box center [731, 64] width 17 height 17
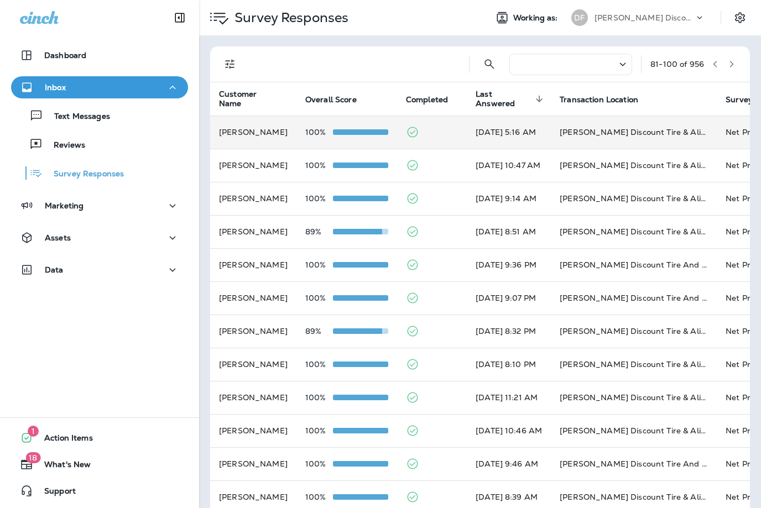
click at [631, 127] on td "[PERSON_NAME] Discount Tire & Alignment- [GEOGRAPHIC_DATA] ([STREET_ADDRESS])" at bounding box center [634, 132] width 166 height 33
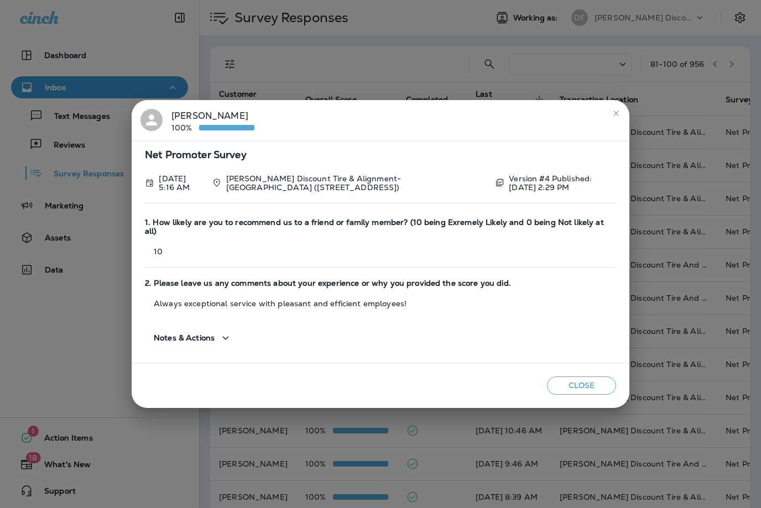
click at [616, 119] on button "close" at bounding box center [616, 114] width 18 height 18
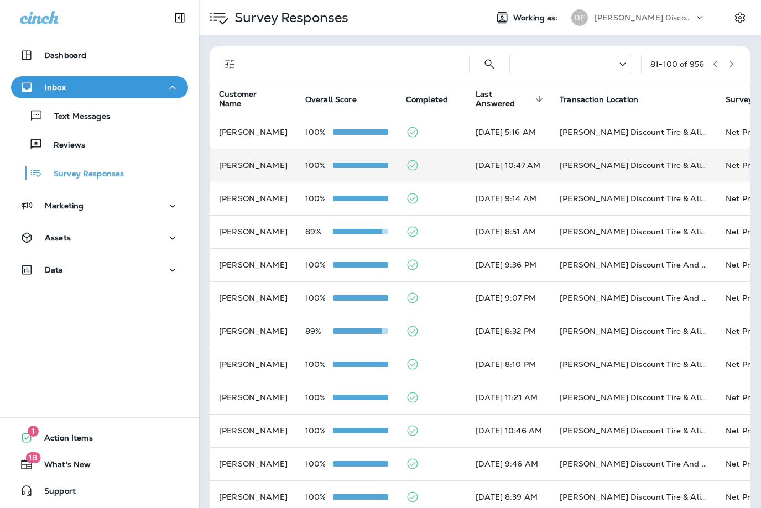
click at [551, 168] on td "[DATE] 10:47 AM" at bounding box center [509, 165] width 84 height 33
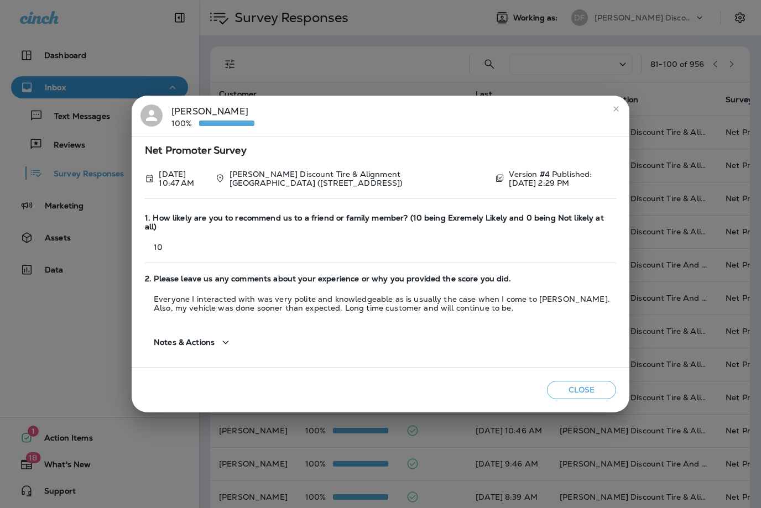
click at [620, 112] on icon "close" at bounding box center [616, 109] width 9 height 9
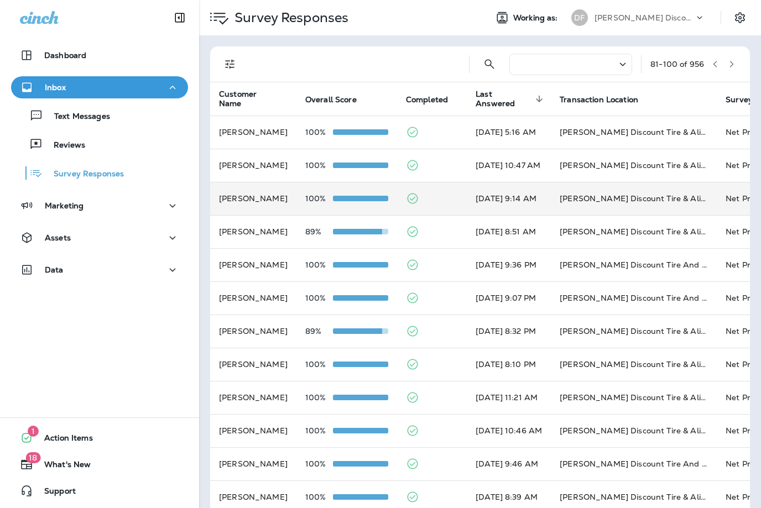
click at [538, 201] on td "[DATE] 9:14 AM" at bounding box center [509, 198] width 84 height 33
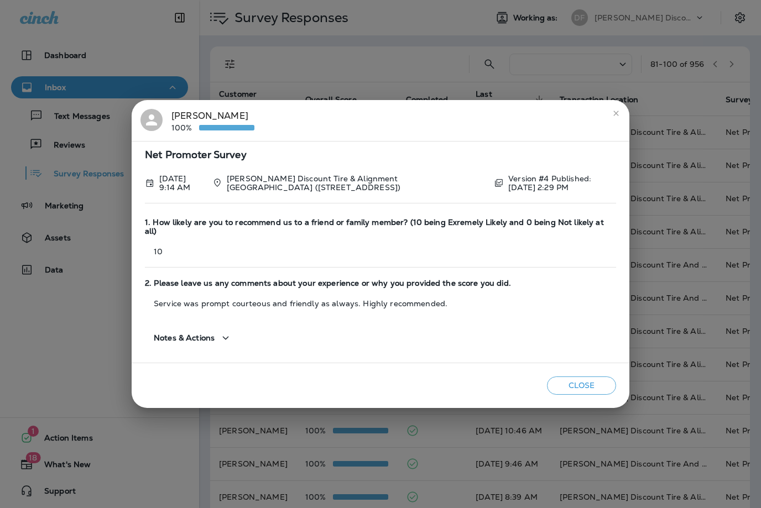
click at [622, 118] on button "close" at bounding box center [616, 114] width 18 height 18
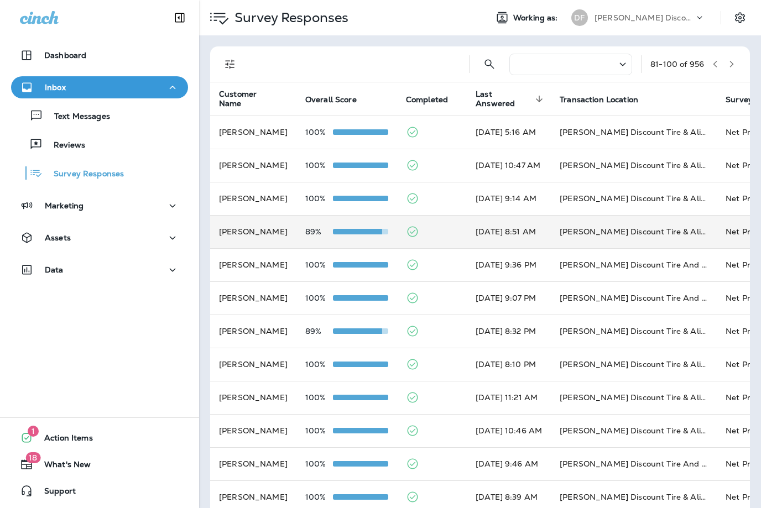
click at [551, 227] on td "[DATE] 8:51 AM" at bounding box center [509, 231] width 84 height 33
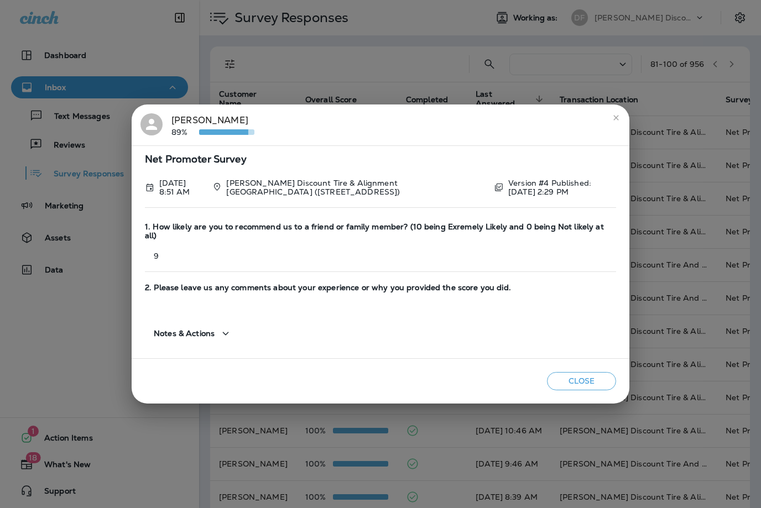
click at [616, 120] on icon "close" at bounding box center [616, 117] width 9 height 9
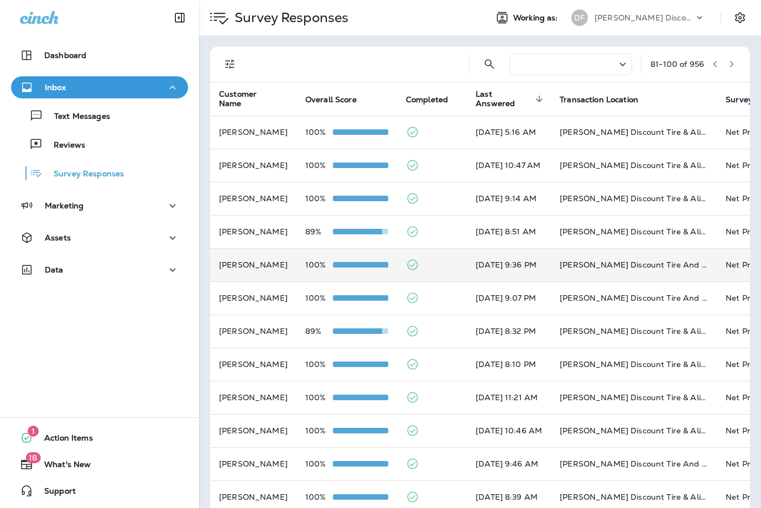
click at [548, 266] on td "[DATE] 9:36 PM" at bounding box center [509, 264] width 84 height 33
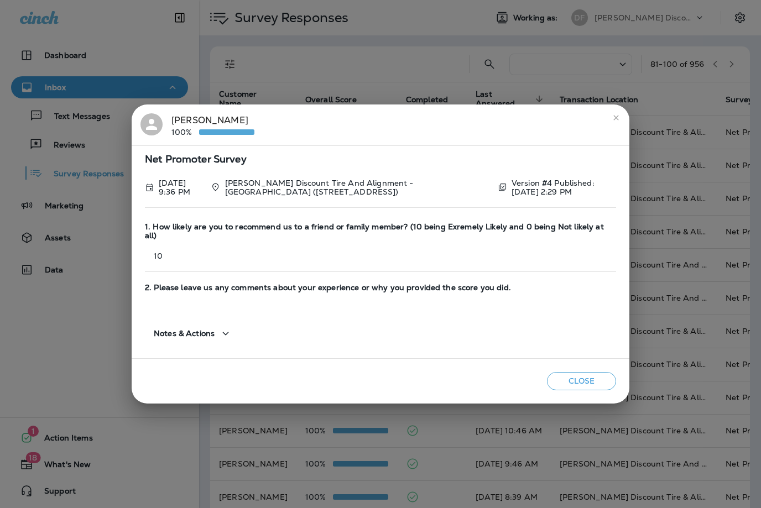
click at [611, 115] on button "close" at bounding box center [616, 118] width 18 height 18
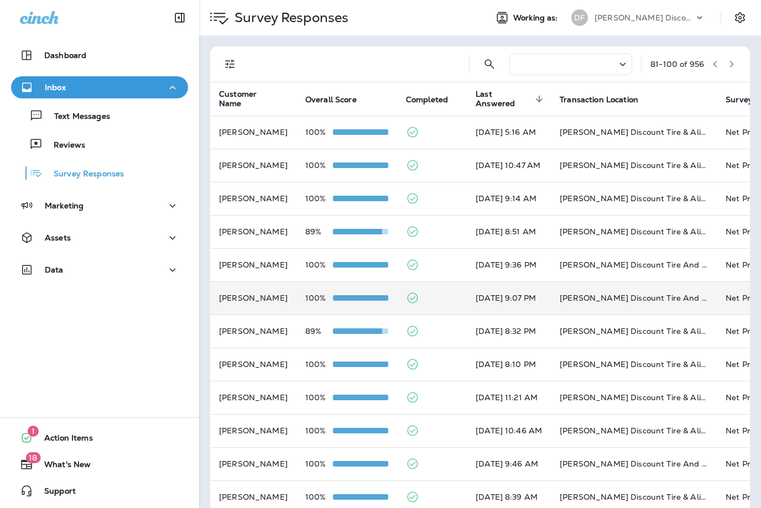
click at [511, 301] on td "[DATE] 9:07 PM" at bounding box center [509, 298] width 84 height 33
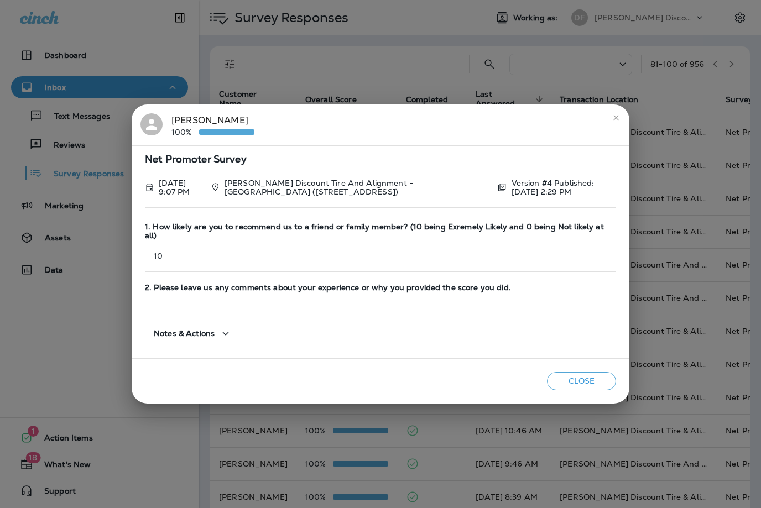
click at [621, 118] on button "close" at bounding box center [616, 118] width 18 height 18
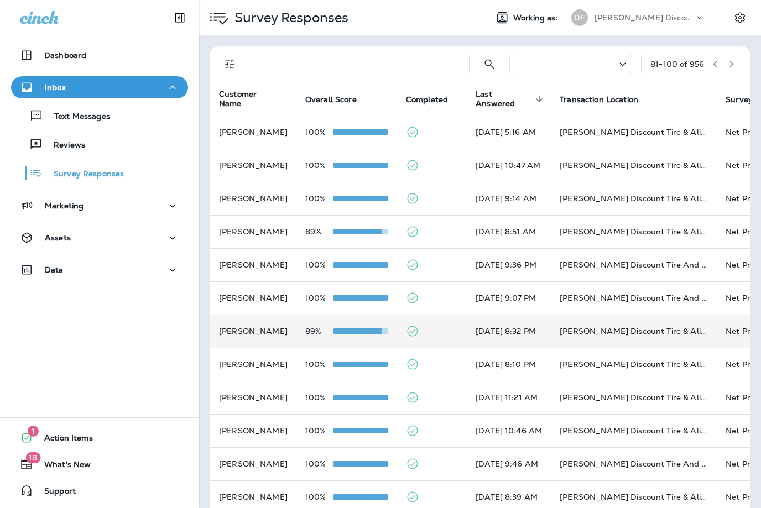
click at [547, 329] on td "[DATE] 8:32 PM" at bounding box center [509, 331] width 84 height 33
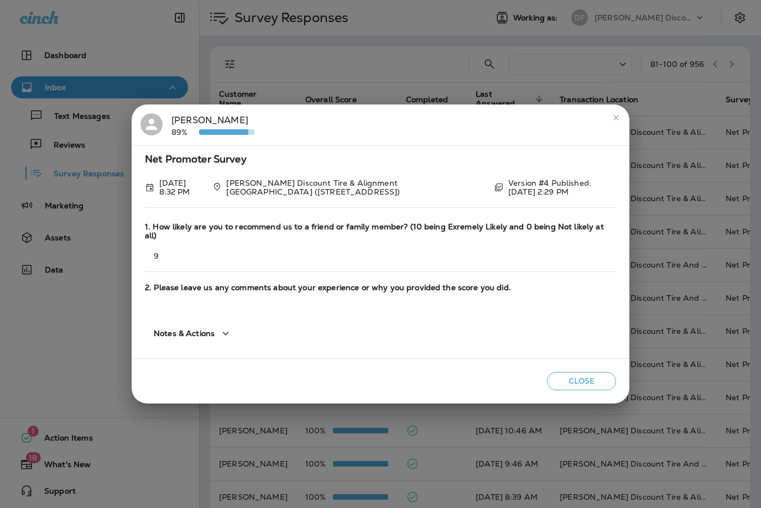
click at [620, 122] on icon "close" at bounding box center [616, 117] width 9 height 9
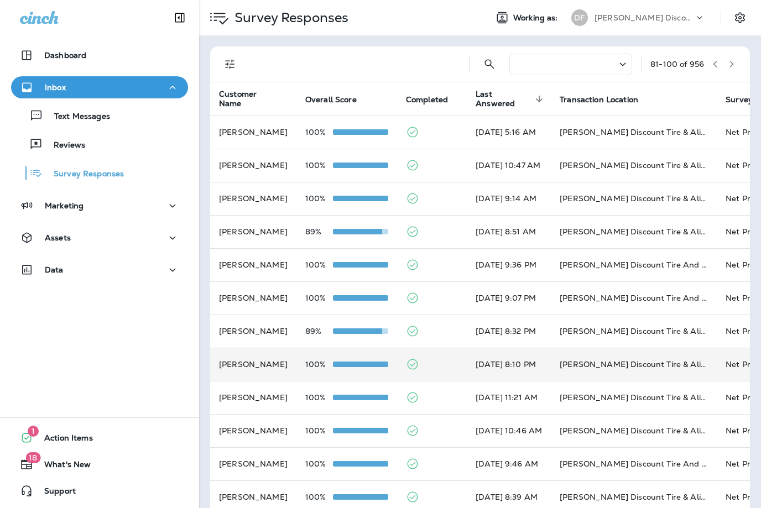
click at [537, 363] on td "[DATE] 8:10 PM" at bounding box center [509, 364] width 84 height 33
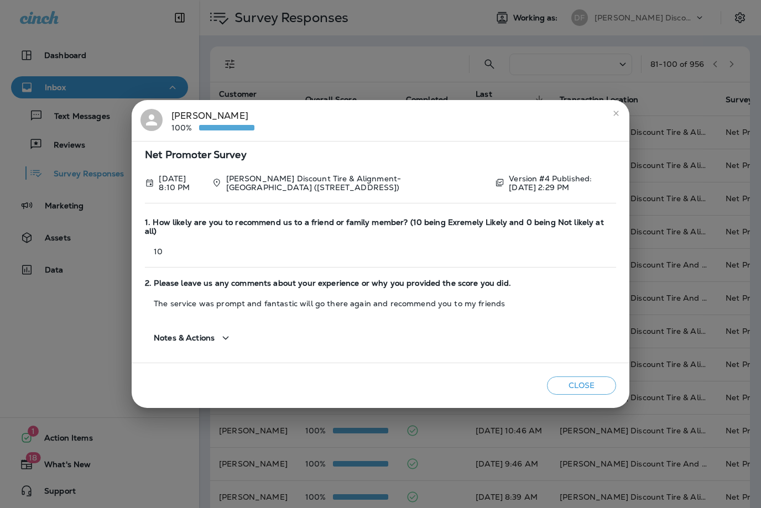
click at [620, 117] on icon "close" at bounding box center [616, 113] width 9 height 9
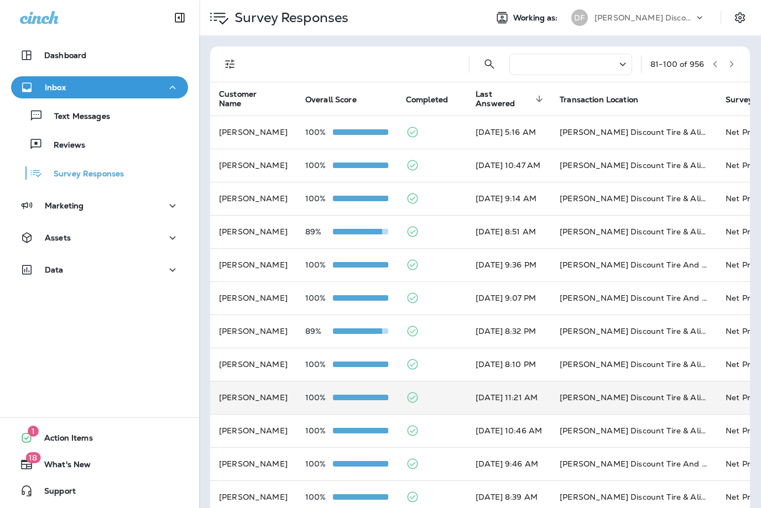
click at [490, 402] on td "[DATE] 11:21 AM" at bounding box center [509, 397] width 84 height 33
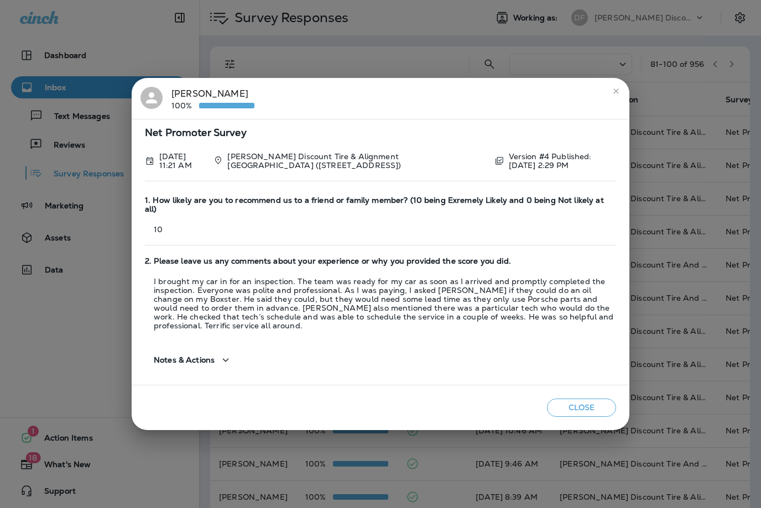
click at [620, 90] on icon "close" at bounding box center [616, 91] width 9 height 9
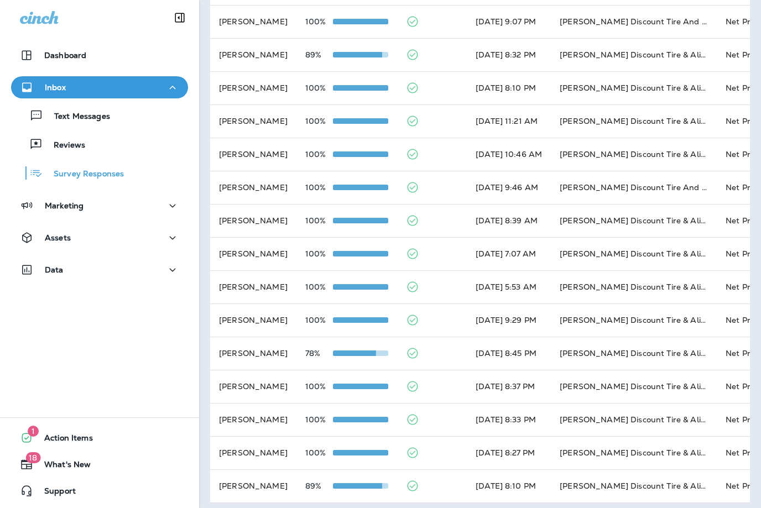
scroll to position [276, 0]
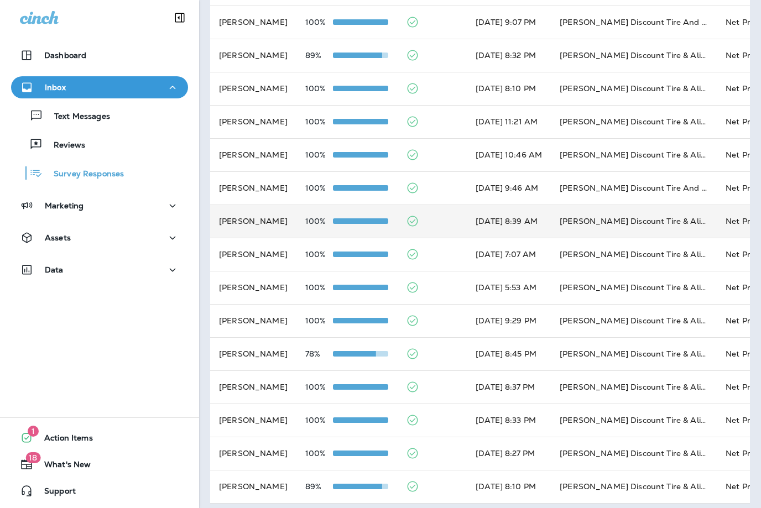
click at [551, 220] on td "[DATE] 8:39 AM" at bounding box center [509, 221] width 84 height 33
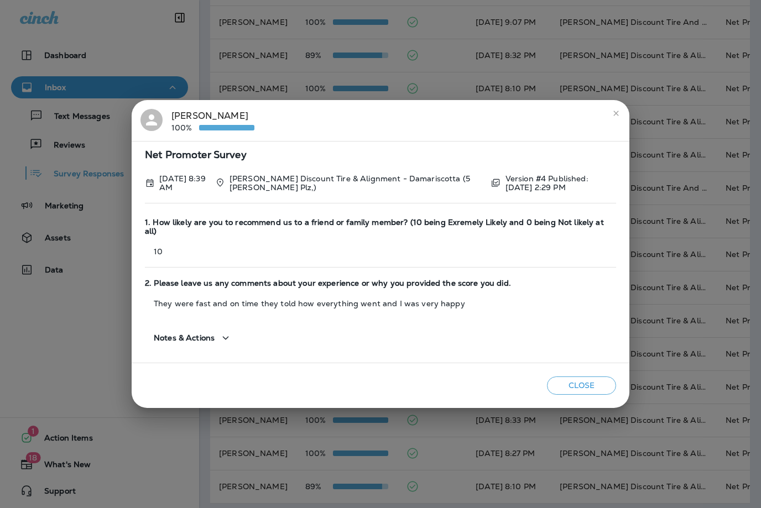
click at [620, 108] on button "close" at bounding box center [616, 114] width 18 height 18
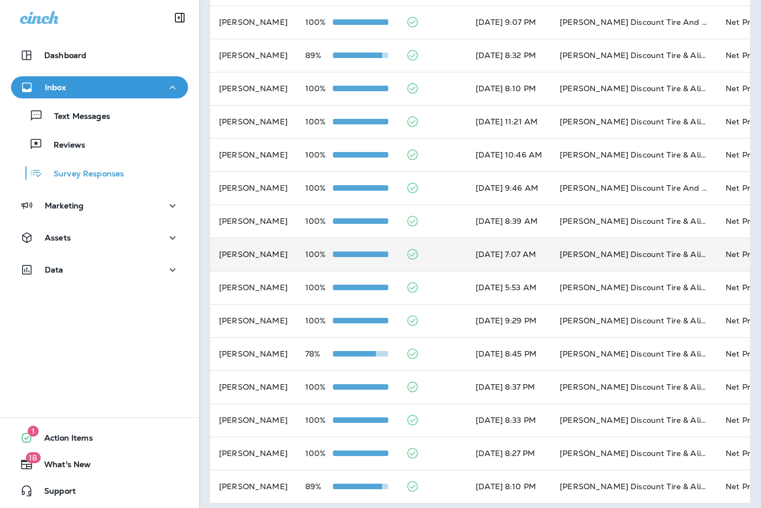
click at [641, 254] on td "[PERSON_NAME] Discount Tire & Alignment [PERSON_NAME] ([STREET_ADDRESS])" at bounding box center [634, 254] width 166 height 33
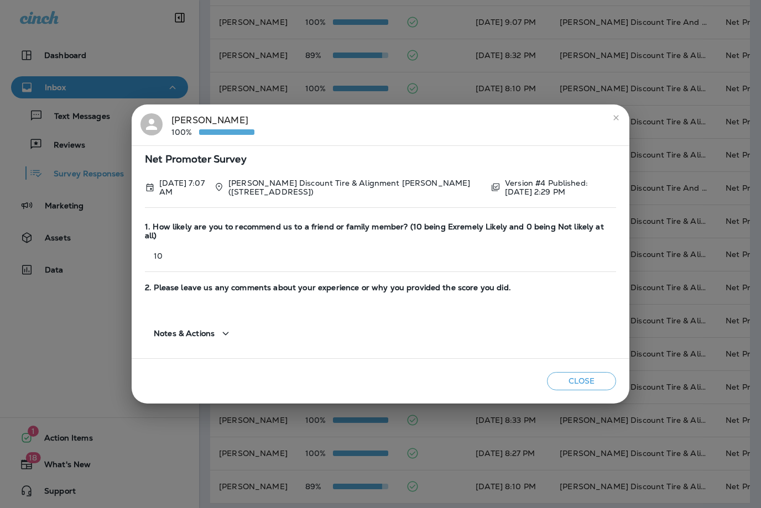
click at [619, 119] on icon "close" at bounding box center [616, 117] width 9 height 9
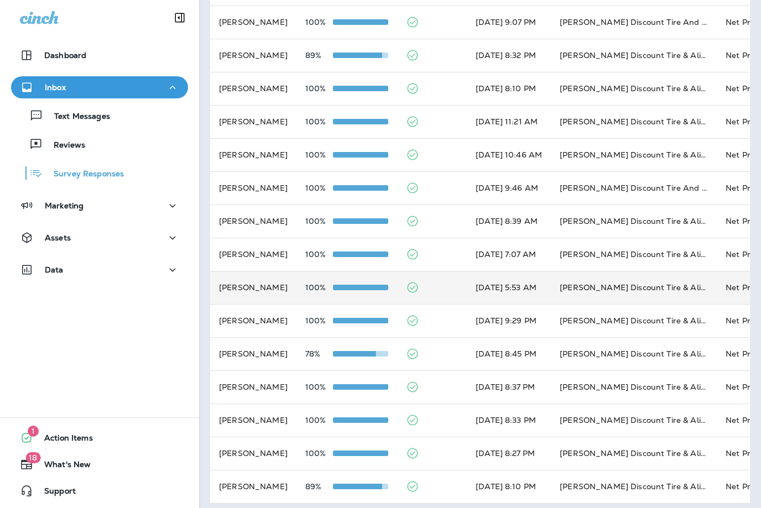
click at [620, 283] on td "[PERSON_NAME] Discount Tire & Alignment [PERSON_NAME] ([STREET_ADDRESS])" at bounding box center [634, 287] width 166 height 33
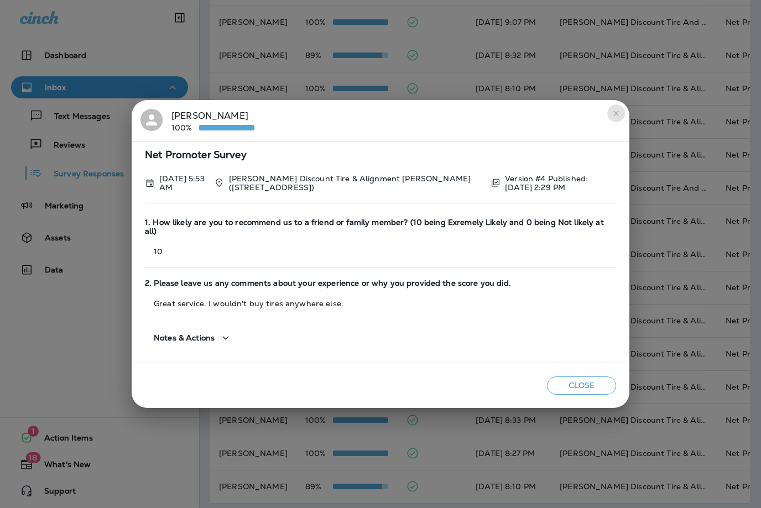
click at [617, 119] on button "close" at bounding box center [616, 114] width 18 height 18
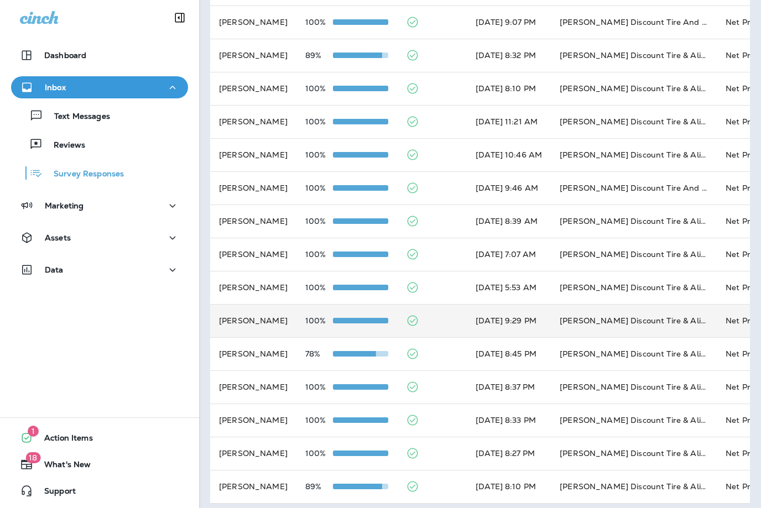
click at [624, 314] on td "[PERSON_NAME] Discount Tire & Alignment- [GEOGRAPHIC_DATA] ([STREET_ADDRESS])" at bounding box center [634, 320] width 166 height 33
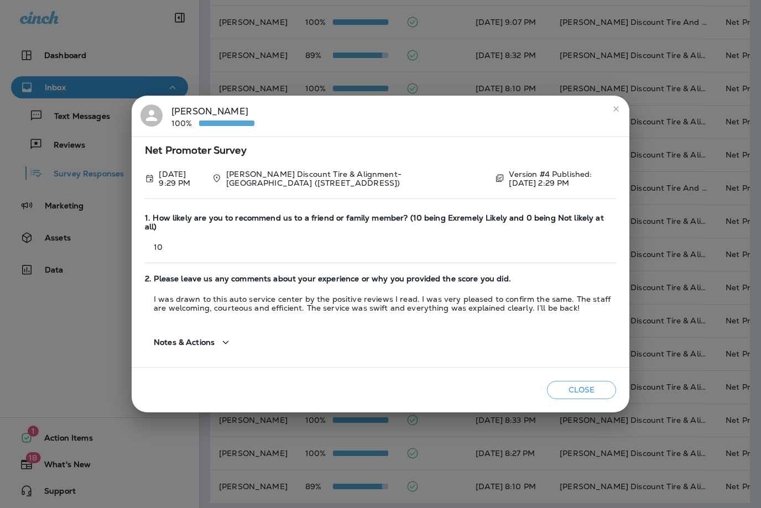
click at [621, 110] on button "close" at bounding box center [616, 109] width 18 height 18
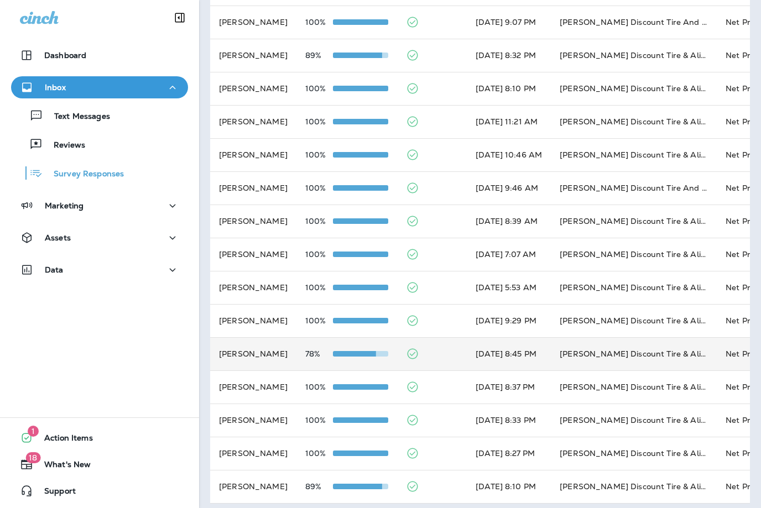
click at [623, 347] on td "[PERSON_NAME] Discount Tire & Alignment [PERSON_NAME] ([STREET_ADDRESS])" at bounding box center [634, 353] width 166 height 33
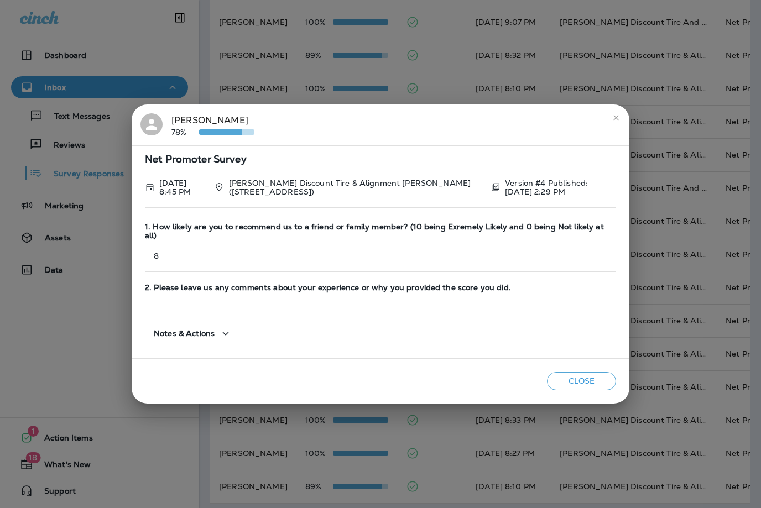
click at [618, 126] on button "close" at bounding box center [616, 118] width 18 height 18
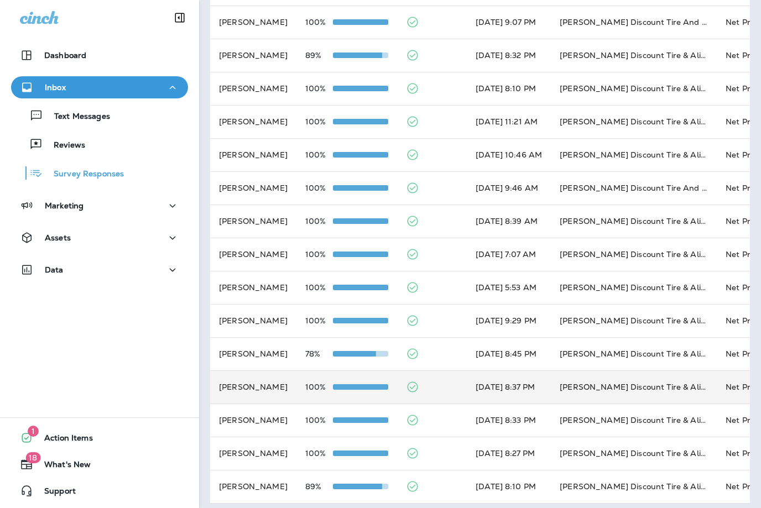
click at [622, 382] on td "[PERSON_NAME] Discount Tire & Alignment - Damariscotta (5 [PERSON_NAME] Plz,)" at bounding box center [634, 387] width 166 height 33
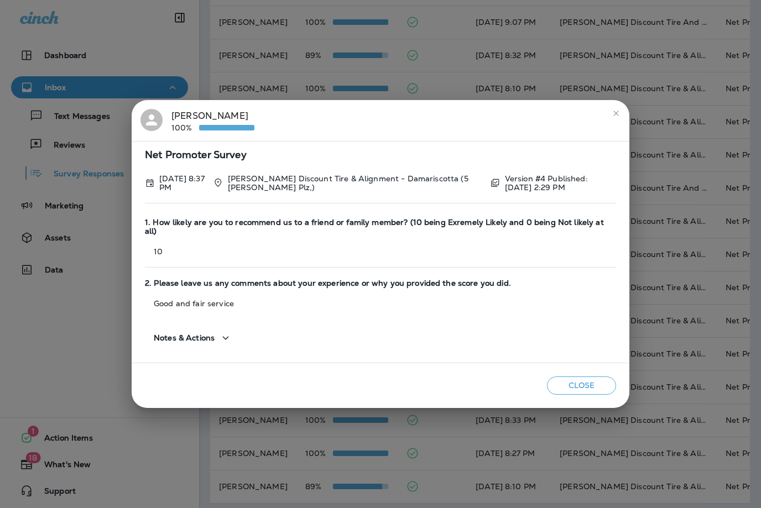
click at [617, 118] on icon "close" at bounding box center [616, 113] width 9 height 9
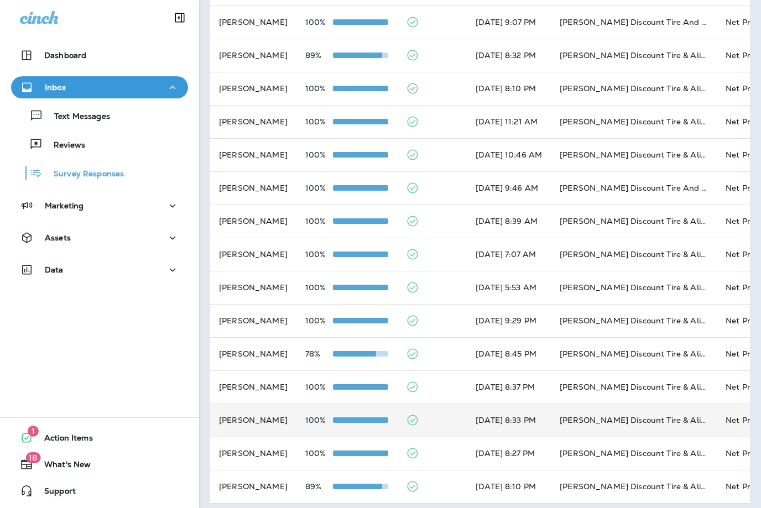
click at [648, 415] on td "[PERSON_NAME] Discount Tire & Alignment [GEOGRAPHIC_DATA] ([STREET_ADDRESS])" at bounding box center [634, 420] width 166 height 33
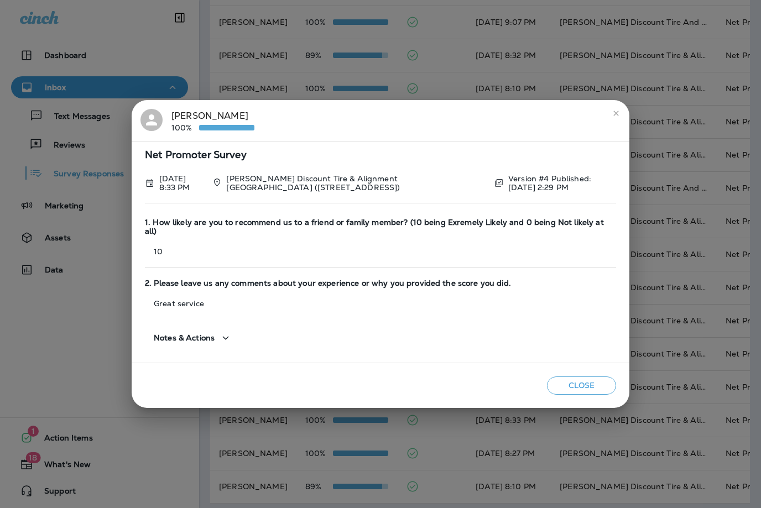
click at [618, 113] on icon "close" at bounding box center [615, 113] width 5 height 5
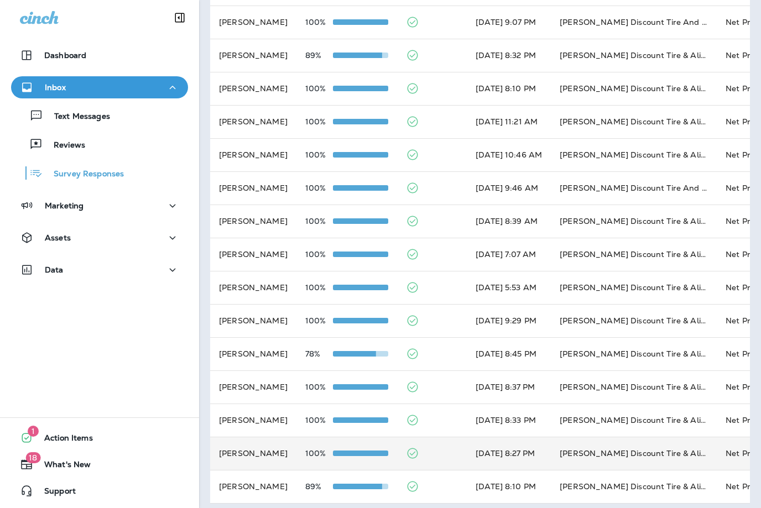
click at [668, 450] on td "[PERSON_NAME] Discount Tire & Alignment [GEOGRAPHIC_DATA] ([STREET_ADDRESS])" at bounding box center [634, 453] width 166 height 33
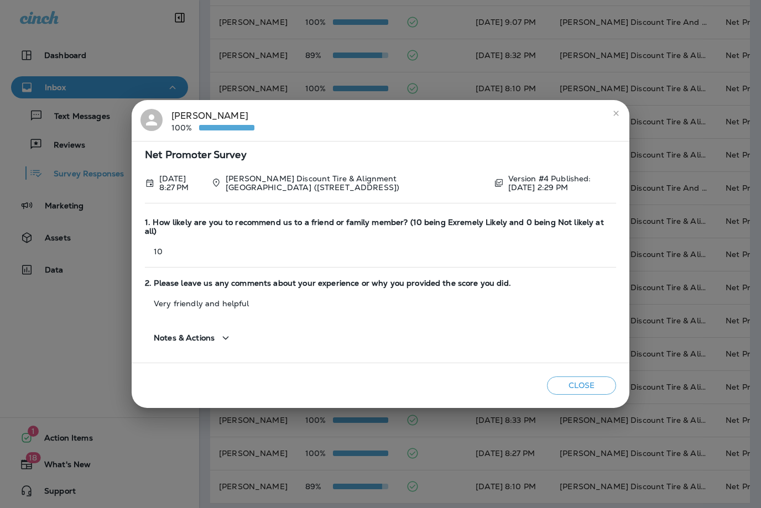
click at [611, 116] on button "close" at bounding box center [616, 114] width 18 height 18
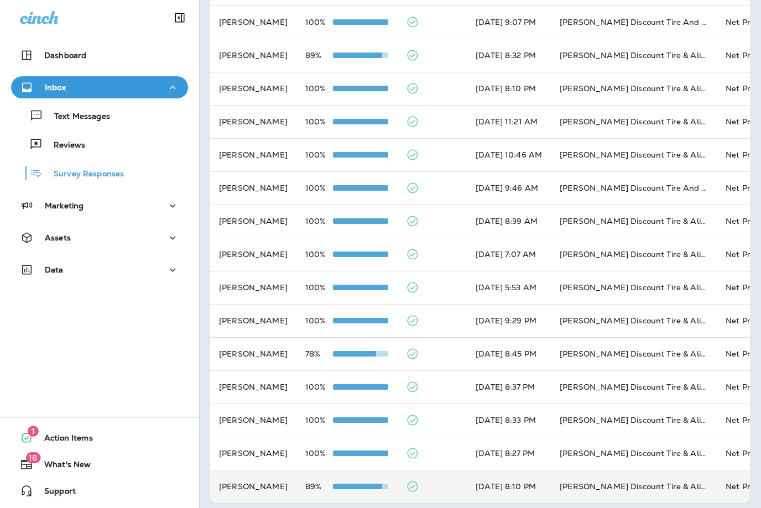
click at [673, 485] on td "[PERSON_NAME] Discount Tire & Alignment- [GEOGRAPHIC_DATA] ([STREET_ADDRESS])" at bounding box center [634, 486] width 166 height 33
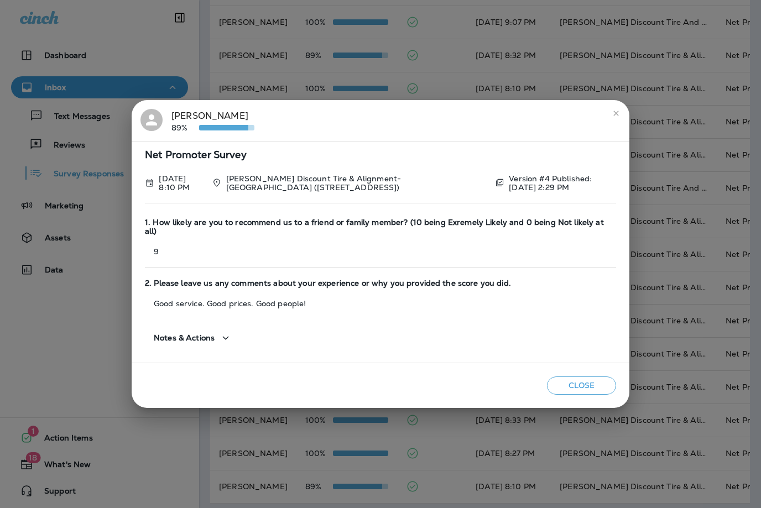
click at [618, 120] on button "close" at bounding box center [616, 114] width 18 height 18
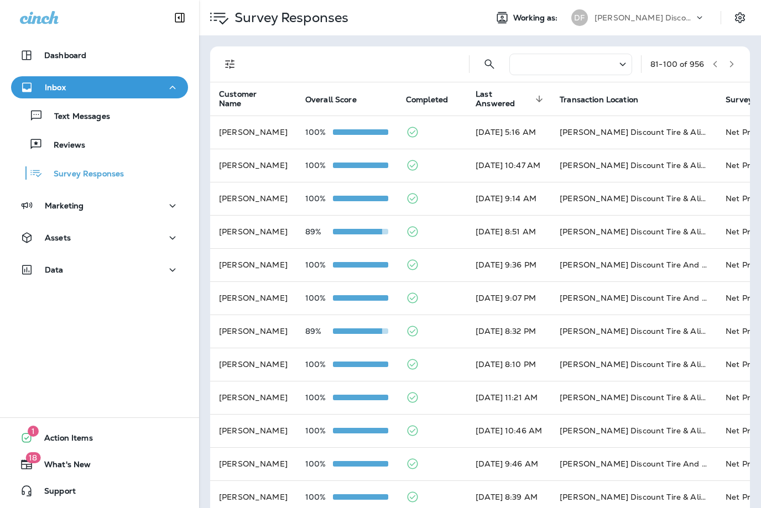
scroll to position [0, 0]
click at [737, 63] on button "button" at bounding box center [731, 64] width 17 height 17
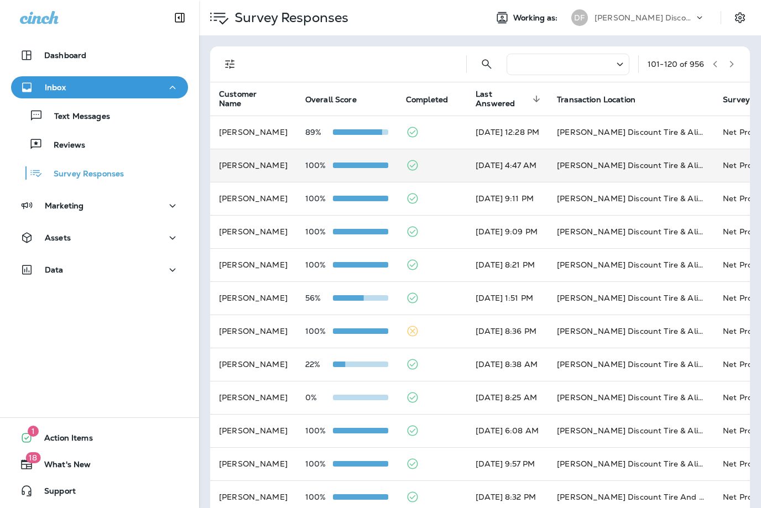
click at [530, 161] on td "[DATE] 4:47 AM" at bounding box center [507, 165] width 81 height 33
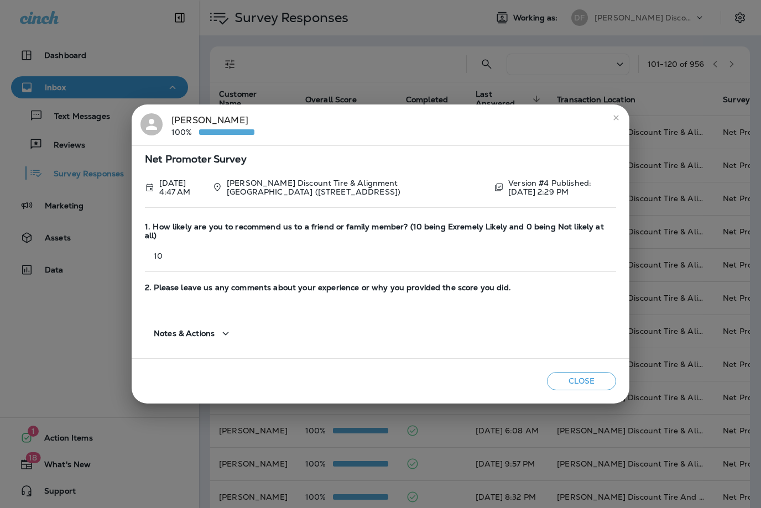
click at [622, 118] on button "close" at bounding box center [616, 118] width 18 height 18
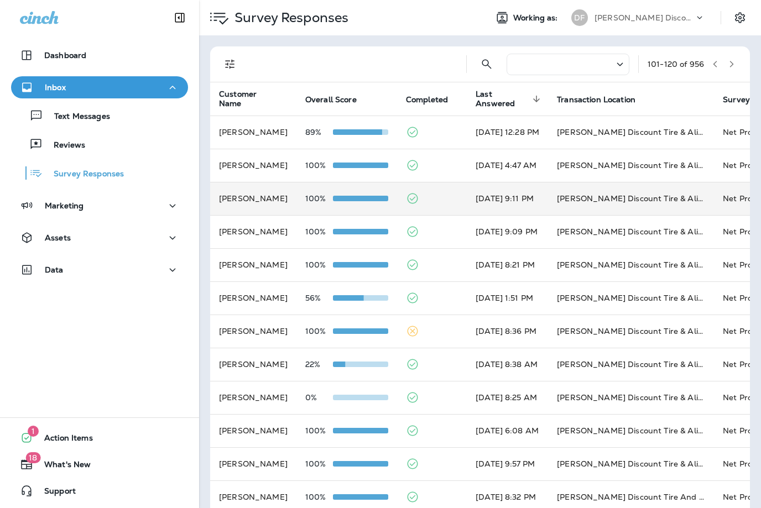
click at [498, 209] on td "[DATE] 9:11 PM" at bounding box center [507, 198] width 81 height 33
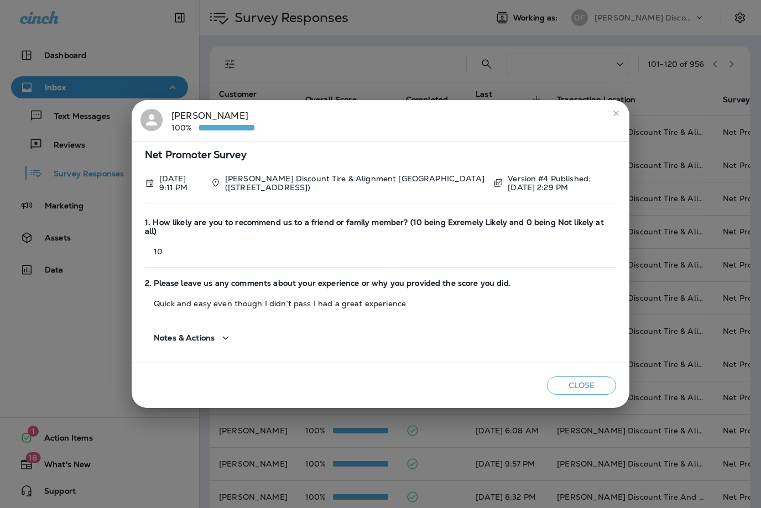
click at [621, 114] on button "close" at bounding box center [616, 114] width 18 height 18
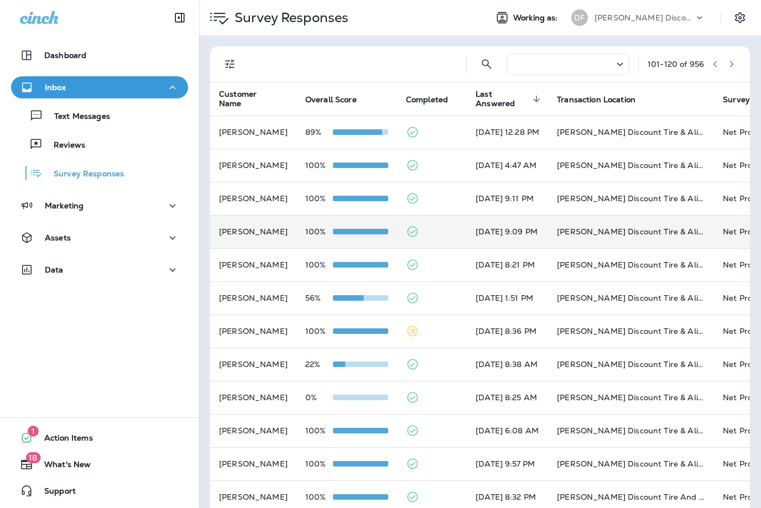
click at [513, 227] on td "[DATE] 9:09 PM" at bounding box center [507, 231] width 81 height 33
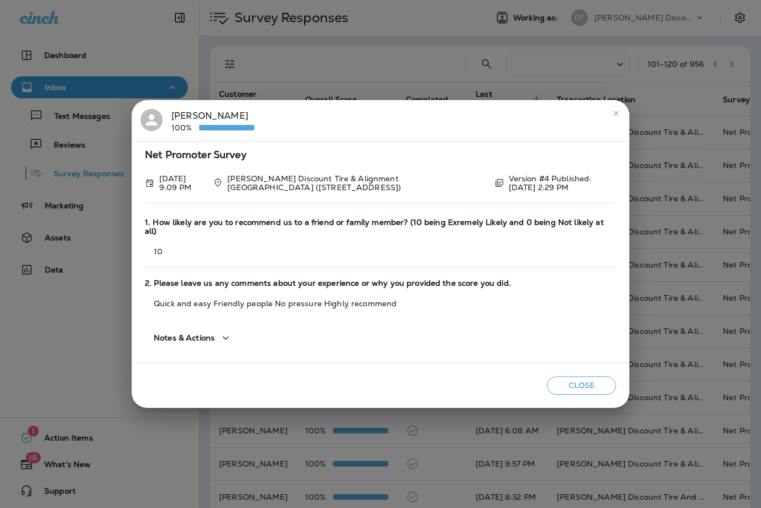
click at [621, 118] on button "close" at bounding box center [616, 114] width 18 height 18
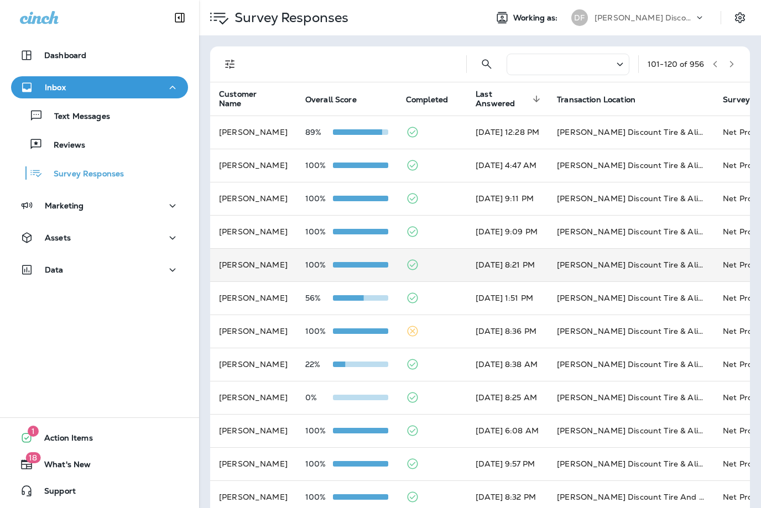
click at [548, 268] on td "[DATE] 8:21 PM" at bounding box center [507, 264] width 81 height 33
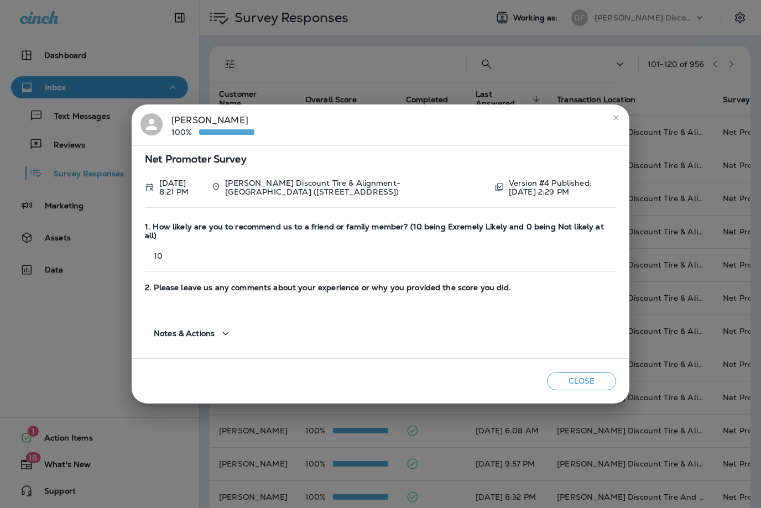
click at [612, 121] on icon "close" at bounding box center [616, 117] width 9 height 9
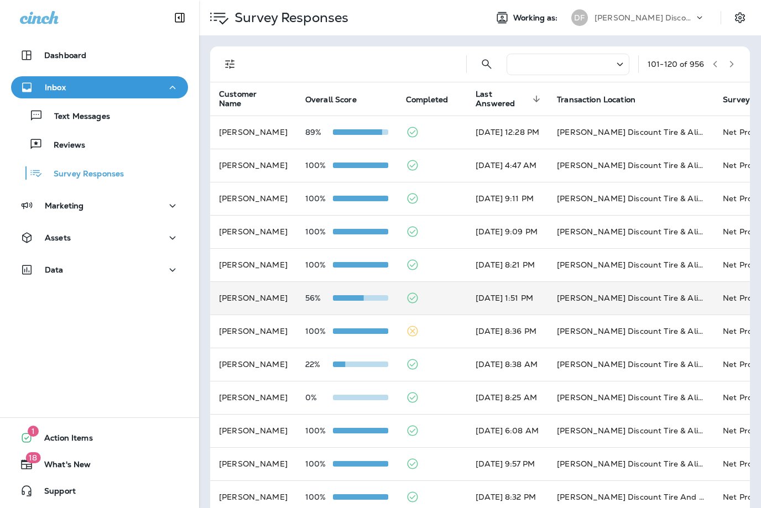
click at [548, 298] on td "[DATE] 1:51 PM" at bounding box center [507, 298] width 81 height 33
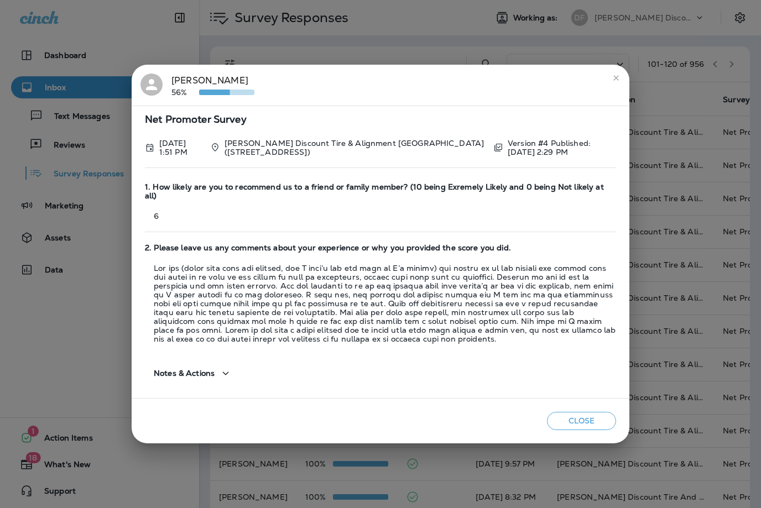
click at [622, 80] on button "close" at bounding box center [616, 78] width 18 height 18
